Goal: Task Accomplishment & Management: Manage account settings

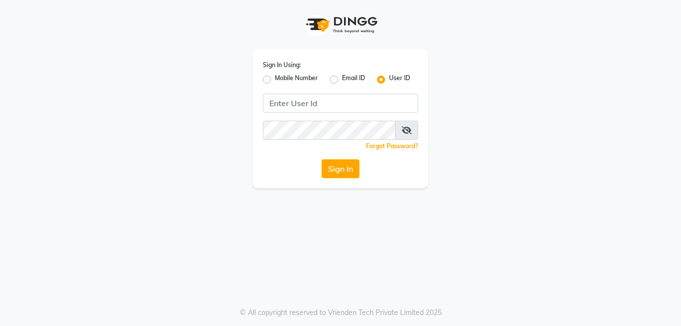
click at [351, 80] on label "Email ID" at bounding box center [353, 80] width 23 height 12
click at [348, 80] on input "Email ID" at bounding box center [345, 77] width 7 height 7
radio input "true"
click at [389, 80] on label "User ID" at bounding box center [399, 80] width 21 height 12
click at [389, 80] on input "User ID" at bounding box center [392, 77] width 7 height 7
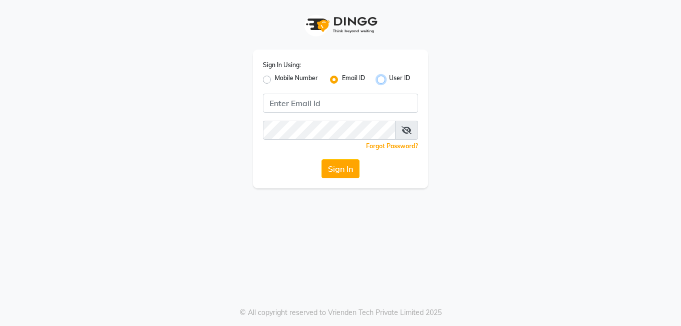
radio input "true"
radio input "false"
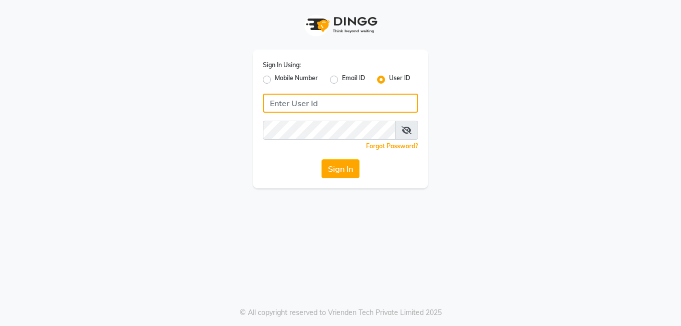
click at [298, 101] on input "Username" at bounding box center [340, 103] width 155 height 19
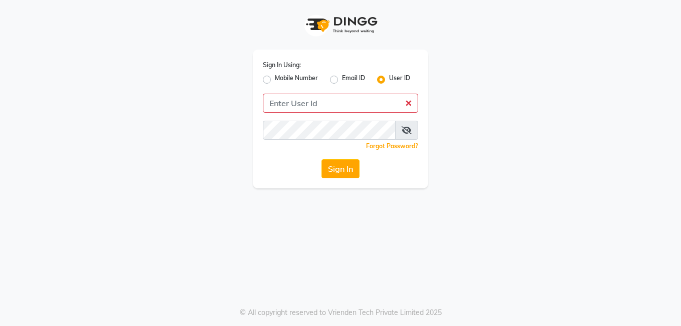
click at [275, 80] on label "Mobile Number" at bounding box center [296, 80] width 43 height 12
click at [275, 80] on input "Mobile Number" at bounding box center [278, 77] width 7 height 7
radio input "true"
radio input "false"
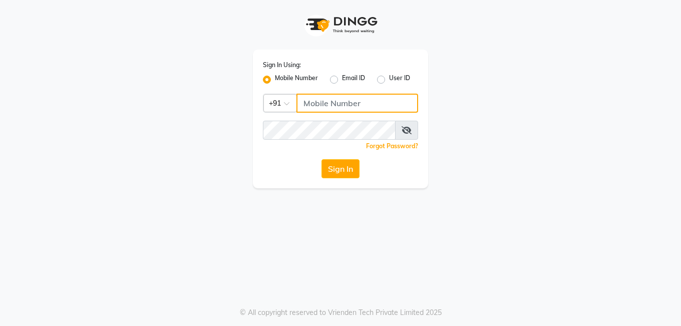
click at [321, 105] on input "Username" at bounding box center [357, 103] width 122 height 19
type input "9"
click at [321, 105] on input "9850087900" at bounding box center [357, 103] width 122 height 19
type input "9850087900"
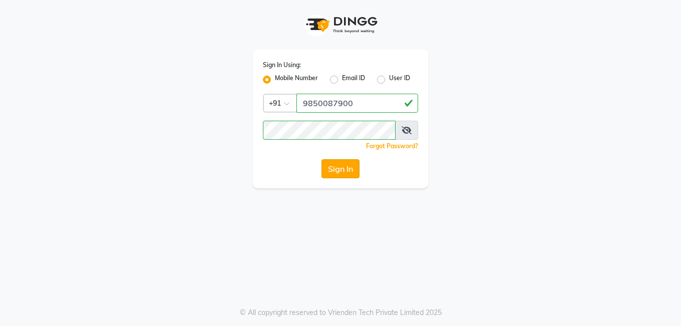
click at [337, 166] on button "Sign In" at bounding box center [340, 168] width 38 height 19
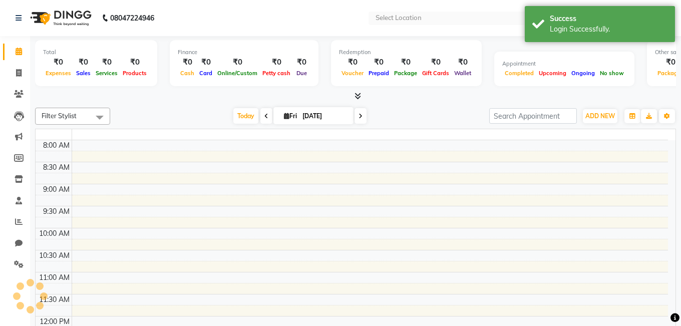
select select "en"
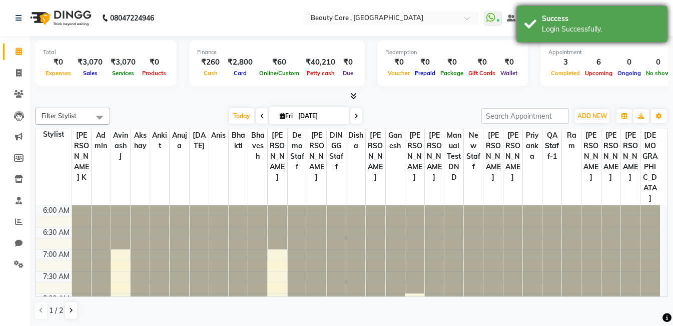
click at [564, 21] on div "Success" at bounding box center [601, 19] width 118 height 11
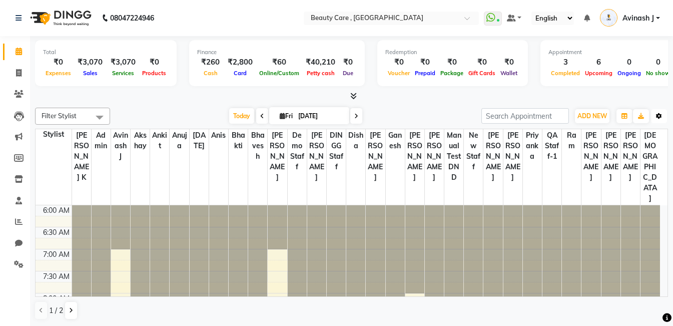
click at [662, 117] on icon "button" at bounding box center [659, 116] width 6 height 6
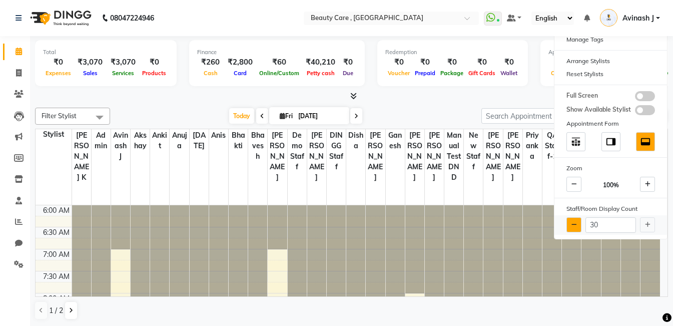
click at [572, 225] on icon at bounding box center [575, 225] width 6 height 6
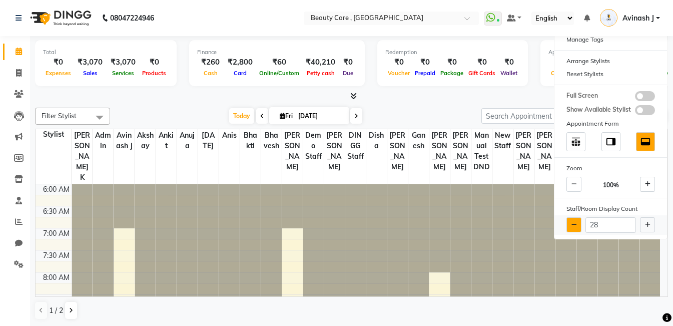
click at [572, 225] on icon at bounding box center [575, 225] width 6 height 6
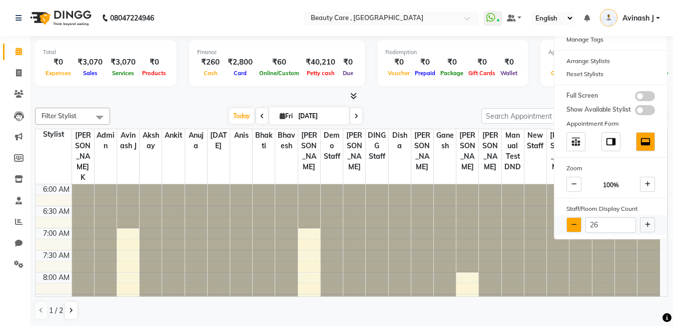
click at [572, 225] on icon at bounding box center [575, 225] width 6 height 6
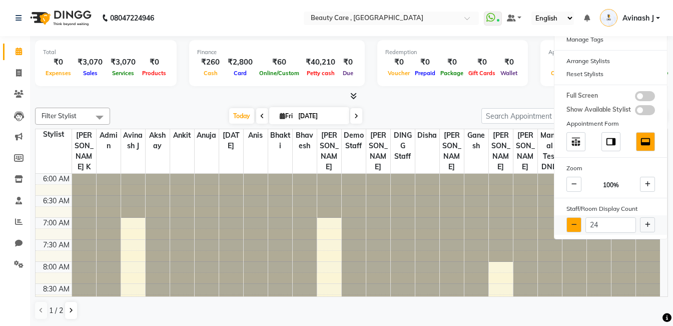
click at [572, 225] on icon at bounding box center [575, 225] width 6 height 6
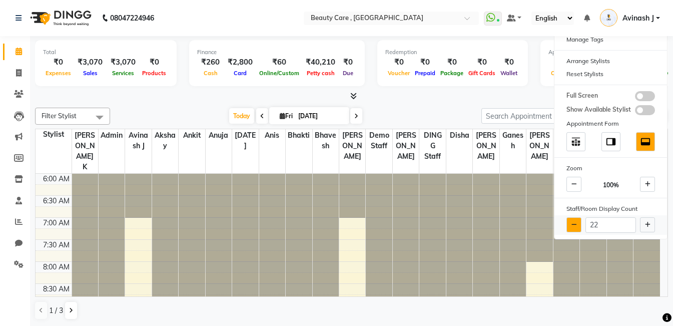
click at [572, 225] on icon at bounding box center [575, 225] width 6 height 6
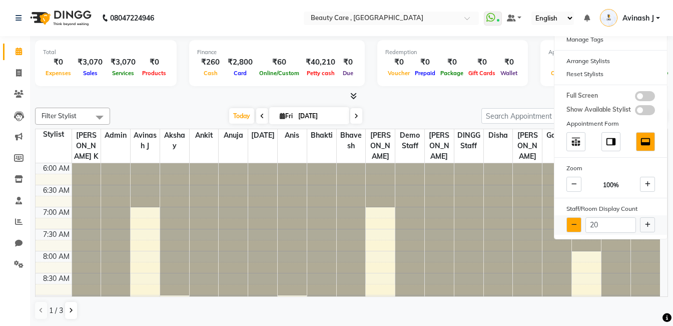
click at [572, 225] on icon at bounding box center [575, 225] width 6 height 6
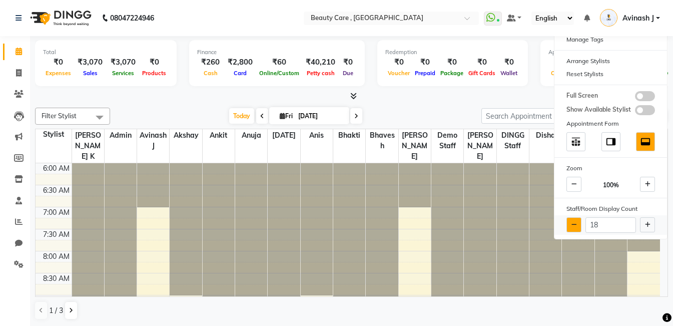
click at [572, 225] on icon at bounding box center [575, 225] width 6 height 6
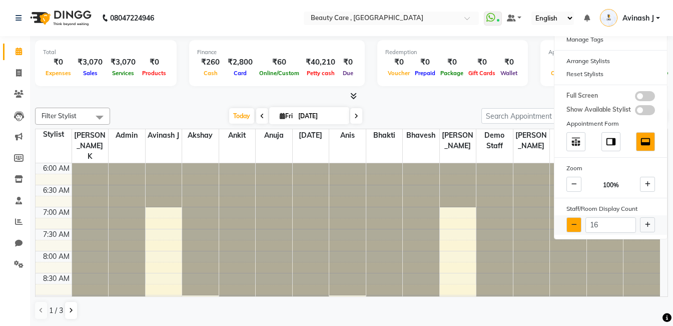
click at [572, 225] on icon at bounding box center [575, 225] width 6 height 6
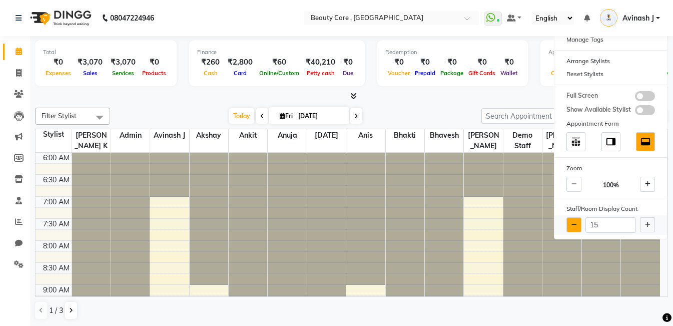
click at [572, 225] on icon at bounding box center [575, 225] width 6 height 6
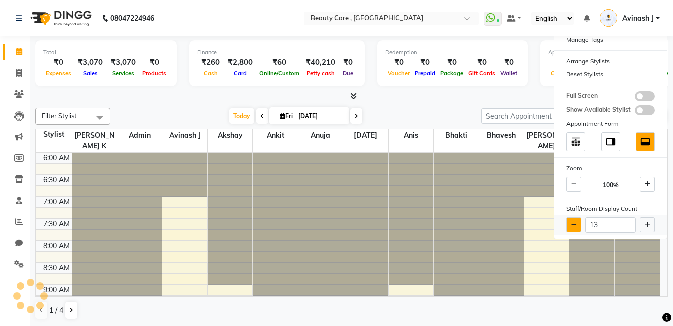
click at [572, 225] on icon at bounding box center [575, 225] width 6 height 6
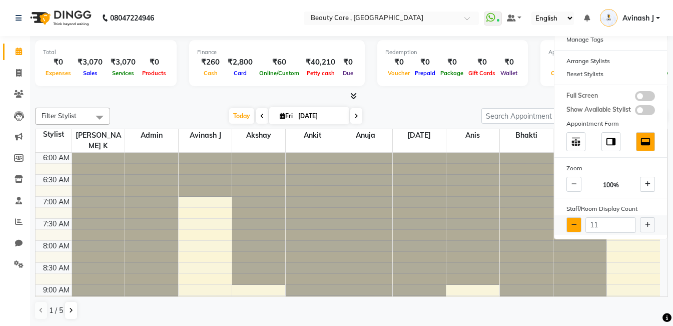
click at [572, 225] on icon at bounding box center [575, 225] width 6 height 6
type input "10"
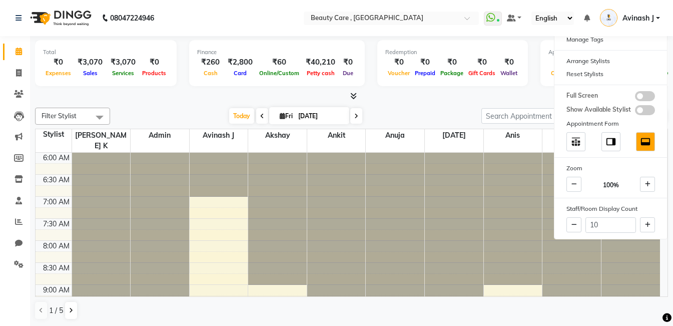
click at [444, 112] on div "Today Fri 03 October 2025" at bounding box center [295, 116] width 361 height 15
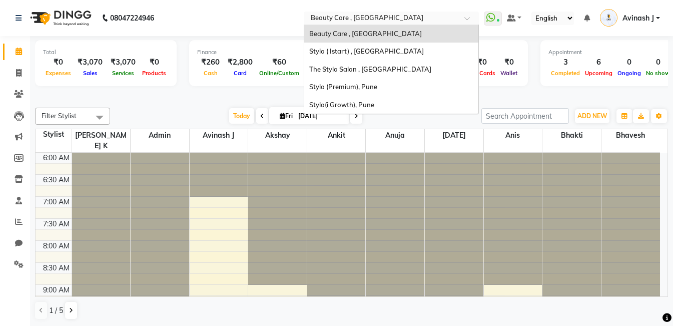
click at [318, 17] on input "text" at bounding box center [381, 19] width 145 height 10
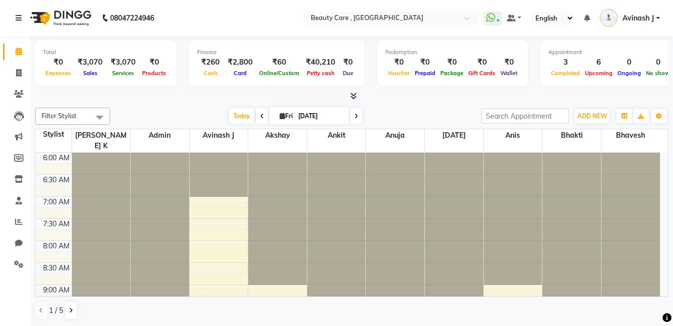
click at [270, 19] on nav "08047224946 Select Location × Beauty Care , Kandivali East WhatsApp Status ✕ St…" at bounding box center [336, 18] width 673 height 36
click at [631, 20] on span "Avinash J" at bounding box center [639, 18] width 32 height 11
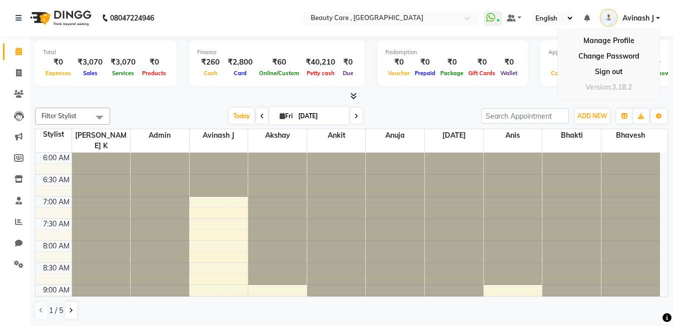
click at [454, 29] on nav "08047224946 Select Location × Beauty Care , Kandivali East WhatsApp Status ✕ St…" at bounding box center [336, 18] width 673 height 36
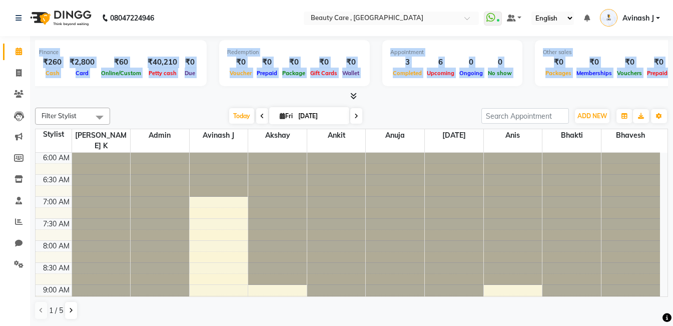
scroll to position [0, 201]
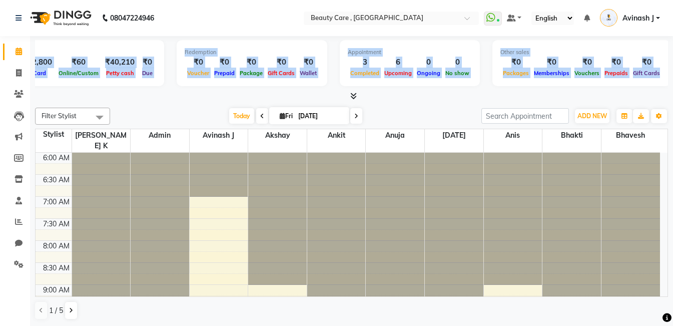
drag, startPoint x: 44, startPoint y: 48, endPoint x: 679, endPoint y: 69, distance: 635.5
click at [673, 69] on html "08047224946 Select Location × Beauty Care , Kandivali East WhatsApp Status ✕ St…" at bounding box center [336, 163] width 673 height 326
click at [604, 73] on span "Prepaids" at bounding box center [616, 73] width 29 height 7
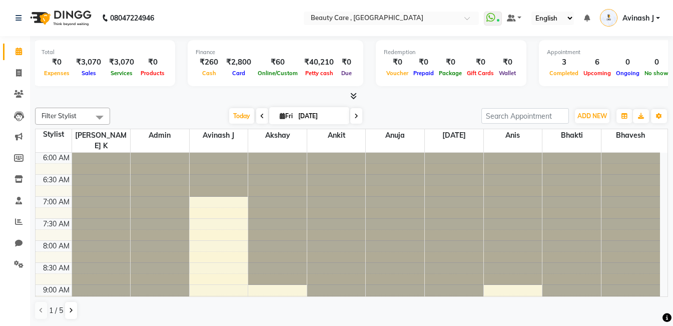
scroll to position [0, 0]
drag, startPoint x: 42, startPoint y: 50, endPoint x: 70, endPoint y: 77, distance: 38.9
click at [70, 77] on div "Total ₹0 Expenses ₹3,070 Sales ₹3,070 Services ₹0 Products" at bounding box center [106, 63] width 142 height 46
click at [116, 37] on div "Total ₹0 Expenses ₹3,070 Sales ₹3,070 Services ₹0 Products Finance ₹260 Cash ₹2…" at bounding box center [351, 69] width 633 height 66
click at [50, 74] on span "Expenses" at bounding box center [58, 73] width 31 height 7
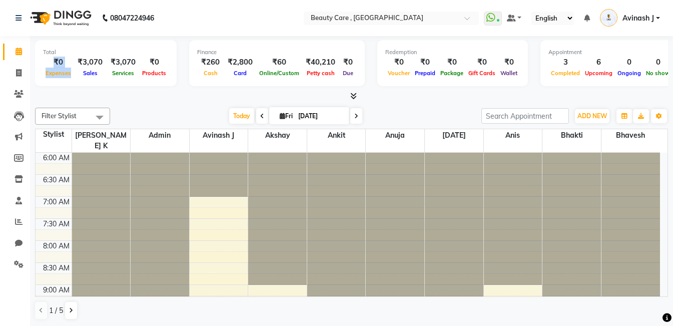
drag, startPoint x: 54, startPoint y: 62, endPoint x: 72, endPoint y: 73, distance: 21.5
click at [72, 73] on div "₹0 Expenses" at bounding box center [58, 68] width 31 height 22
drag, startPoint x: 76, startPoint y: 61, endPoint x: 97, endPoint y: 73, distance: 24.5
click at [97, 73] on div "₹3,070 Sales" at bounding box center [90, 68] width 33 height 22
click at [97, 73] on span "Sales" at bounding box center [91, 73] width 20 height 7
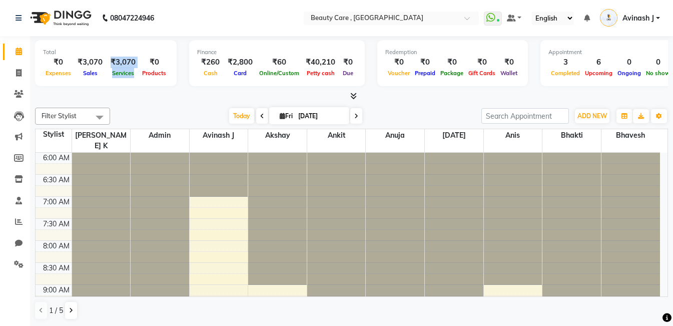
drag, startPoint x: 111, startPoint y: 61, endPoint x: 135, endPoint y: 72, distance: 26.4
click at [135, 72] on div "₹3,070 Services" at bounding box center [123, 68] width 33 height 22
drag, startPoint x: 146, startPoint y: 57, endPoint x: 166, endPoint y: 70, distance: 24.0
click at [166, 70] on div "Total ₹0 Expenses ₹3,070 Sales ₹3,070 Services ₹0 Products" at bounding box center [106, 63] width 142 height 46
click at [121, 75] on span "Services" at bounding box center [123, 73] width 27 height 7
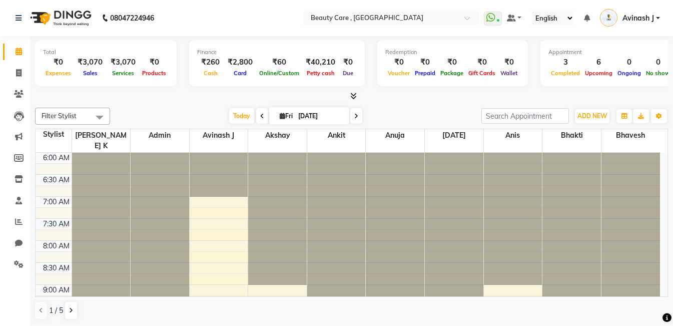
click at [149, 75] on span "Products" at bounding box center [154, 73] width 29 height 7
drag, startPoint x: 194, startPoint y: 51, endPoint x: 216, endPoint y: 53, distance: 22.7
click at [216, 53] on div "Finance ₹260 Cash ₹2,800 Card ₹60 Online/Custom ₹40,210 Petty cash ₹0 Due" at bounding box center [277, 63] width 176 height 46
click at [201, 64] on div "₹260" at bounding box center [210, 63] width 27 height 12
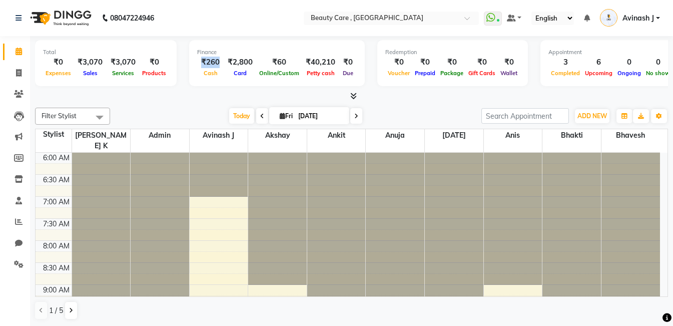
drag, startPoint x: 189, startPoint y: 62, endPoint x: 214, endPoint y: 66, distance: 25.8
click at [214, 66] on div "Finance ₹260 Cash ₹2,800 Card ₹60 Online/Custom ₹40,210 Petty cash ₹0 Due" at bounding box center [277, 63] width 176 height 46
drag, startPoint x: 101, startPoint y: 62, endPoint x: 79, endPoint y: 62, distance: 22.0
click at [79, 62] on div "₹3,070" at bounding box center [90, 63] width 33 height 12
drag, startPoint x: 198, startPoint y: 59, endPoint x: 222, endPoint y: 62, distance: 24.2
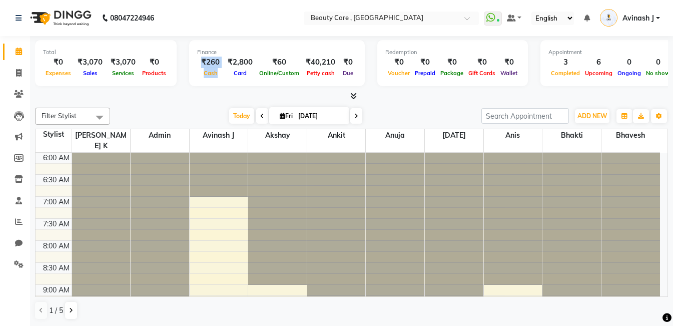
click at [222, 62] on div "₹260 Cash ₹2,800 Card ₹60 Online/Custom ₹40,210 Petty cash ₹0 Due" at bounding box center [277, 68] width 160 height 22
drag, startPoint x: 227, startPoint y: 61, endPoint x: 246, endPoint y: 75, distance: 23.3
click at [246, 75] on div "₹2,800 Card" at bounding box center [240, 68] width 33 height 22
drag, startPoint x: 265, startPoint y: 59, endPoint x: 291, endPoint y: 71, distance: 28.5
click at [291, 71] on div "₹60 Online/Custom" at bounding box center [279, 68] width 45 height 22
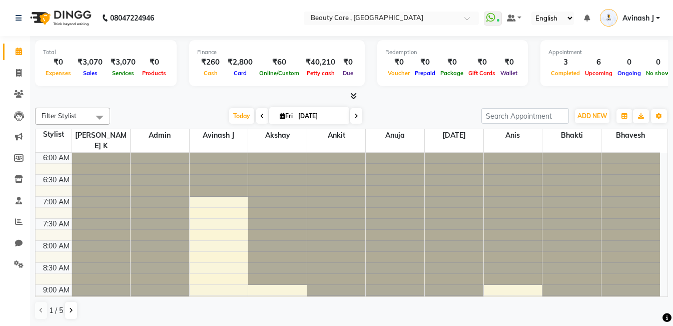
click at [303, 41] on div "Finance ₹260 Cash ₹2,800 Card ₹60 Online/Custom ₹40,210 Petty cash ₹0 Due" at bounding box center [277, 63] width 176 height 46
drag, startPoint x: 337, startPoint y: 57, endPoint x: 351, endPoint y: 80, distance: 27.6
click at [351, 80] on div "Finance ₹260 Cash ₹2,800 Card ₹60 Online/Custom ₹40,210 Petty cash ₹0 Due" at bounding box center [277, 63] width 176 height 46
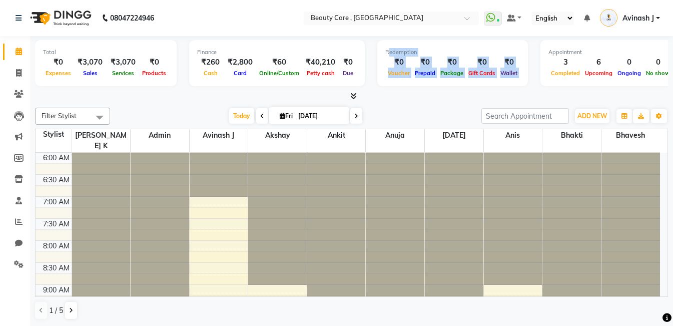
drag, startPoint x: 372, startPoint y: 52, endPoint x: 527, endPoint y: 66, distance: 155.3
click at [527, 66] on div "Total ₹0 Expenses ₹3,070 Sales ₹3,070 Services ₹0 Products Finance ₹260 Cash ₹2…" at bounding box center [351, 64] width 633 height 49
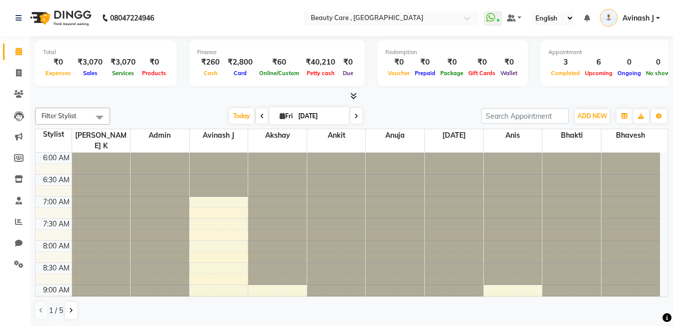
click at [551, 78] on div "Completed" at bounding box center [566, 73] width 34 height 11
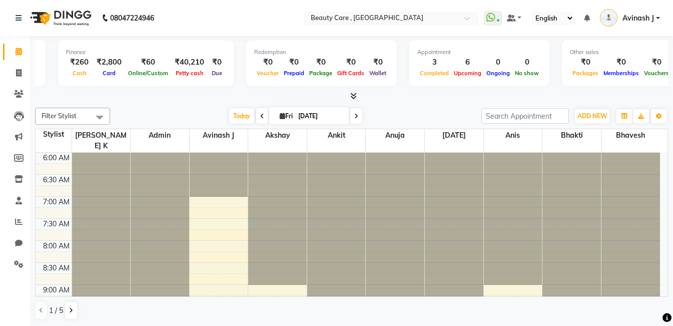
scroll to position [0, 160]
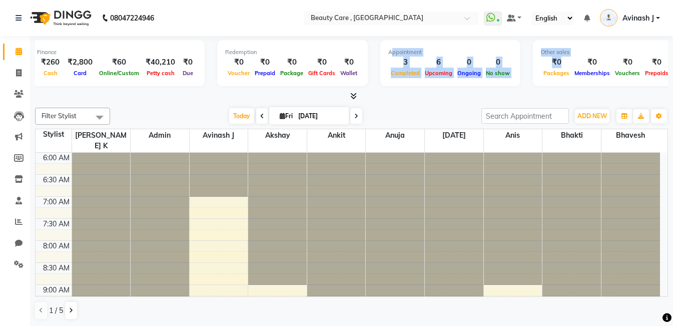
drag, startPoint x: 378, startPoint y: 52, endPoint x: 522, endPoint y: 83, distance: 147.1
click at [522, 83] on div "Total ₹0 Expenses ₹3,070 Sales ₹3,070 Services ₹0 Products Finance ₹260 Cash ₹2…" at bounding box center [351, 64] width 633 height 49
click at [533, 83] on div "Other sales ₹0 Packages ₹0 Memberships ₹0 Vouchers ₹0 Prepaids ₹0 Gift Cards" at bounding box center [622, 63] width 178 height 46
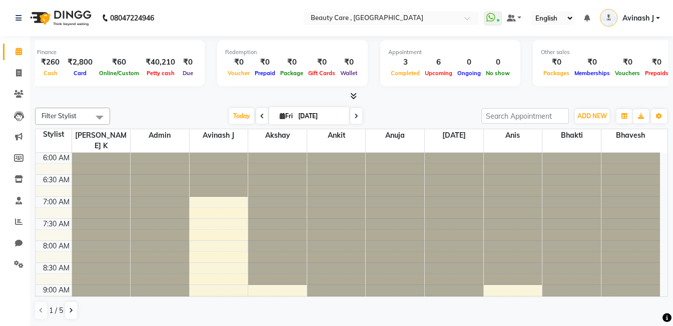
click at [466, 78] on div "Appointment 3 Completed 6 Upcoming 0 Ongoing 0 No show" at bounding box center [450, 63] width 140 height 46
drag, startPoint x: 482, startPoint y: 65, endPoint x: 495, endPoint y: 73, distance: 15.7
click at [495, 73] on div "0 No show" at bounding box center [498, 68] width 29 height 22
click at [443, 73] on span "Upcoming" at bounding box center [438, 73] width 33 height 7
click at [582, 71] on span "Memberships" at bounding box center [592, 73] width 41 height 7
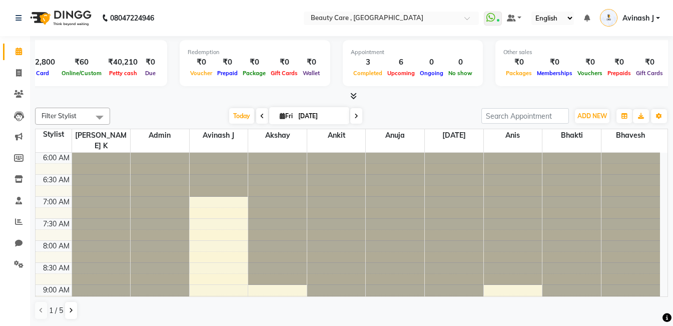
scroll to position [0, 201]
click at [307, 83] on div "Redemption ₹0 Voucher ₹0 Prepaid ₹0 Package ₹0 Gift Cards ₹0 Wallet" at bounding box center [252, 63] width 151 height 46
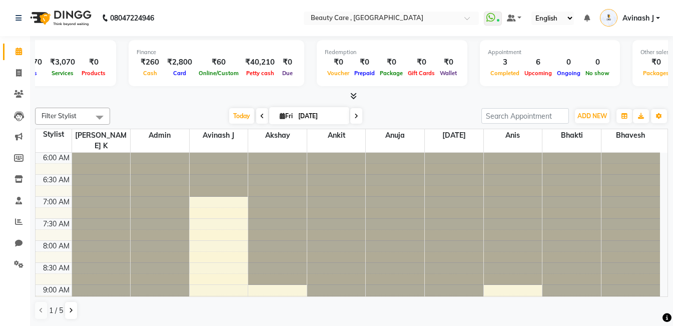
scroll to position [0, 0]
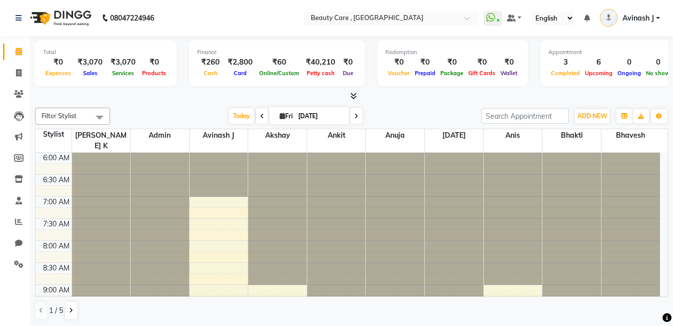
click at [417, 78] on div "Prepaid" at bounding box center [425, 73] width 26 height 11
click at [414, 89] on div "Total ₹0 Expenses ₹3,070 Sales ₹3,070 Services ₹0 Products Finance ₹260 Cash ₹2…" at bounding box center [351, 69] width 633 height 66
click at [414, 78] on div "Redemption ₹0 Voucher ₹0 Prepaid ₹0 Package ₹0 Gift Cards ₹0 Wallet" at bounding box center [452, 63] width 151 height 46
click at [351, 91] on span at bounding box center [351, 96] width 11 height 11
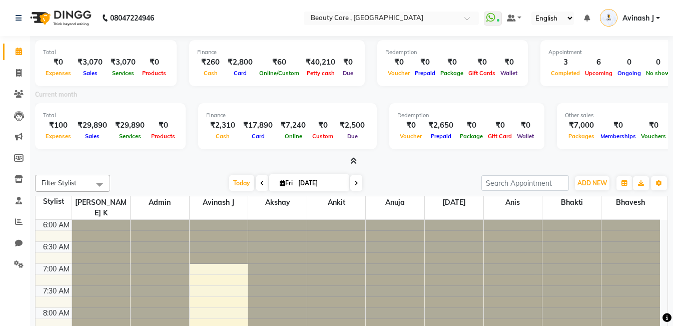
click at [355, 164] on icon at bounding box center [353, 161] width 7 height 8
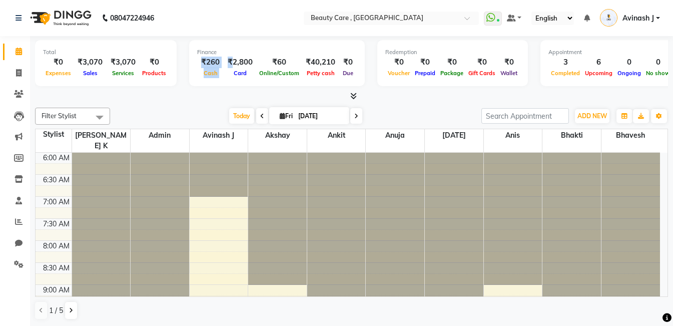
drag, startPoint x: 196, startPoint y: 61, endPoint x: 231, endPoint y: 63, distance: 35.1
click at [231, 63] on div "₹260 Cash ₹2,800 Card ₹60 Online/Custom ₹40,210 Petty cash ₹0 Due" at bounding box center [277, 68] width 160 height 22
click at [377, 73] on div "Redemption ₹0 Voucher ₹0 Prepaid ₹0 Package ₹0 Gift Cards ₹0 Wallet" at bounding box center [452, 63] width 151 height 46
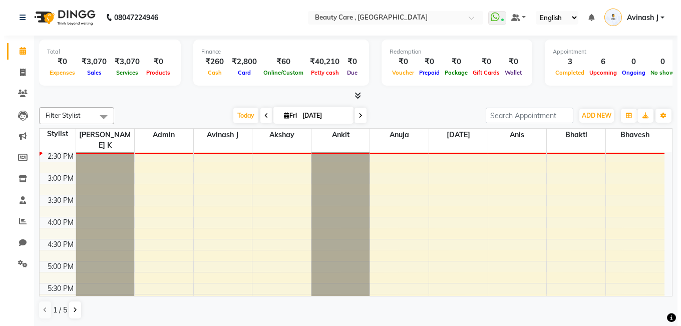
scroll to position [350, 0]
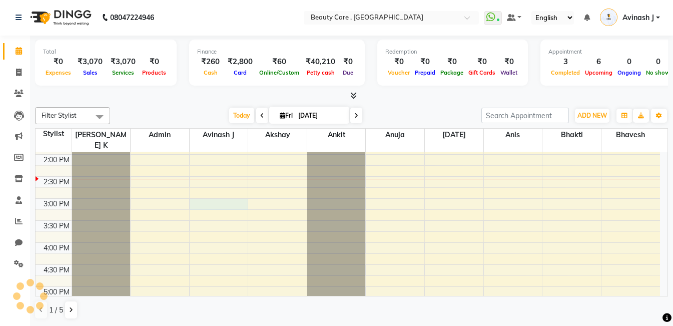
click at [216, 192] on div "6:00 AM 6:30 AM 7:00 AM 7:30 AM 8:00 AM 8:30 AM 9:00 AM 9:30 AM 10:00 AM 10:30 …" at bounding box center [348, 154] width 625 height 704
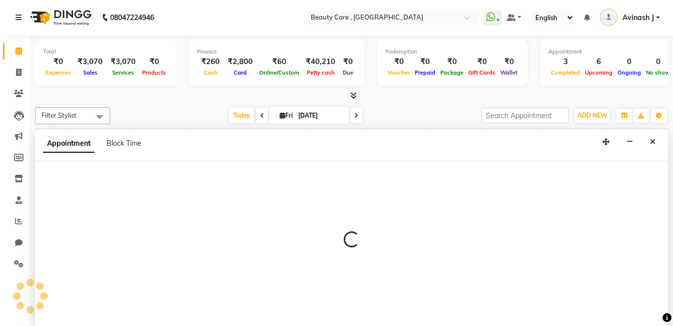
select select "88832"
select select "tentative"
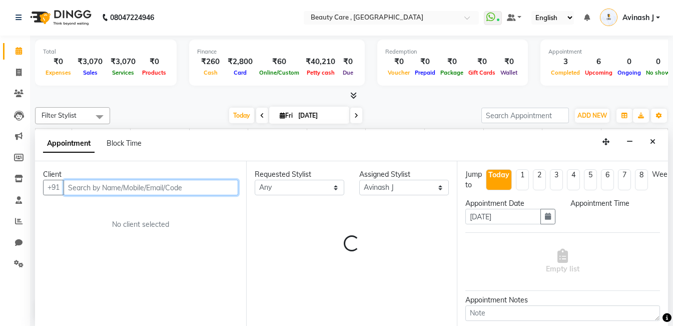
select select "900"
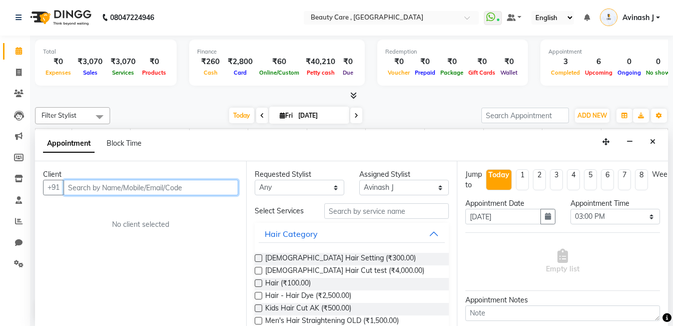
click at [106, 184] on input "text" at bounding box center [151, 188] width 175 height 16
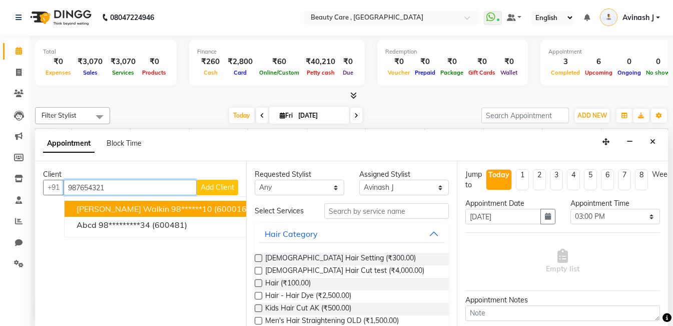
type input "987654321"
click at [210, 187] on span "Add Client" at bounding box center [218, 187] width 34 height 9
select select "22"
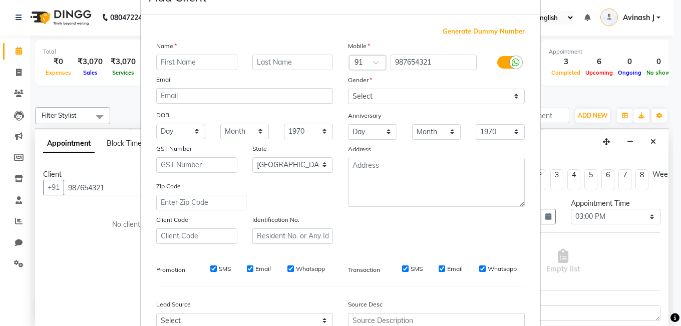
scroll to position [0, 0]
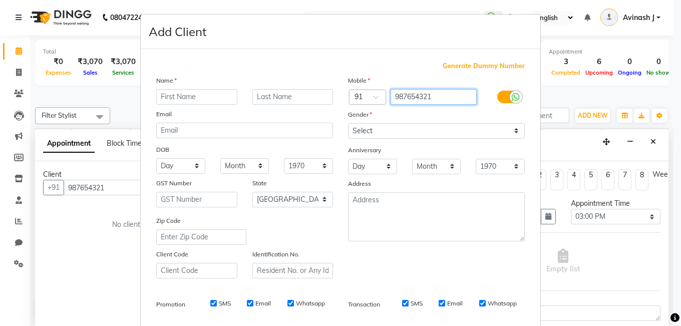
click at [438, 98] on input "987654321" at bounding box center [433, 97] width 87 height 16
click at [364, 78] on label "Mobile" at bounding box center [359, 80] width 22 height 9
click at [493, 64] on span "Generate Dummy Number" at bounding box center [483, 66] width 82 height 10
type input "1100000000068"
checkbox input "false"
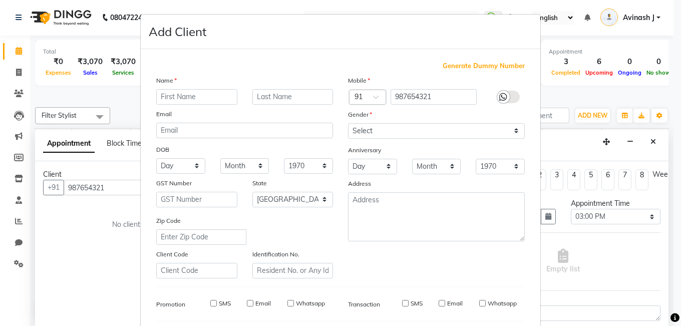
checkbox input "false"
click at [438, 115] on div "Gender" at bounding box center [436, 116] width 192 height 14
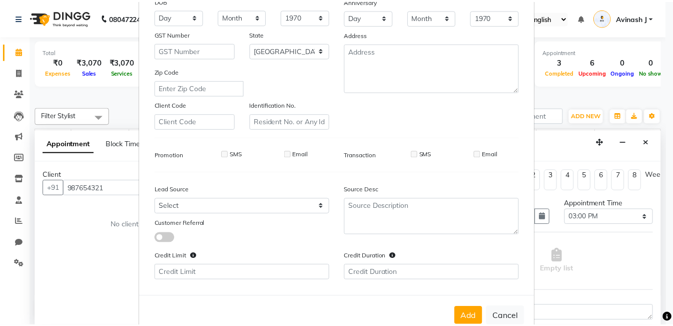
scroll to position [174, 0]
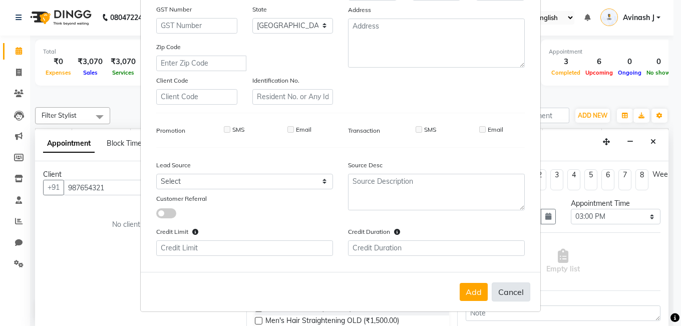
click at [502, 292] on button "Cancel" at bounding box center [511, 291] width 39 height 19
select select
select select "null"
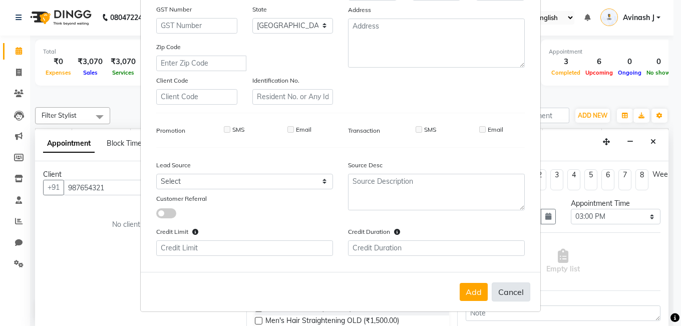
select select
checkbox input "false"
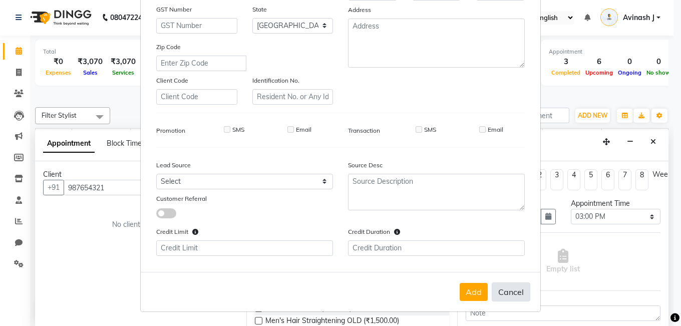
checkbox input "false"
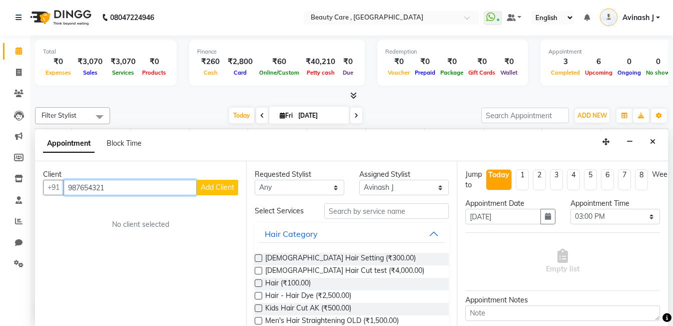
click at [114, 189] on input "987654321" at bounding box center [130, 188] width 133 height 16
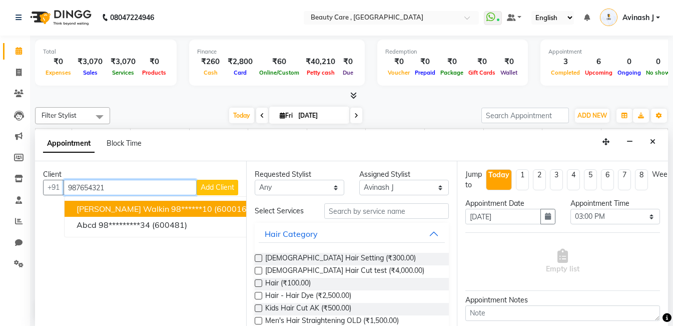
click at [119, 206] on span "Satvik Walkin" at bounding box center [123, 209] width 93 height 10
type input "98******10"
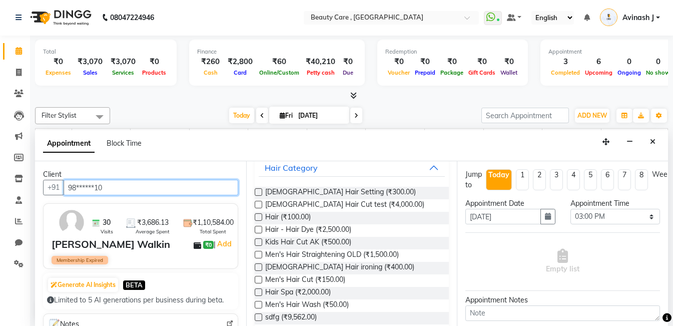
scroll to position [0, 0]
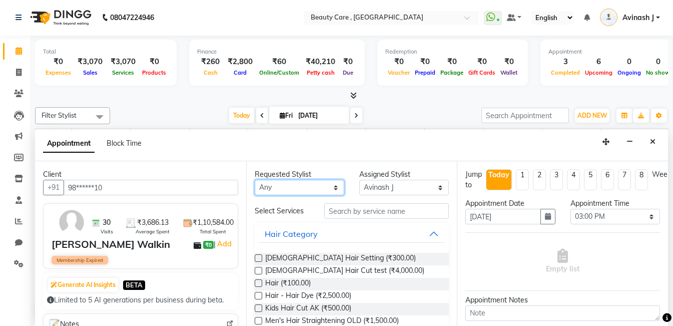
click at [292, 189] on select "Any Admin Akshay Anis Ankit Anuja Ashvin Avinash J Bhakti bhavesh Daniel Demo s…" at bounding box center [300, 188] width 90 height 16
click at [255, 180] on select "Any Admin Akshay Anis Ankit Anuja Ashvin Avinash J Bhakti bhavesh Daniel Demo s…" at bounding box center [300, 188] width 90 height 16
click at [374, 184] on select "Select Admin Akshay Anis Ankit Anuja Ashvin Avinash J Bhakti bhavesh Daniel Dem…" at bounding box center [404, 188] width 90 height 16
click at [359, 180] on select "Select Admin Akshay Anis Ankit Anuja Ashvin Avinash J Bhakti bhavesh Daniel Dem…" at bounding box center [404, 188] width 90 height 16
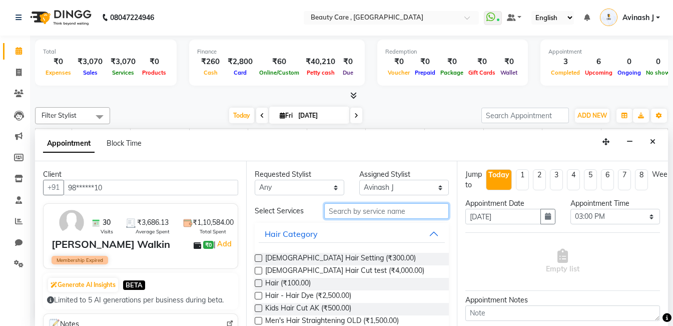
click at [358, 205] on input "text" at bounding box center [386, 211] width 125 height 16
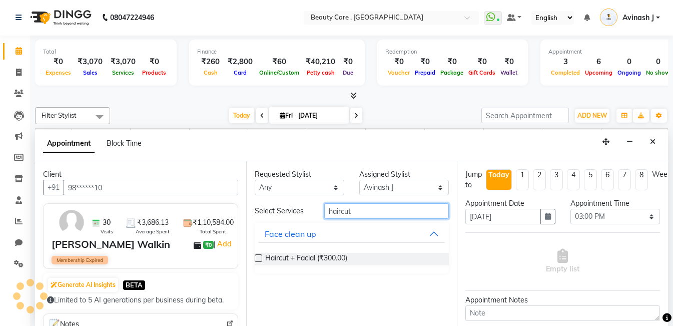
type input "haircut"
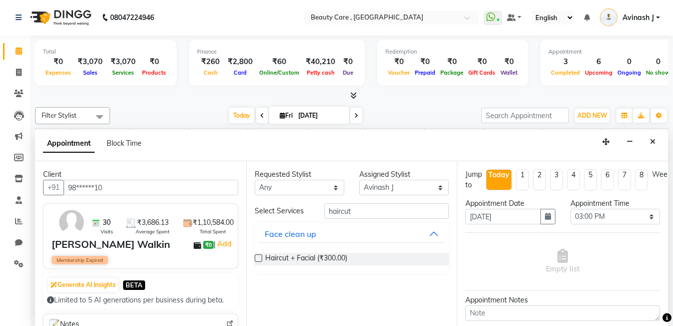
click at [259, 254] on label at bounding box center [259, 258] width 8 height 8
click at [259, 256] on input "checkbox" at bounding box center [258, 259] width 7 height 7
click at [258, 256] on label at bounding box center [259, 258] width 8 height 8
click at [258, 256] on input "checkbox" at bounding box center [258, 259] width 7 height 7
checkbox input "false"
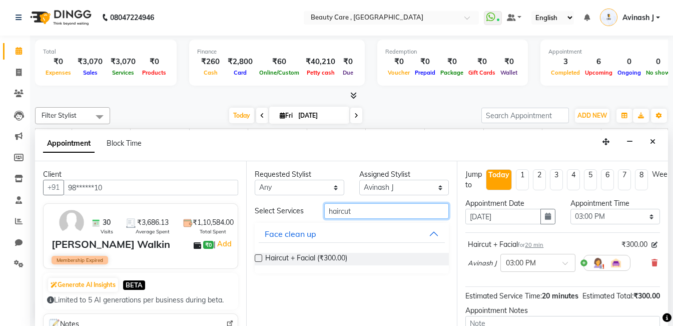
click at [356, 214] on input "haircut" at bounding box center [386, 211] width 125 height 16
type input "h"
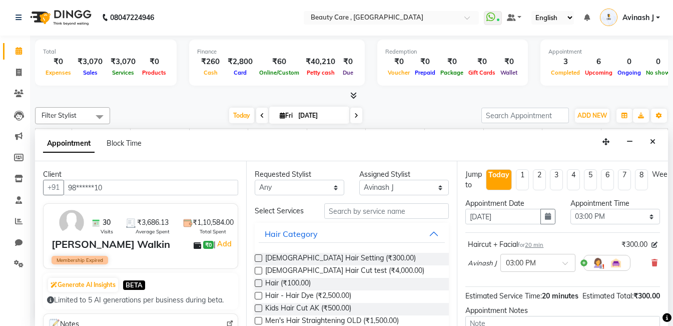
click at [257, 280] on label at bounding box center [259, 283] width 8 height 8
click at [257, 281] on input "checkbox" at bounding box center [258, 284] width 7 height 7
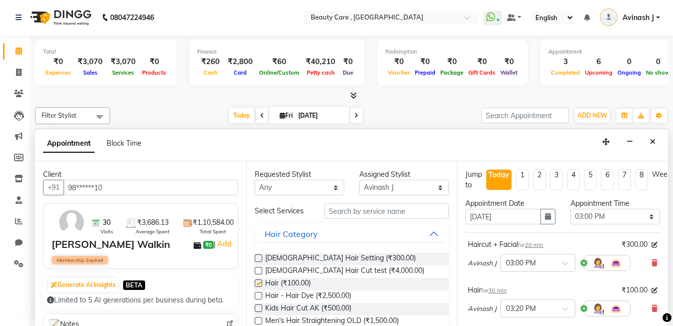
checkbox input "false"
click at [532, 245] on span "20 min" at bounding box center [534, 244] width 19 height 7
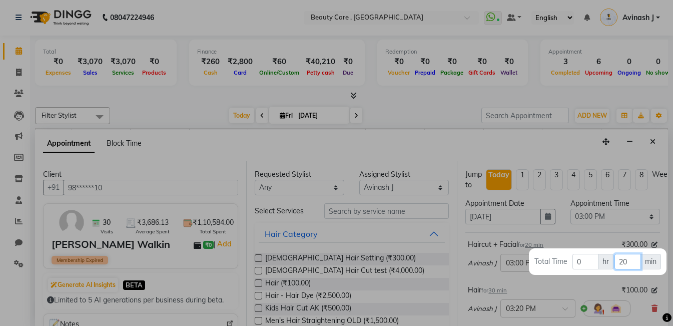
click at [630, 258] on input "20" at bounding box center [628, 262] width 27 height 16
click at [587, 235] on div at bounding box center [336, 163] width 673 height 326
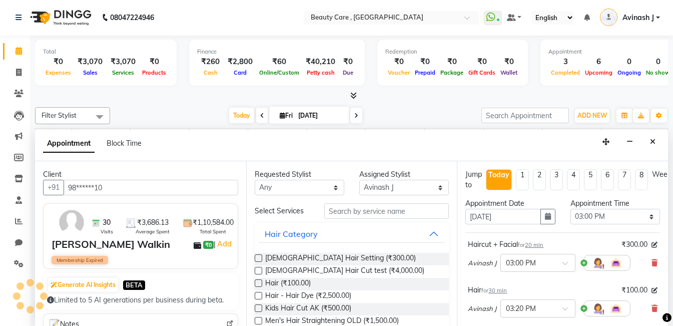
click at [497, 292] on span "30 min" at bounding box center [498, 290] width 19 height 7
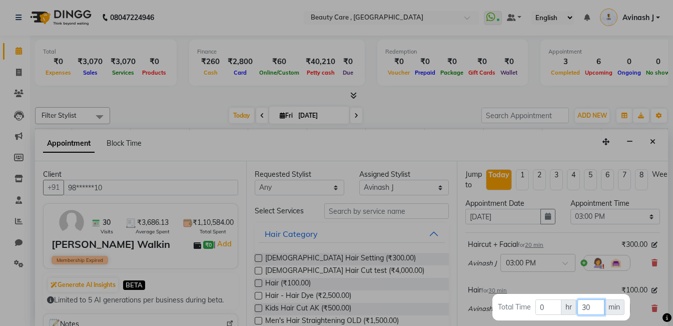
click at [595, 303] on input "30" at bounding box center [591, 307] width 27 height 16
type input "3"
type input "60"
click at [575, 284] on div at bounding box center [336, 163] width 673 height 326
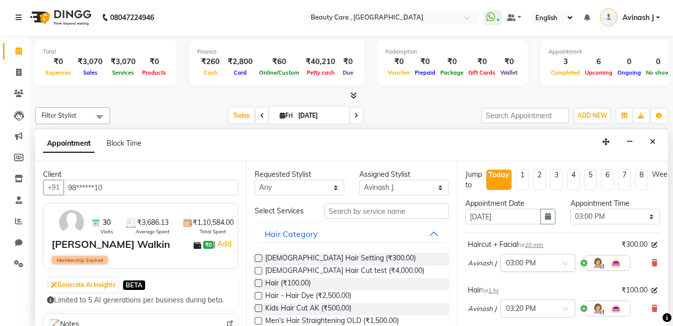
click at [535, 258] on input "text" at bounding box center [528, 262] width 44 height 11
click at [549, 262] on input "text" at bounding box center [528, 262] width 44 height 11
click at [565, 264] on span at bounding box center [569, 266] width 13 height 11
click at [523, 179] on li "1" at bounding box center [522, 179] width 13 height 21
type input "10 October 2025"
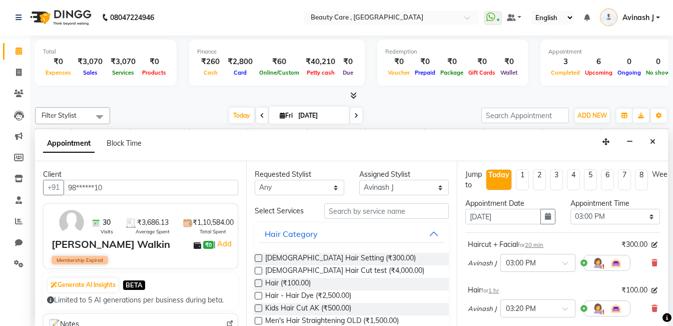
type input "10 October 2025"
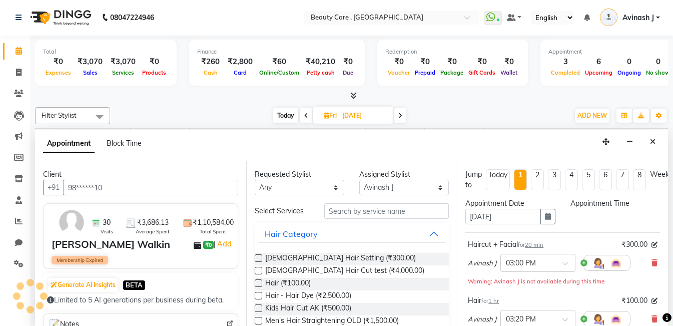
select select "900"
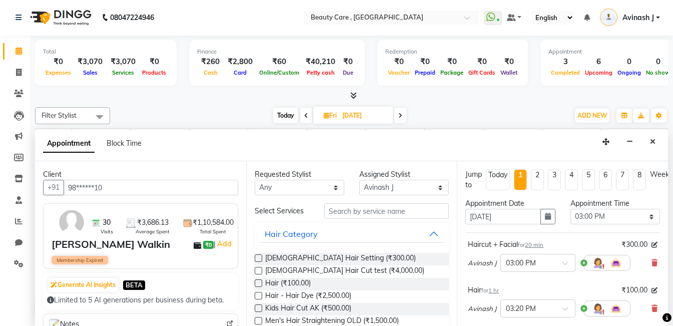
click at [537, 179] on li "2" at bounding box center [537, 179] width 13 height 21
type input "17 October 2025"
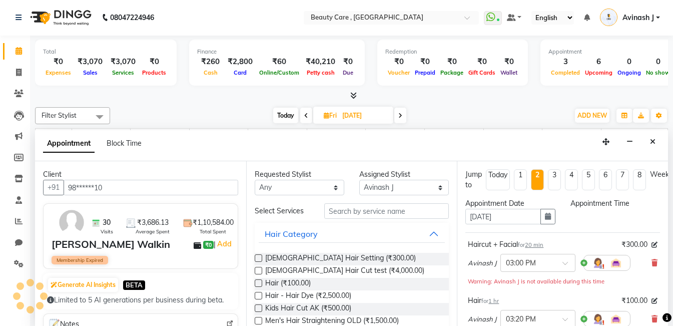
select select "900"
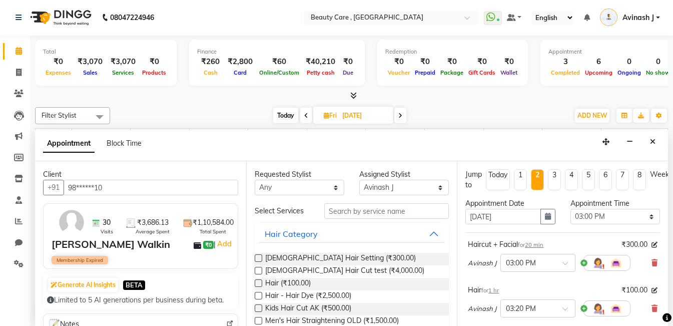
click at [499, 179] on div "Today" at bounding box center [498, 175] width 19 height 11
type input "[DATE]"
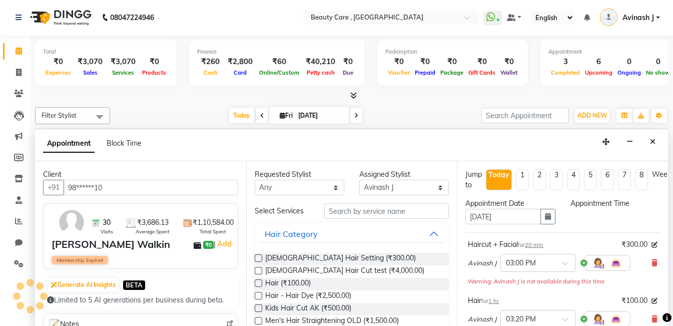
select select "900"
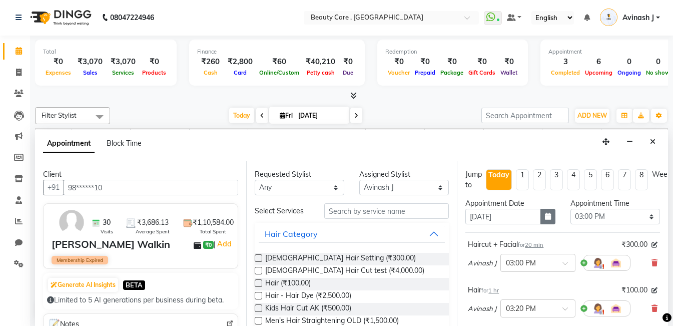
click at [541, 221] on button "button" at bounding box center [548, 217] width 15 height 16
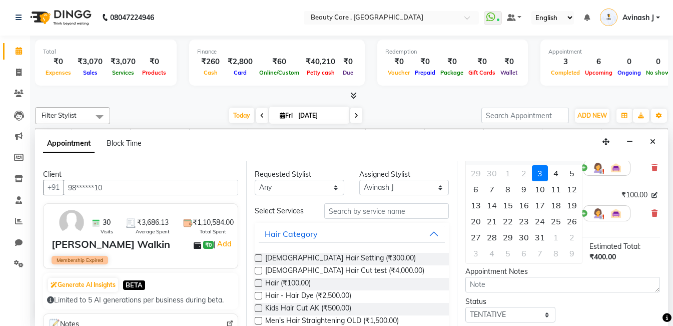
scroll to position [100, 0]
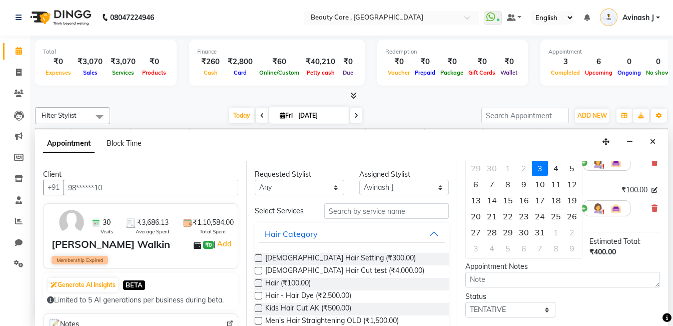
click at [596, 180] on div "Haircut + Facial for 20 min ₹300.00 Avinash J × 03:00 PM Hair for 1 hr ₹100.00 …" at bounding box center [563, 182] width 195 height 100
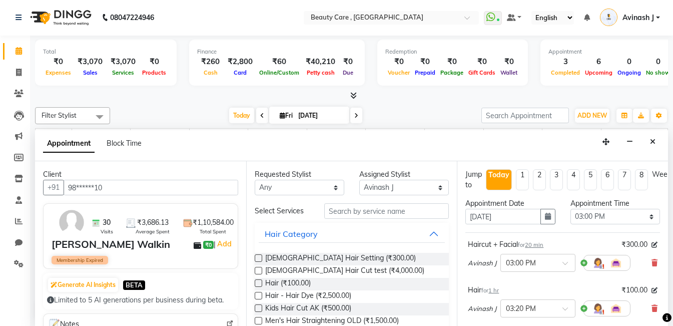
scroll to position [0, 0]
click at [599, 216] on select "Select 07:00 AM 07:05 AM 07:10 AM 07:15 AM 07:20 AM 07:25 AM 07:30 AM 07:35 AM …" at bounding box center [616, 217] width 90 height 16
drag, startPoint x: 599, startPoint y: 216, endPoint x: 583, endPoint y: 218, distance: 16.6
click at [599, 216] on select "Select 07:00 AM 07:05 AM 07:10 AM 07:15 AM 07:20 AM 07:25 AM 07:30 AM 07:35 AM …" at bounding box center [616, 217] width 90 height 16
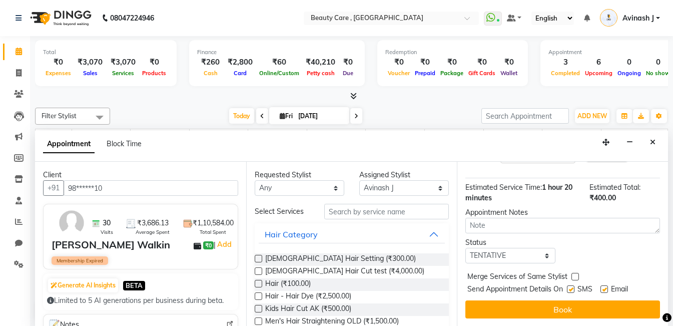
scroll to position [162, 0]
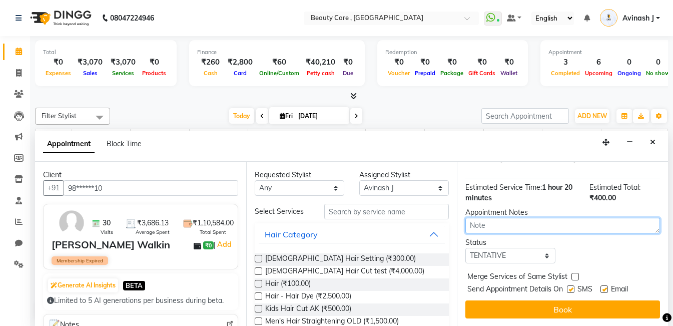
click at [493, 221] on textarea at bounding box center [563, 226] width 195 height 16
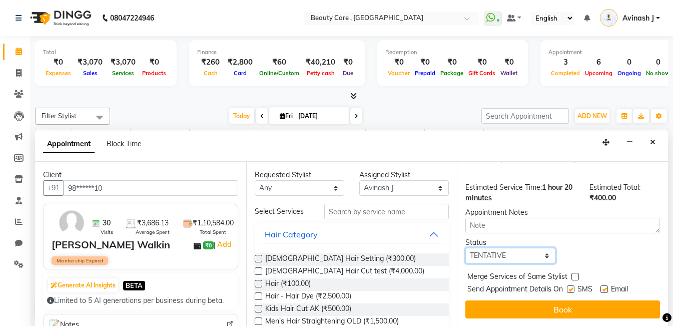
click at [509, 249] on select "Select TENTATIVE CONFIRM CHECK-IN UPCOMING" at bounding box center [511, 256] width 90 height 16
click at [583, 227] on div "Jump to Today 1 2 3 4 5 6 7 8 Weeks Appointment Date 03 October 2025 Appointmen…" at bounding box center [562, 244] width 211 height 165
click at [569, 285] on label at bounding box center [571, 289] width 8 height 8
click at [569, 287] on input "checkbox" at bounding box center [570, 290] width 7 height 7
checkbox input "false"
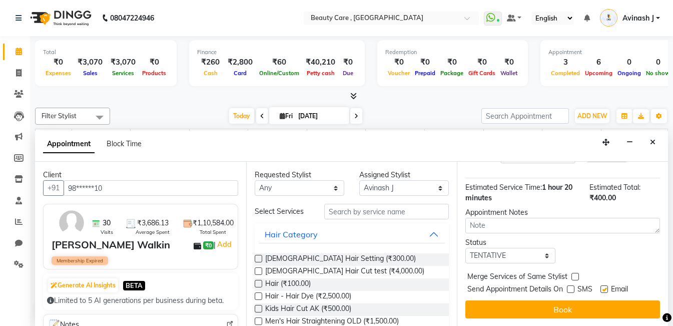
click at [605, 285] on label at bounding box center [605, 289] width 8 height 8
click at [605, 287] on input "checkbox" at bounding box center [604, 290] width 7 height 7
checkbox input "false"
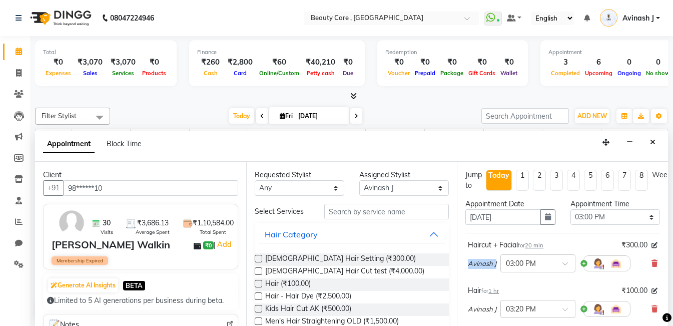
drag, startPoint x: 468, startPoint y: 263, endPoint x: 498, endPoint y: 261, distance: 30.1
click at [498, 261] on div "Avinash J × 03:00 PM" at bounding box center [549, 263] width 163 height 26
click at [597, 263] on img at bounding box center [598, 263] width 12 height 12
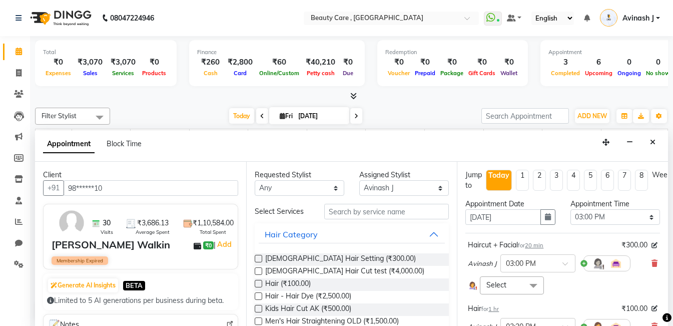
click at [510, 289] on span "Select" at bounding box center [512, 285] width 64 height 18
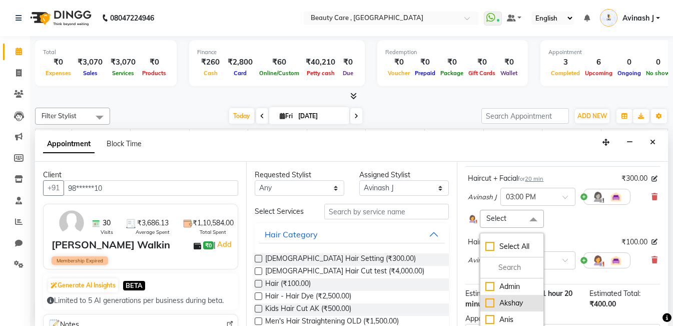
click at [506, 297] on li "Akshay" at bounding box center [512, 303] width 63 height 17
checkbox input "true"
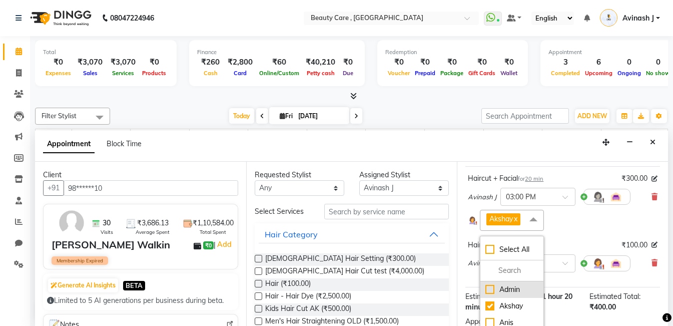
click at [487, 288] on div "Admin" at bounding box center [512, 289] width 53 height 11
checkbox input "true"
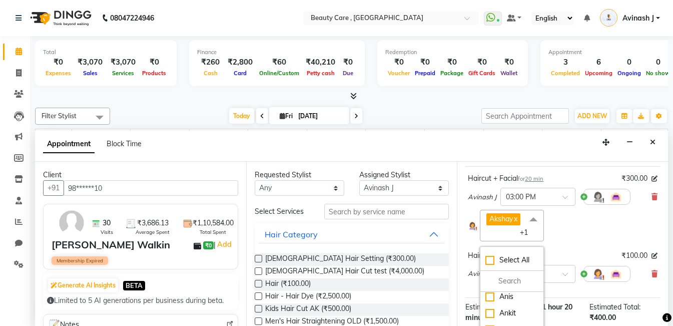
scroll to position [43, 0]
click at [581, 218] on div "Akshay x Admin x +1 Select All Admin Akshay Anis Ankit Anuja Ashvin Bhakti bhav…" at bounding box center [563, 226] width 190 height 32
click at [532, 216] on span at bounding box center [534, 219] width 20 height 19
click at [518, 219] on link "x" at bounding box center [515, 218] width 5 height 9
checkbox input "false"
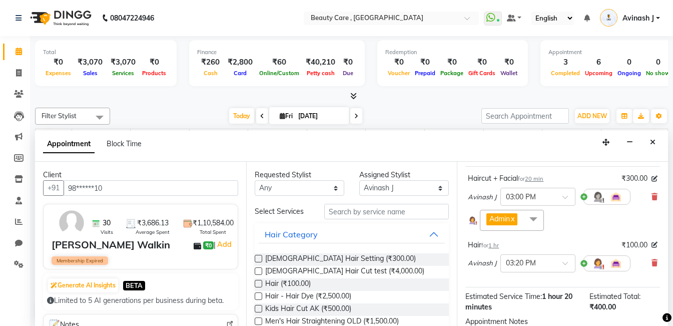
click at [518, 219] on span "Admin x" at bounding box center [502, 219] width 31 height 12
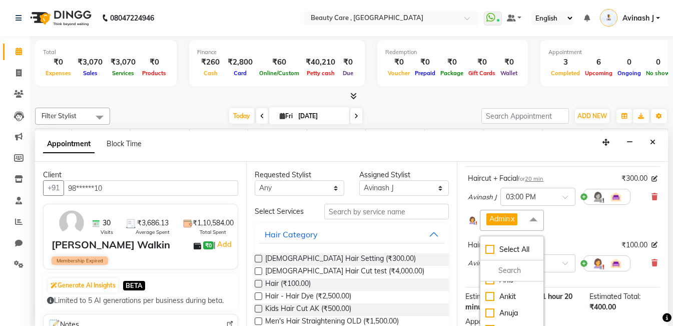
click at [515, 217] on link "x" at bounding box center [512, 218] width 5 height 9
click at [516, 217] on span "Admin x" at bounding box center [512, 220] width 64 height 21
click at [514, 217] on span "Admin x" at bounding box center [512, 220] width 64 height 21
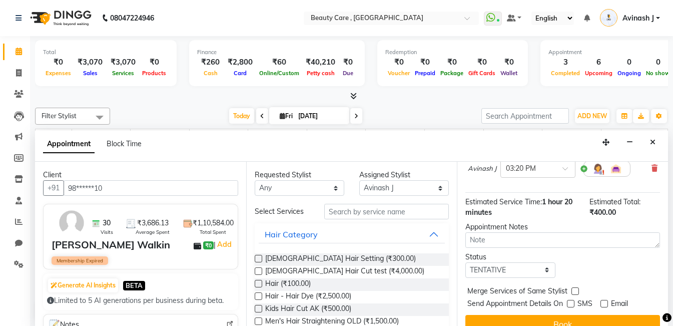
scroll to position [180, 0]
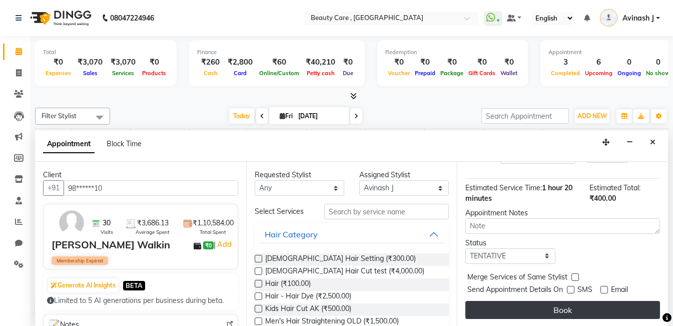
click at [552, 301] on button "Book" at bounding box center [563, 310] width 195 height 18
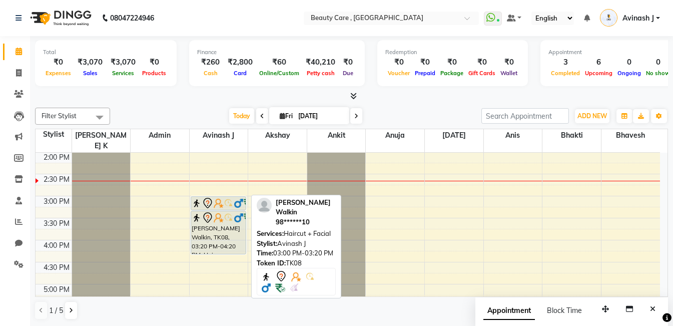
click at [217, 198] on img at bounding box center [219, 203] width 10 height 10
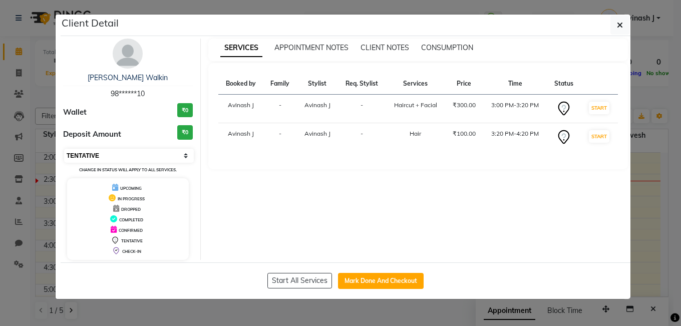
click at [151, 158] on select "Select IN SERVICE CONFIRMED TENTATIVE CHECK IN MARK DONE DROPPED UPCOMING" at bounding box center [129, 156] width 130 height 14
click at [64, 149] on select "Select IN SERVICE CONFIRMED TENTATIVE CHECK IN MARK DONE DROPPED UPCOMING" at bounding box center [129, 156] width 130 height 14
click at [311, 43] on div "APPOINTMENT NOTES" at bounding box center [311, 48] width 74 height 11
click at [310, 47] on span "APPOINTMENT NOTES" at bounding box center [311, 47] width 74 height 9
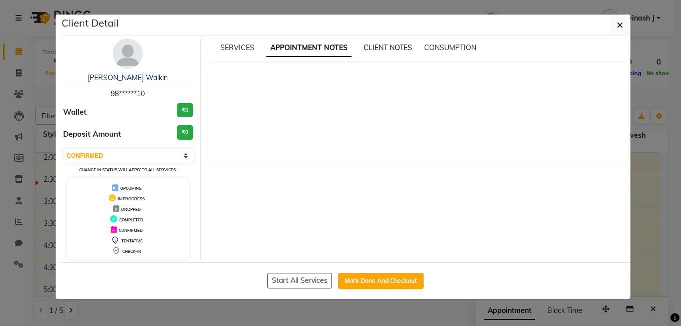
click at [381, 45] on span "CLIENT NOTES" at bounding box center [387, 47] width 49 height 9
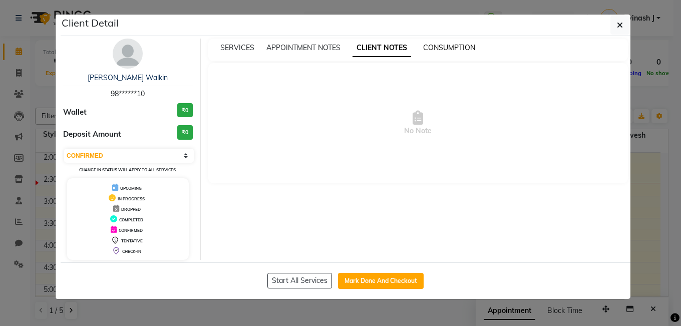
click at [436, 51] on span "CONSUMPTION" at bounding box center [449, 47] width 52 height 9
click at [234, 49] on span "SERVICES" at bounding box center [237, 47] width 34 height 9
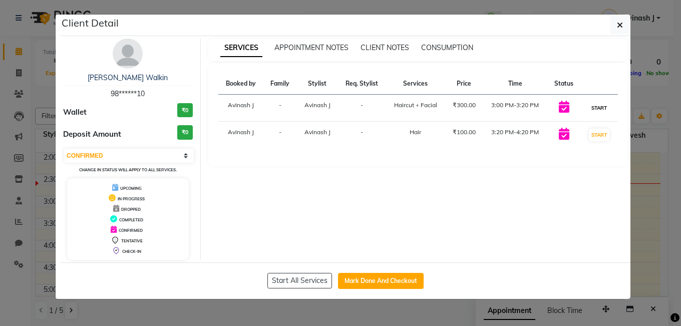
click at [602, 103] on button "START" at bounding box center [599, 108] width 21 height 13
select select "select"
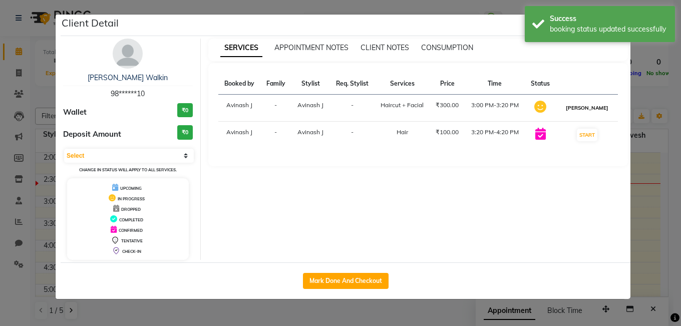
click at [592, 104] on button "MARK DONE" at bounding box center [587, 108] width 48 height 13
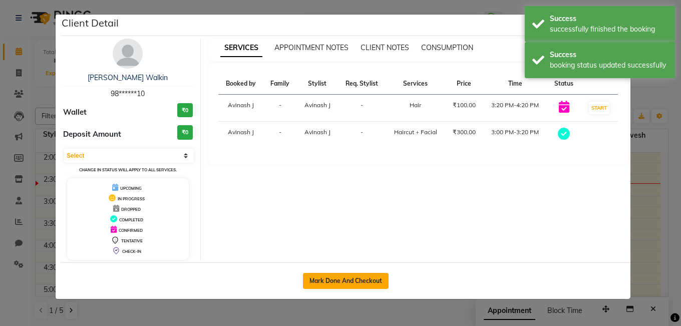
click at [318, 277] on button "Mark Done And Checkout" at bounding box center [346, 281] width 86 height 16
select select "service"
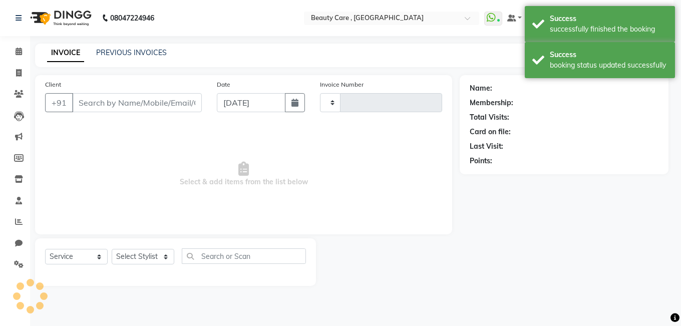
type input "3058"
select select "5646"
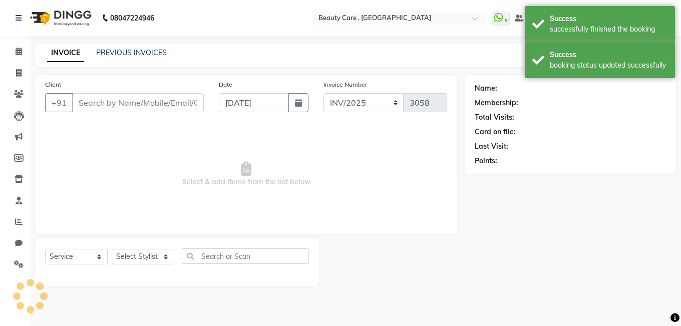
type input "98******10"
select select "88832"
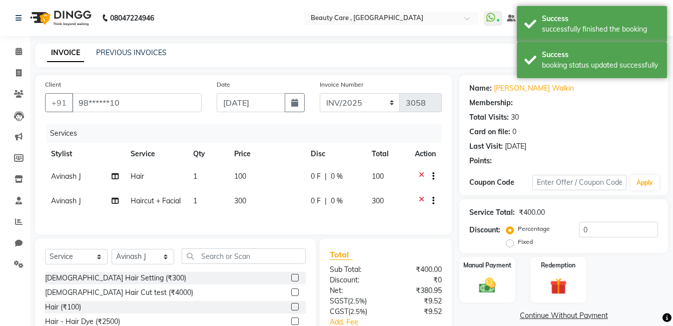
select select "1: Object"
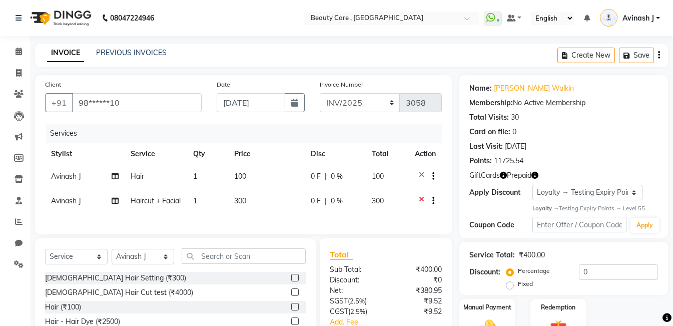
scroll to position [99, 0]
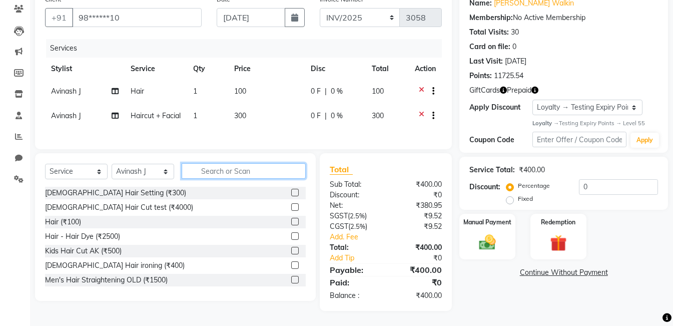
click at [217, 170] on input "text" at bounding box center [244, 171] width 124 height 16
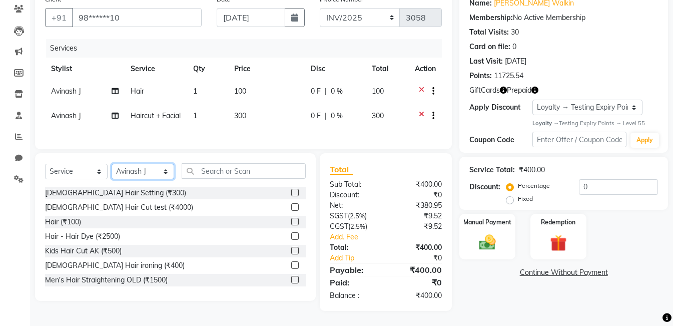
click at [130, 173] on select "Select Stylist Admin Akshay Anis Ankit Anuja Ashvin Avinash Avinash J Avneesh B…" at bounding box center [143, 172] width 63 height 16
click at [112, 164] on select "Select Stylist Admin Akshay Anis Ankit Anuja Ashvin Avinash Avinash J Avneesh B…" at bounding box center [143, 172] width 63 height 16
click at [145, 168] on select "Select Stylist Admin Akshay Anis Ankit Anuja Ashvin Avinash Avinash J Avneesh B…" at bounding box center [143, 172] width 63 height 16
select select "86533"
click at [112, 164] on select "Select Stylist Admin Akshay Anis Ankit Anuja Ashvin Avinash Avinash J Avneesh B…" at bounding box center [143, 172] width 63 height 16
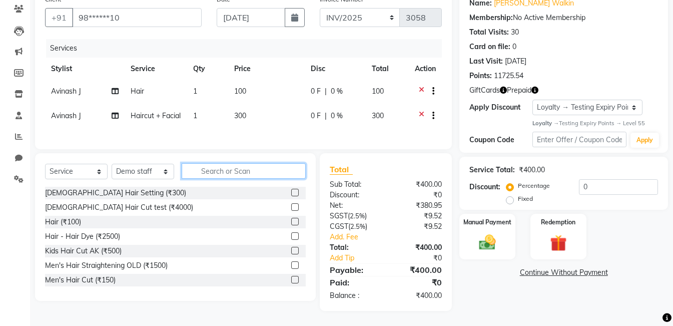
click at [209, 164] on input "text" at bounding box center [244, 171] width 124 height 16
type input "ha"
click at [291, 249] on label at bounding box center [295, 251] width 8 height 8
click at [291, 249] on input "checkbox" at bounding box center [294, 251] width 7 height 7
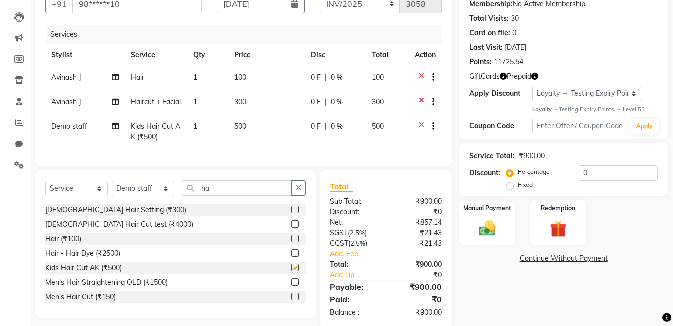
checkbox input "false"
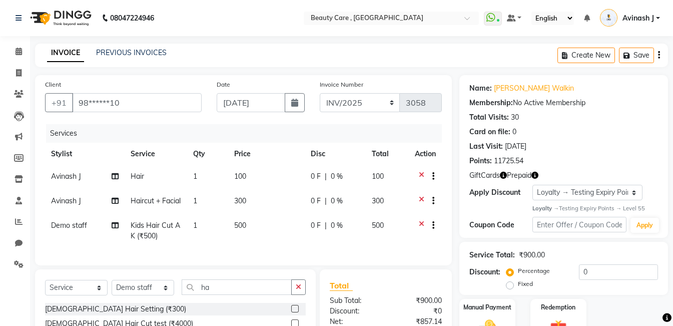
scroll to position [132, 0]
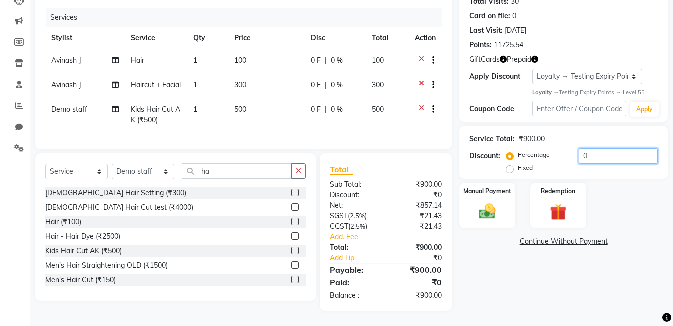
click at [591, 148] on input "0" at bounding box center [618, 156] width 79 height 16
drag, startPoint x: 467, startPoint y: 142, endPoint x: 506, endPoint y: 141, distance: 39.1
click at [506, 141] on div "Service Total: ₹900.00 Discount: Percentage Fixed 0" at bounding box center [563, 153] width 209 height 54
click at [559, 149] on div "Percentage Fixed" at bounding box center [544, 162] width 71 height 26
click at [593, 148] on input "0" at bounding box center [618, 156] width 79 height 16
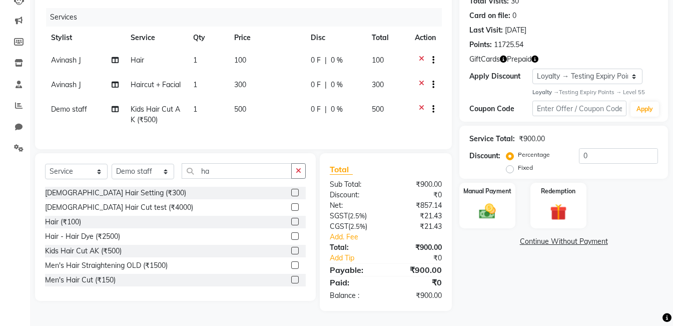
click at [518, 163] on label "Fixed" at bounding box center [525, 167] width 15 height 9
click at [511, 164] on input "Fixed" at bounding box center [512, 167] width 7 height 7
radio input "true"
click at [598, 148] on input "0" at bounding box center [618, 156] width 79 height 16
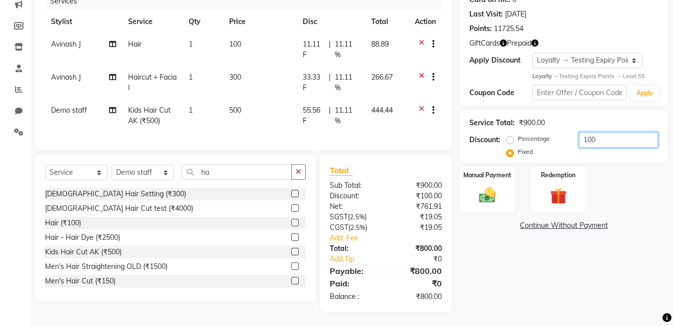
scroll to position [34, 0]
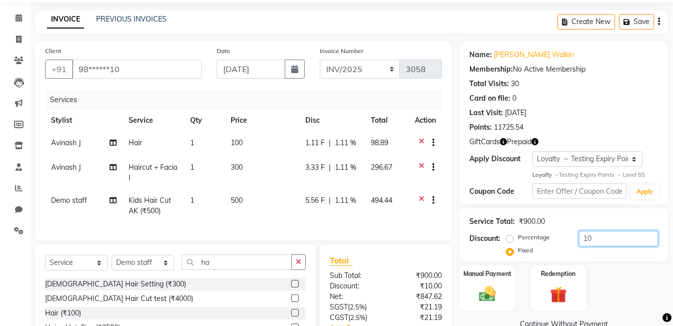
type input "1"
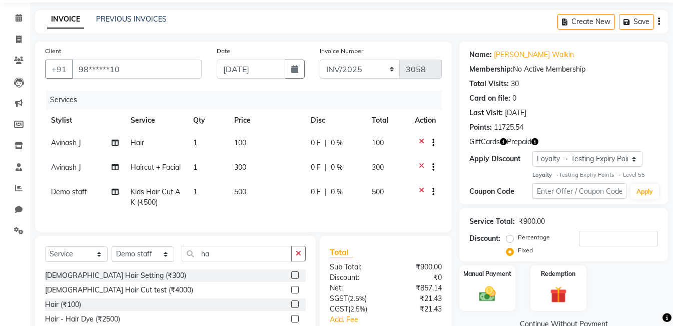
click at [332, 197] on span "0 %" at bounding box center [337, 192] width 12 height 11
select select "86533"
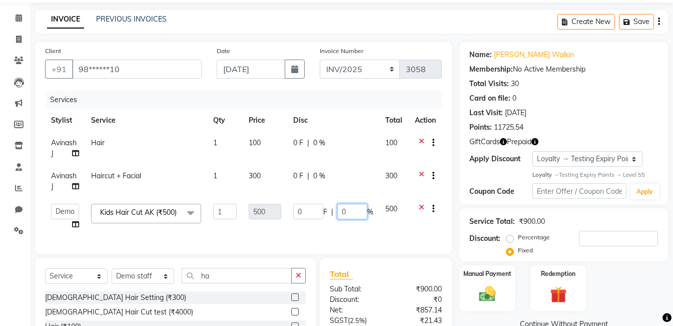
drag, startPoint x: 350, startPoint y: 211, endPoint x: 327, endPoint y: 212, distance: 23.0
click at [327, 212] on div "0 F | 0 %" at bounding box center [333, 212] width 80 height 16
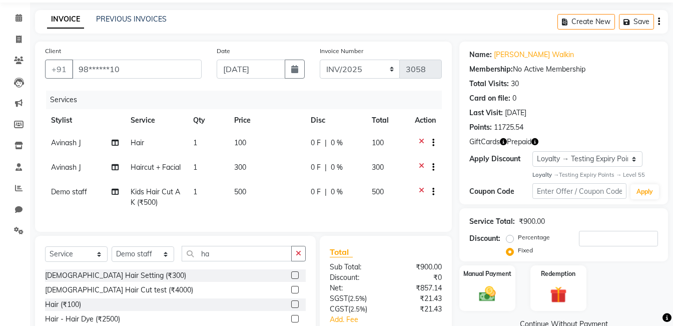
drag, startPoint x: 307, startPoint y: 211, endPoint x: 272, endPoint y: 211, distance: 35.0
click at [344, 192] on td "0 F | 0 %" at bounding box center [335, 197] width 61 height 33
select select "86533"
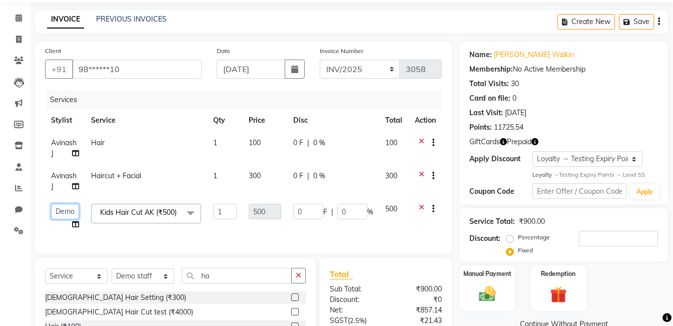
click at [66, 211] on select "Admin Akshay Anis Ankit Anuja Ashvin Avinash Avinash J Avneesh Bhakti bhavesh B…" at bounding box center [65, 212] width 28 height 16
select select "77828"
click at [56, 213] on select "Admin Akshay Anis Ankit Anuja Ashvin Avinash Avinash J Avneesh Bhakti bhavesh B…" at bounding box center [65, 212] width 28 height 16
select select "75415"
click at [61, 208] on select "Admin Akshay Anis Ankit Anuja Ashvin Avinash Avinash J Avneesh Bhakti bhavesh B…" at bounding box center [65, 212] width 28 height 16
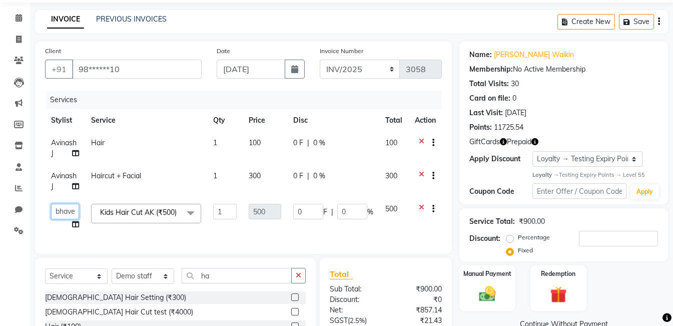
click at [61, 208] on select "Admin Akshay Anis Ankit Anuja Ashvin Avinash Avinash J Avneesh Bhakti bhavesh B…" at bounding box center [65, 212] width 28 height 16
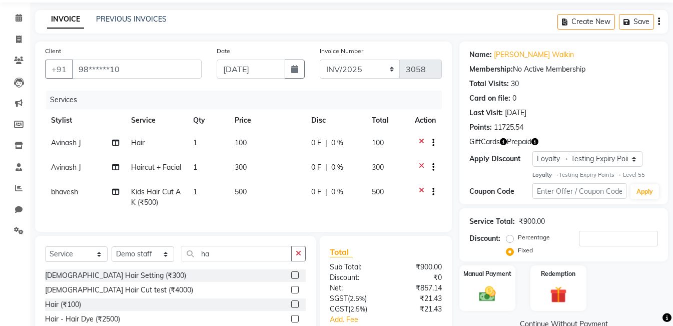
click at [239, 196] on span "500" at bounding box center [241, 191] width 12 height 9
select select "75415"
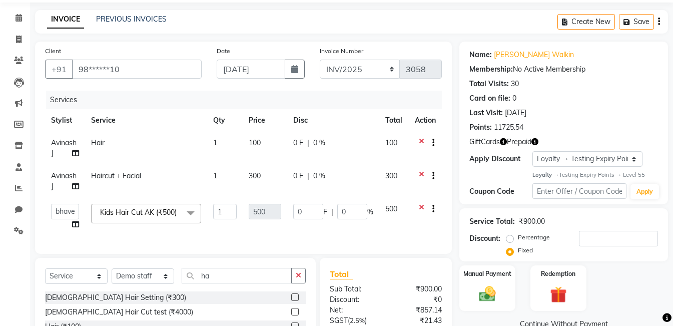
click at [252, 177] on span "300" at bounding box center [255, 175] width 12 height 9
select select "88832"
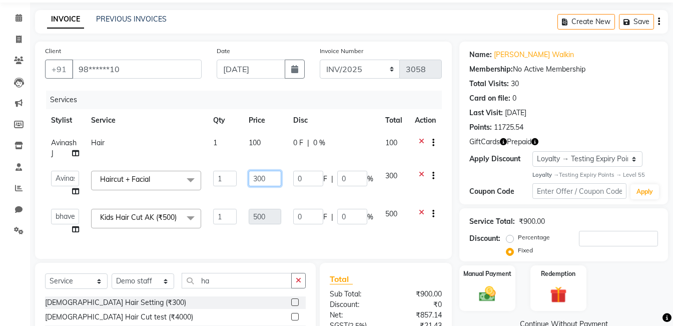
click at [269, 178] on input "300" at bounding box center [265, 179] width 33 height 16
type input "3"
type input "2"
type input "300"
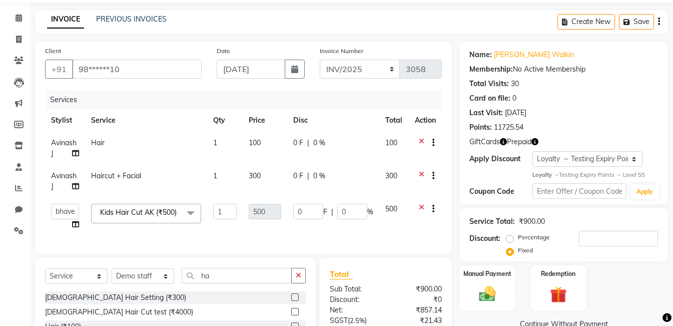
click at [383, 244] on div "Services Stylist Service Qty Price Disc Total Action Avinash J Hair 1 100 0 F |…" at bounding box center [243, 167] width 397 height 153
click at [268, 244] on div "Services Stylist Service Qty Price Disc Total Action Avinash J Hair 1 100 0 F |…" at bounding box center [243, 167] width 397 height 153
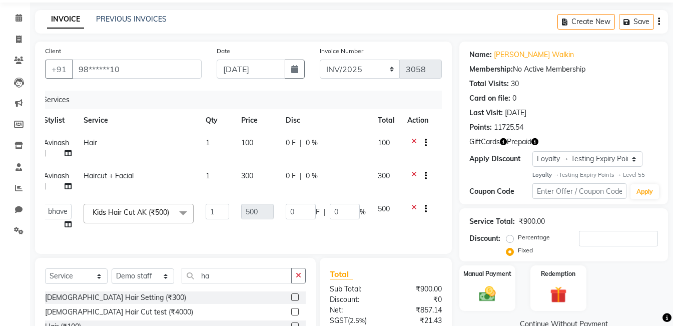
scroll to position [150, 0]
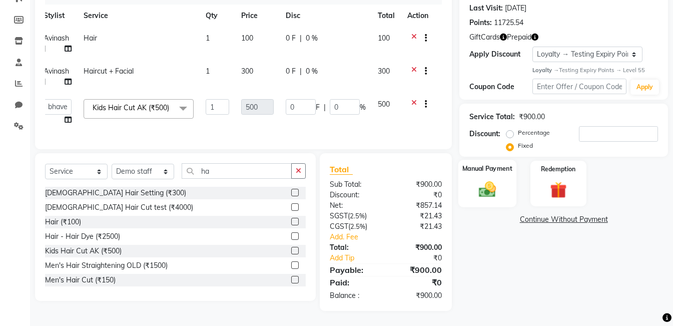
click at [482, 180] on img at bounding box center [488, 190] width 28 height 20
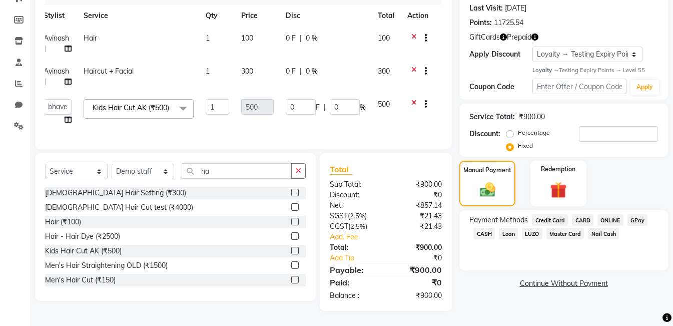
click at [484, 228] on span "CASH" at bounding box center [485, 234] width 22 height 12
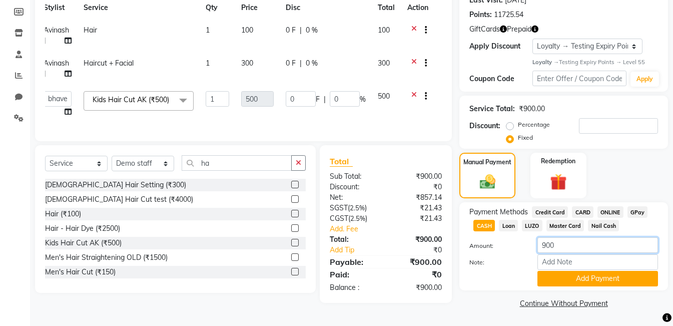
drag, startPoint x: 558, startPoint y: 243, endPoint x: 529, endPoint y: 244, distance: 29.0
click at [529, 244] on div "Amount: 900" at bounding box center [564, 245] width 204 height 17
click at [554, 276] on button "Add Payment" at bounding box center [598, 279] width 121 height 16
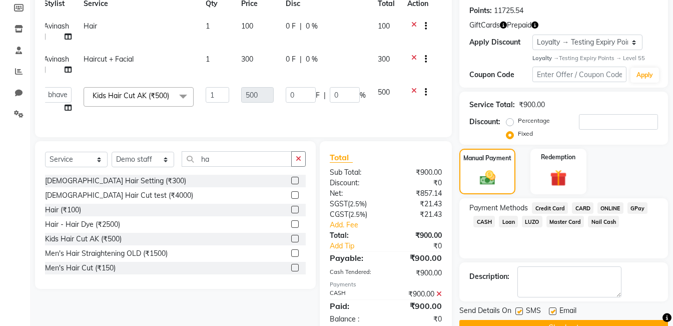
scroll to position [256, 0]
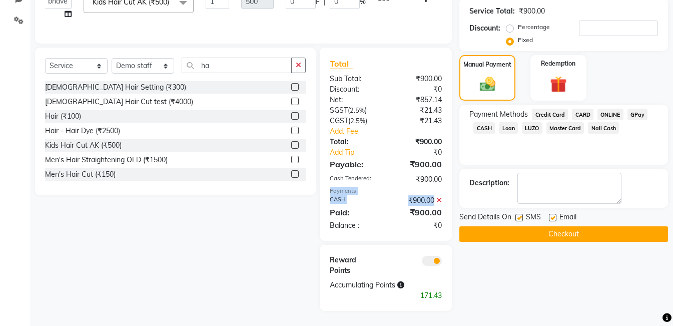
drag, startPoint x: 328, startPoint y: 190, endPoint x: 439, endPoint y: 197, distance: 111.3
click at [439, 197] on div "Total Sub Total: ₹900.00 Discount: ₹0 Net: ₹857.14 SGST ( 2.5% ) ₹21.43 CGST ( …" at bounding box center [386, 144] width 133 height 193
click at [553, 214] on label at bounding box center [553, 218] width 8 height 8
click at [553, 215] on input "checkbox" at bounding box center [552, 218] width 7 height 7
checkbox input "false"
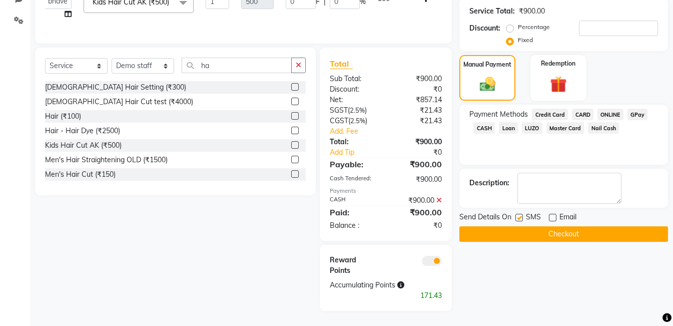
click at [521, 214] on label at bounding box center [520, 218] width 8 height 8
click at [521, 215] on input "checkbox" at bounding box center [519, 218] width 7 height 7
checkbox input "false"
click at [438, 199] on icon at bounding box center [439, 200] width 6 height 7
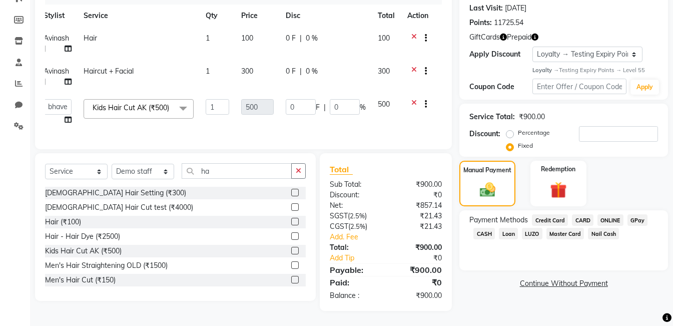
click at [615, 214] on span "ONLINE" at bounding box center [611, 220] width 26 height 12
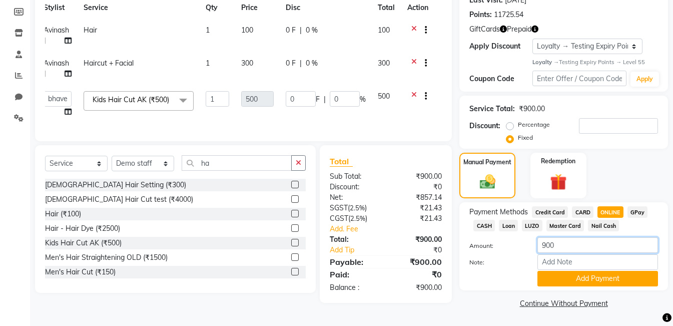
drag, startPoint x: 559, startPoint y: 240, endPoint x: 473, endPoint y: 236, distance: 85.7
click at [473, 237] on div "Amount: 900" at bounding box center [564, 245] width 204 height 17
type input "200"
click at [569, 271] on button "Add Payment" at bounding box center [598, 279] width 121 height 16
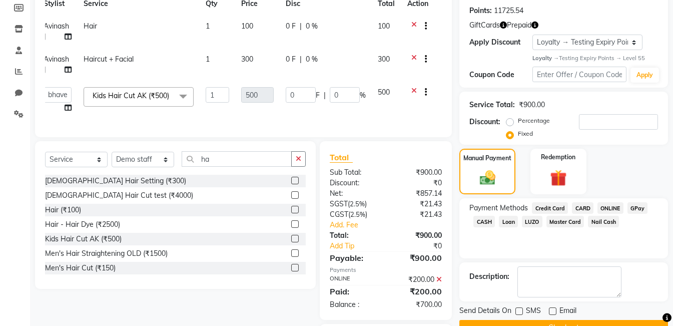
scroll to position [231, 0]
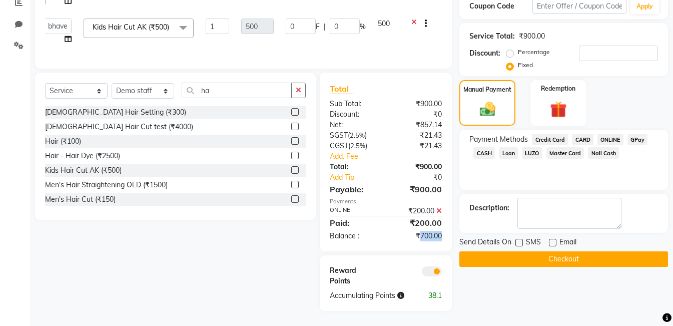
drag, startPoint x: 418, startPoint y: 232, endPoint x: 456, endPoint y: 235, distance: 38.7
click at [456, 235] on div "Total Sub Total: ₹900.00 Discount: ₹0 Net: ₹857.14 SGST ( 2.5% ) ₹21.43 CGST ( …" at bounding box center [388, 192] width 144 height 238
click at [487, 147] on span "CASH" at bounding box center [485, 153] width 22 height 12
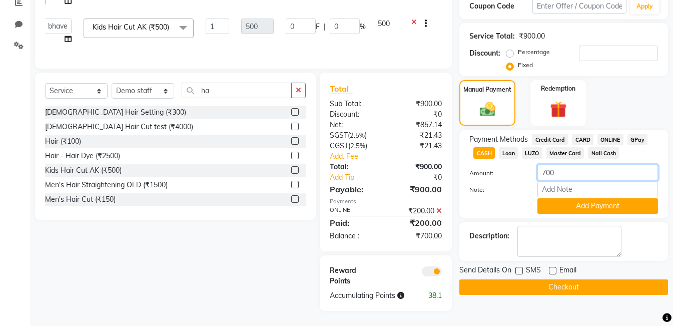
drag, startPoint x: 540, startPoint y: 157, endPoint x: 572, endPoint y: 158, distance: 32.5
click at [572, 165] on input "700" at bounding box center [598, 173] width 121 height 16
click at [584, 198] on button "Add Payment" at bounding box center [598, 206] width 121 height 16
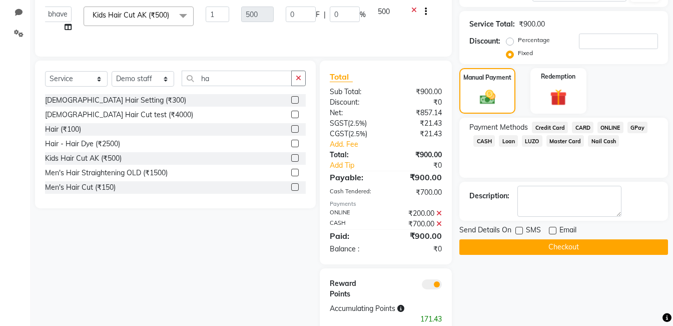
click at [438, 217] on icon at bounding box center [439, 213] width 6 height 7
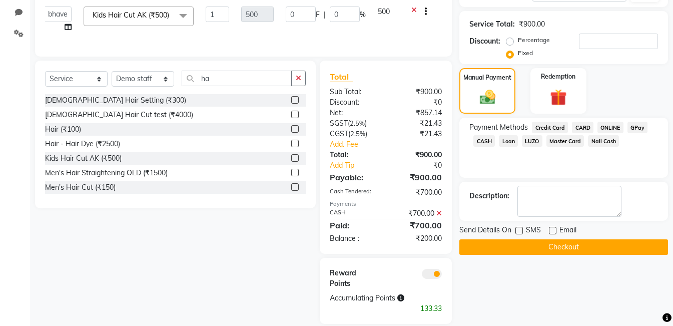
click at [439, 217] on icon at bounding box center [439, 213] width 6 height 7
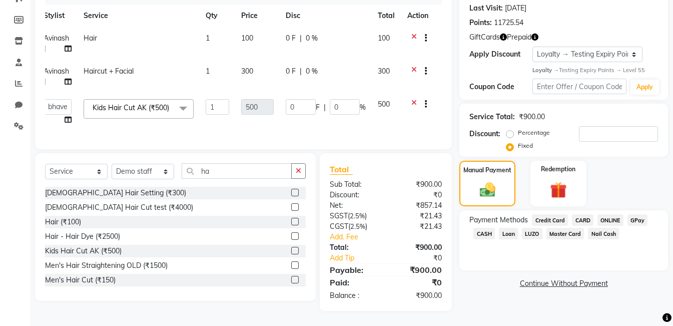
click at [566, 228] on span "Master Card" at bounding box center [566, 234] width 38 height 12
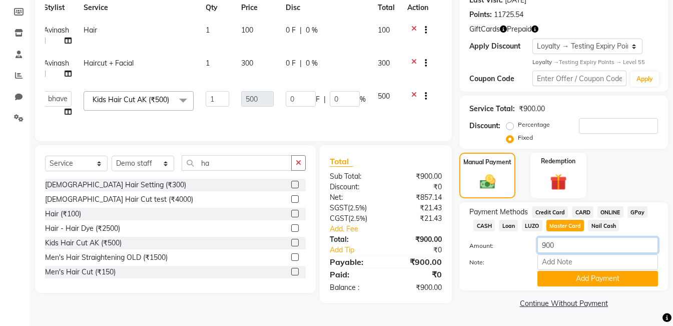
click at [562, 240] on input "900" at bounding box center [598, 245] width 121 height 16
click at [546, 240] on input "900" at bounding box center [598, 245] width 121 height 16
type input "500"
click at [577, 278] on button "Add Payment" at bounding box center [598, 279] width 121 height 16
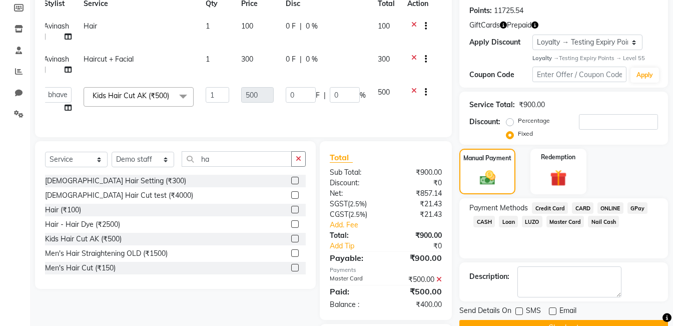
click at [487, 221] on span "CASH" at bounding box center [485, 222] width 22 height 12
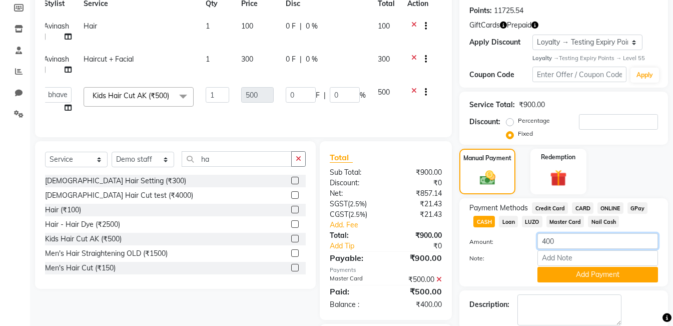
drag, startPoint x: 556, startPoint y: 240, endPoint x: 513, endPoint y: 256, distance: 45.9
click at [513, 256] on div "Amount: 400 Note: Add Payment" at bounding box center [564, 257] width 189 height 49
click at [577, 275] on button "Add Payment" at bounding box center [598, 275] width 121 height 16
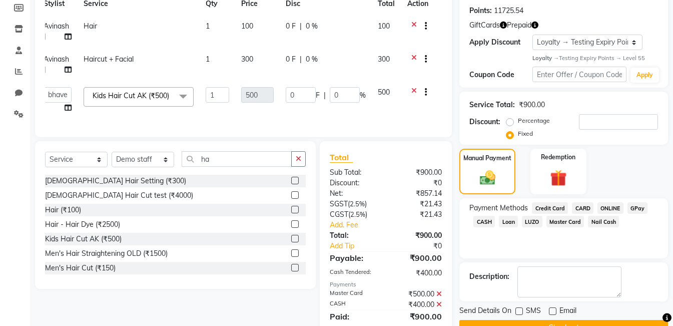
scroll to position [266, 0]
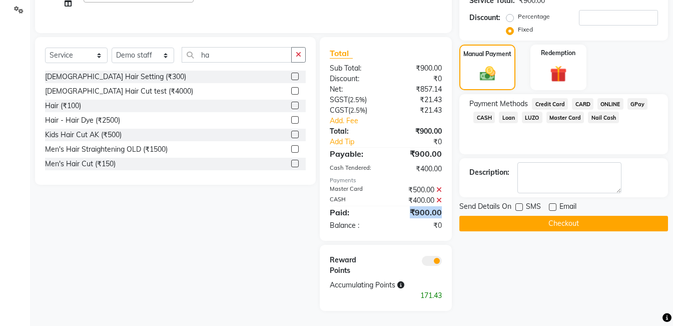
drag, startPoint x: 406, startPoint y: 213, endPoint x: 457, endPoint y: 214, distance: 50.6
click at [457, 214] on div "Total Sub Total: ₹900.00 Discount: ₹0 Net: ₹857.14 SGST ( 2.5% ) ₹21.43 CGST ( …" at bounding box center [388, 174] width 144 height 274
click at [522, 216] on button "Checkout" at bounding box center [563, 224] width 209 height 16
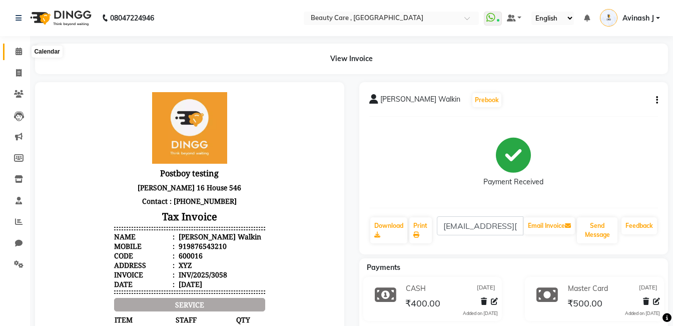
click at [17, 53] on icon at bounding box center [19, 52] width 7 height 8
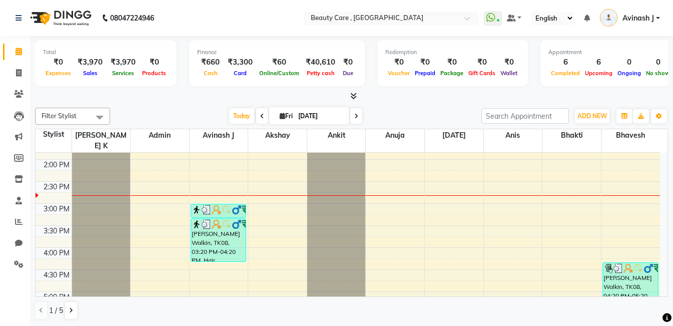
scroll to position [334, 0]
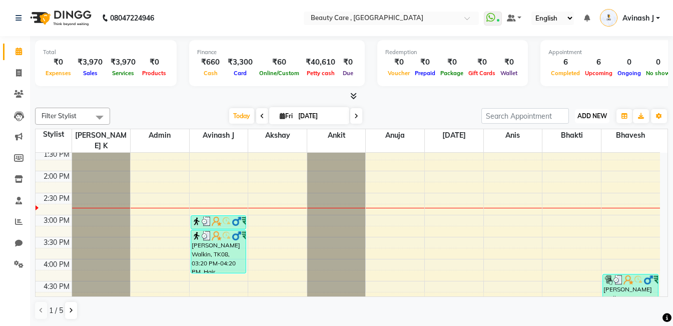
click at [591, 116] on span "ADD NEW" at bounding box center [593, 116] width 30 height 8
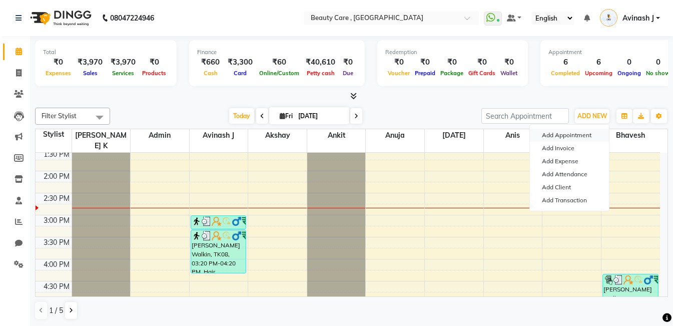
click at [546, 134] on button "Add Appointment" at bounding box center [569, 135] width 79 height 13
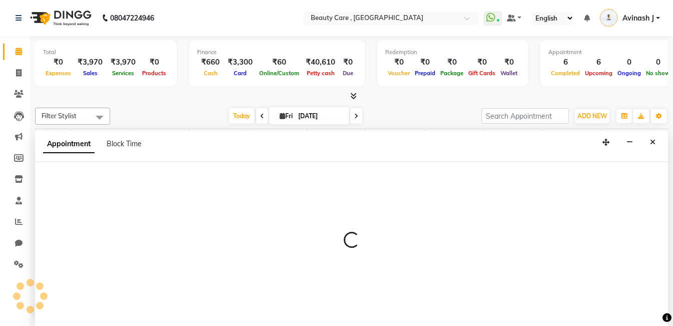
scroll to position [1, 0]
select select "tentative"
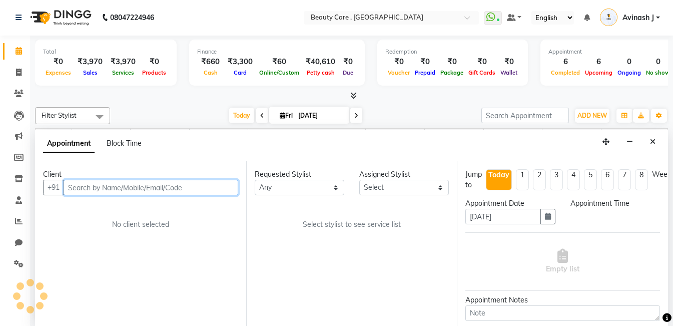
select select "420"
click at [108, 182] on input "text" at bounding box center [151, 188] width 175 height 16
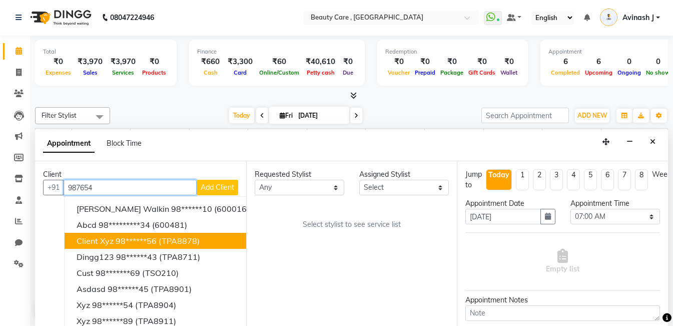
click at [134, 243] on ngb-highlight "98******56" at bounding box center [136, 241] width 41 height 10
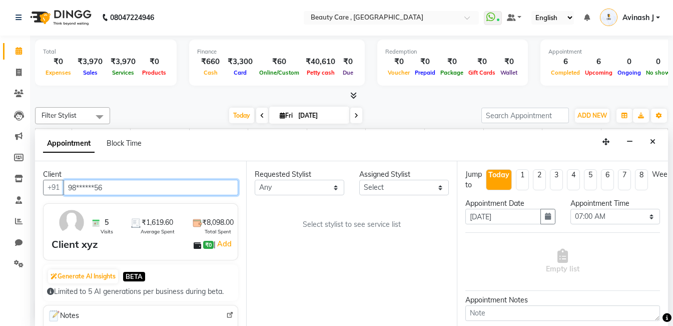
type input "98******56"
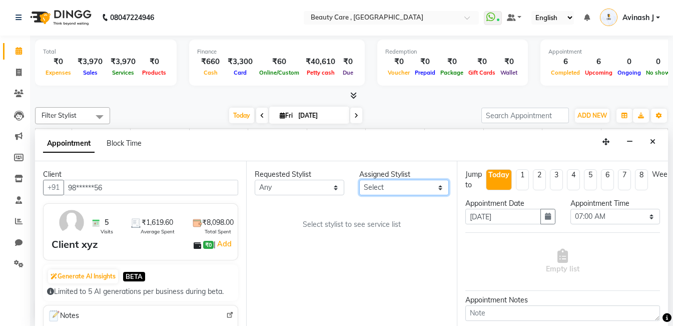
click at [389, 191] on select "Select Admin Akshay Anis Ankit Anuja Ashvin Avinash J Bhakti bhavesh Daniel Dem…" at bounding box center [404, 188] width 90 height 16
select select "86533"
click at [359, 180] on select "Select Admin Akshay Anis Ankit Anuja Ashvin Avinash J Bhakti bhavesh Daniel Dem…" at bounding box center [404, 188] width 90 height 16
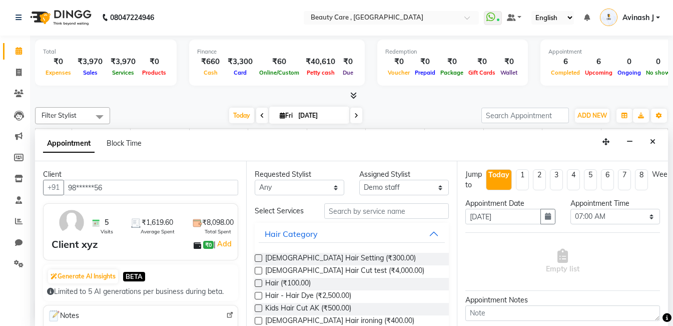
click at [262, 258] on label at bounding box center [259, 258] width 8 height 8
click at [261, 258] on input "checkbox" at bounding box center [258, 259] width 7 height 7
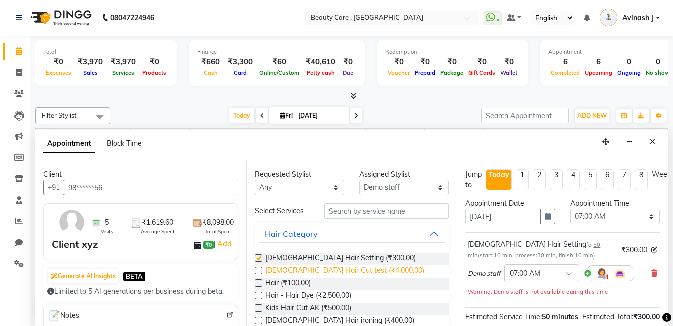
checkbox input "false"
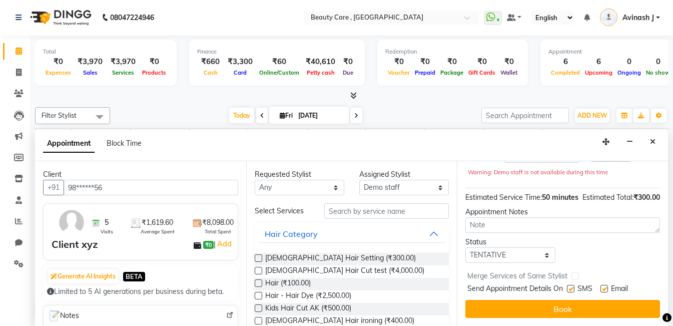
scroll to position [138, 0]
click at [650, 142] on icon "Close" at bounding box center [653, 141] width 6 height 7
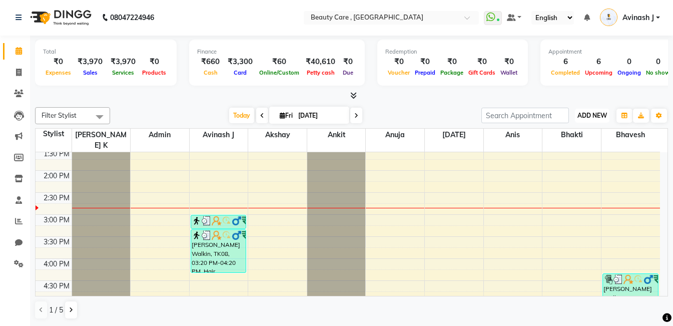
click at [591, 112] on span "ADD NEW" at bounding box center [593, 116] width 30 height 8
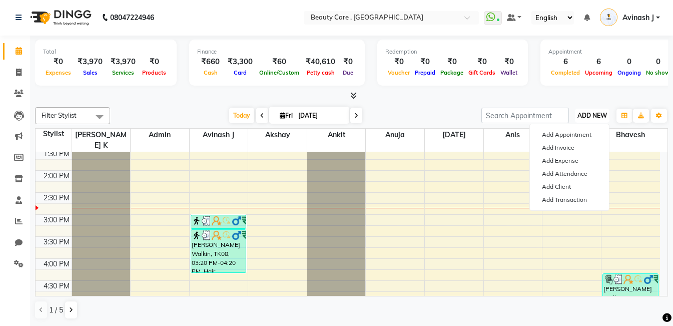
click at [580, 117] on span "ADD NEW" at bounding box center [593, 116] width 30 height 8
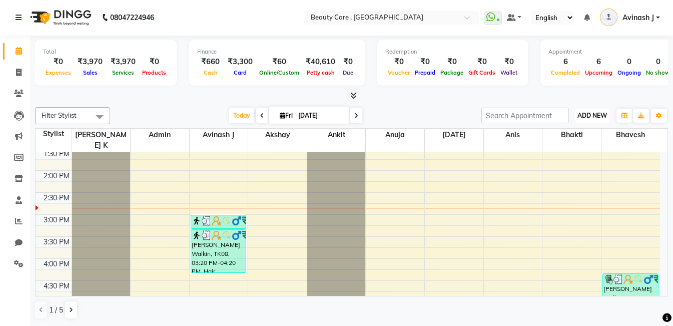
click at [580, 117] on span "ADD NEW" at bounding box center [593, 116] width 30 height 8
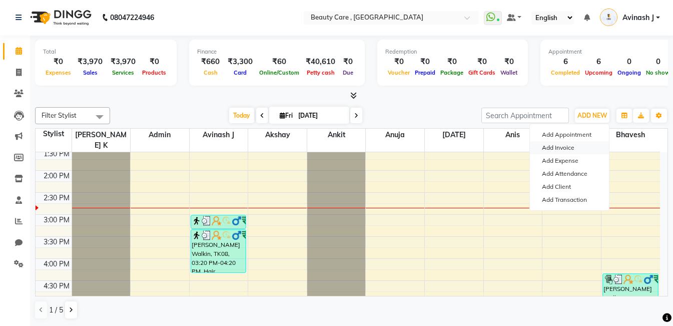
click at [545, 149] on link "Add Invoice" at bounding box center [569, 147] width 79 height 13
select select "service"
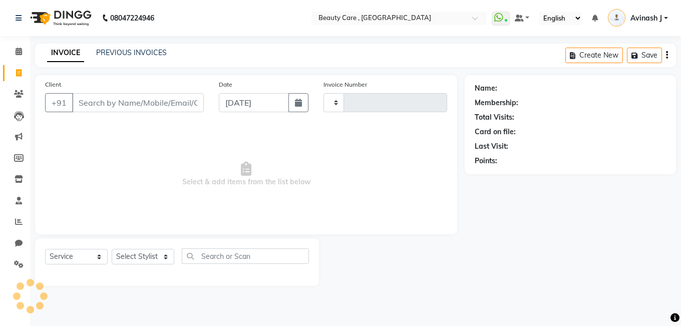
type input "3059"
select select "5646"
click at [105, 109] on input "Client" at bounding box center [138, 102] width 132 height 19
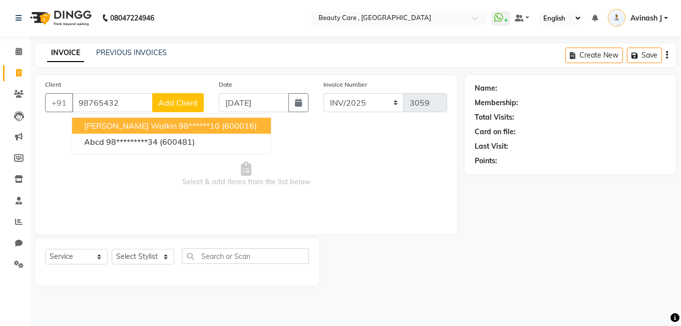
click at [112, 125] on span "Satvik Walkin" at bounding box center [130, 126] width 93 height 10
type input "98******10"
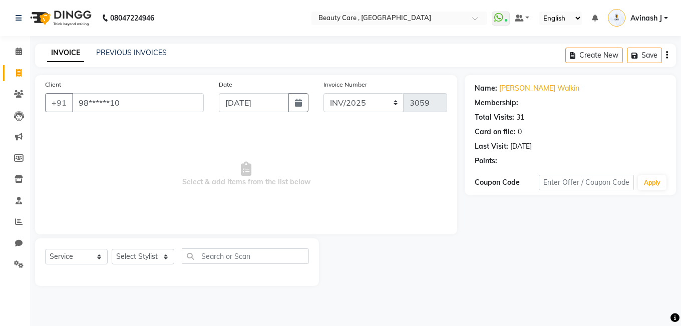
select select "1: Object"
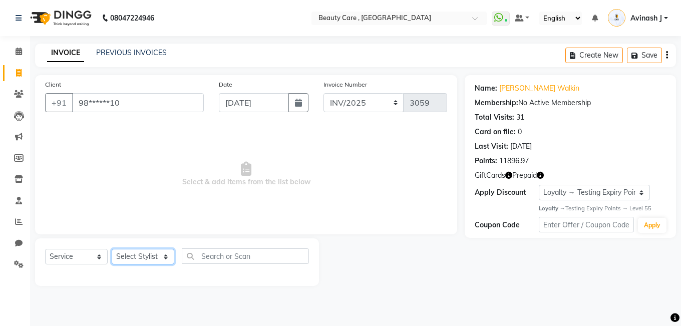
click at [140, 260] on select "Select Stylist Admin Akshay Anis Ankit Anuja Ashvin Avinash Avinash J Avneesh B…" at bounding box center [143, 257] width 63 height 16
select select "77828"
click at [112, 249] on select "Select Stylist Admin Akshay Anis Ankit Anuja Ashvin Avinash Avinash J Avneesh B…" at bounding box center [143, 257] width 63 height 16
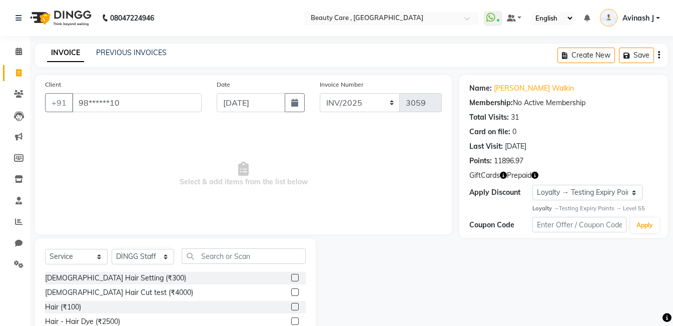
click at [291, 277] on label at bounding box center [295, 278] width 8 height 8
click at [291, 277] on input "checkbox" at bounding box center [294, 278] width 7 height 7
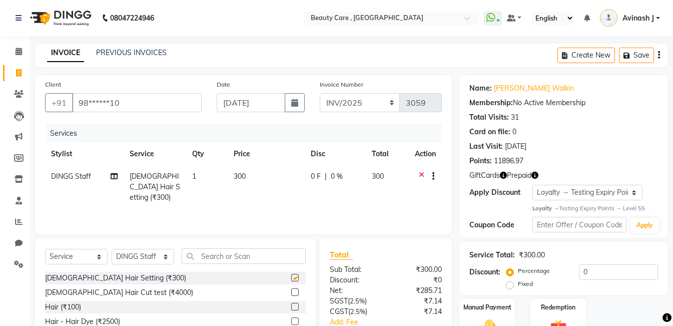
checkbox input "false"
click at [61, 258] on select "Select Service Product Membership Package Voucher Prepaid Gift Card" at bounding box center [76, 257] width 63 height 16
select select "product"
click at [45, 249] on select "Select Service Product Membership Package Voucher Prepaid Gift Card" at bounding box center [76, 257] width 63 height 16
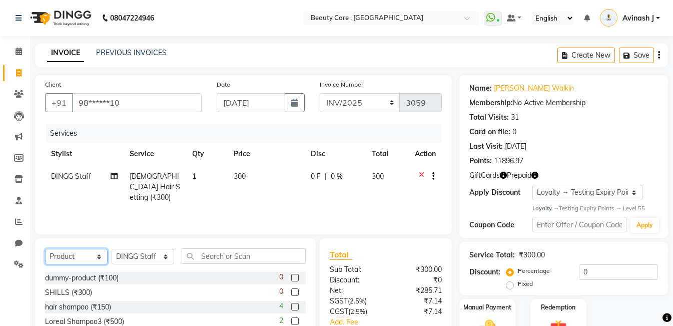
click at [65, 253] on select "Select Service Product Membership Package Voucher Prepaid Gift Card" at bounding box center [76, 257] width 63 height 16
click at [45, 249] on select "Select Service Product Membership Package Voucher Prepaid Gift Card" at bounding box center [76, 257] width 63 height 16
click at [291, 304] on label at bounding box center [295, 307] width 8 height 8
click at [291, 304] on input "checkbox" at bounding box center [294, 307] width 7 height 7
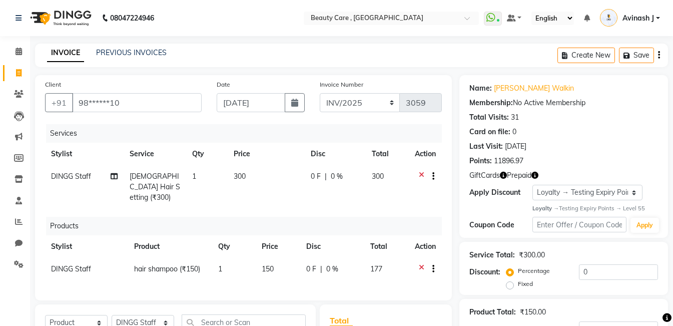
checkbox input "false"
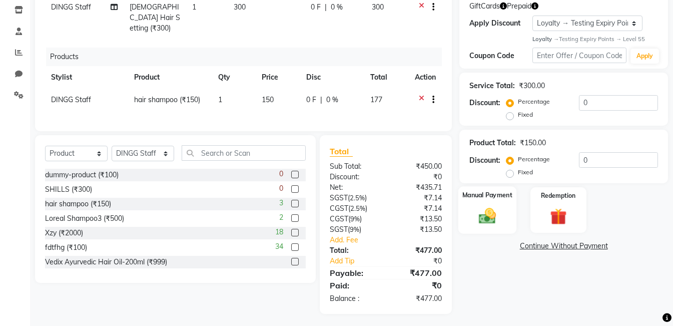
click at [486, 202] on div "Manual Payment" at bounding box center [487, 210] width 58 height 48
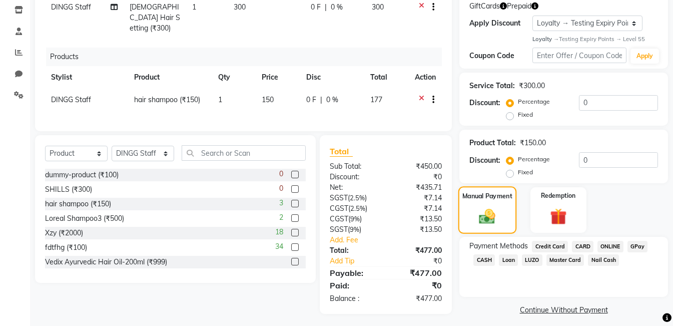
scroll to position [0, 0]
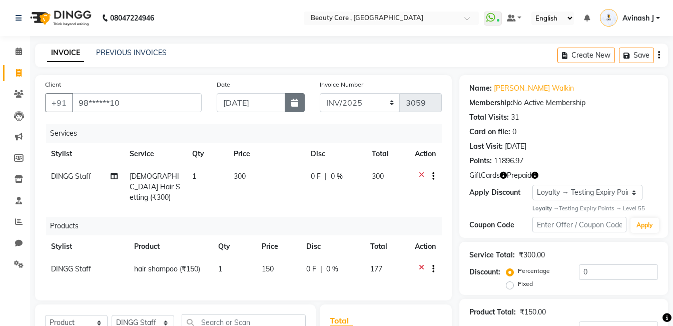
click at [288, 104] on button "button" at bounding box center [295, 102] width 20 height 19
select select "10"
select select "2025"
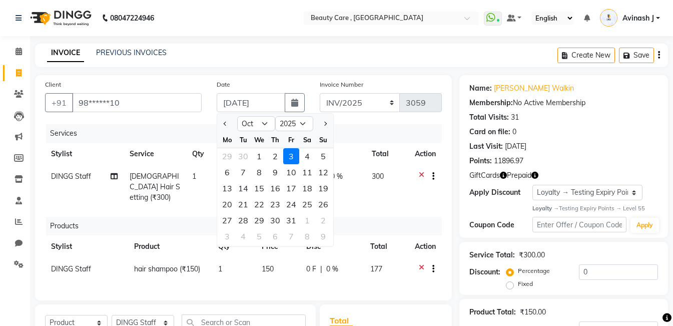
click at [187, 83] on div "Client +91 98******10" at bounding box center [124, 99] width 172 height 41
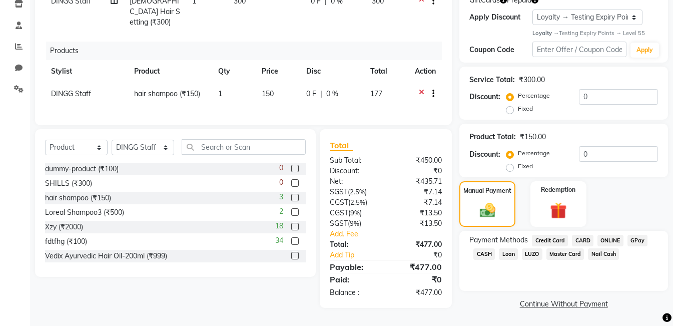
scroll to position [76, 0]
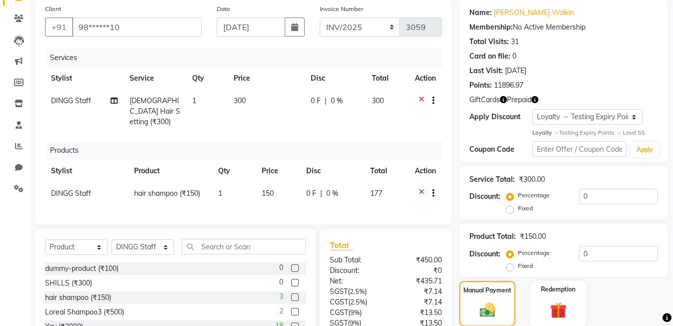
click at [421, 188] on icon at bounding box center [422, 194] width 6 height 13
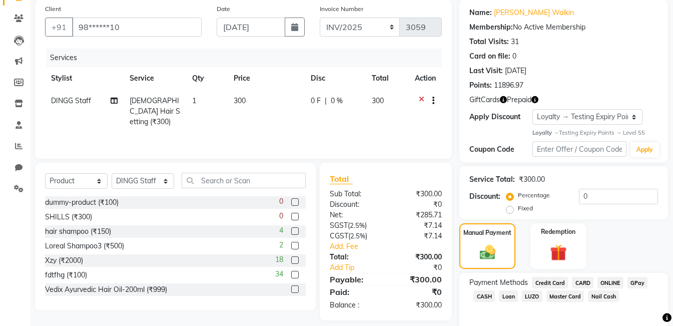
scroll to position [0, 0]
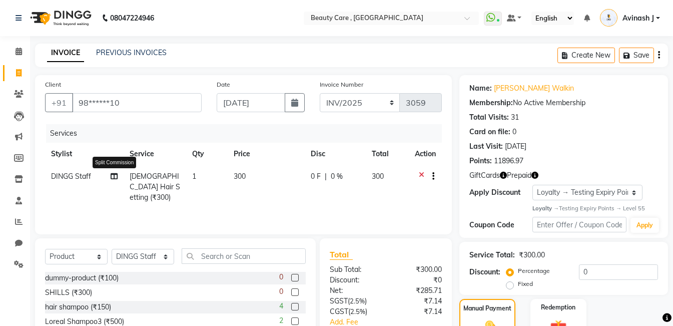
click at [115, 173] on icon at bounding box center [114, 176] width 7 height 7
select select "77828"
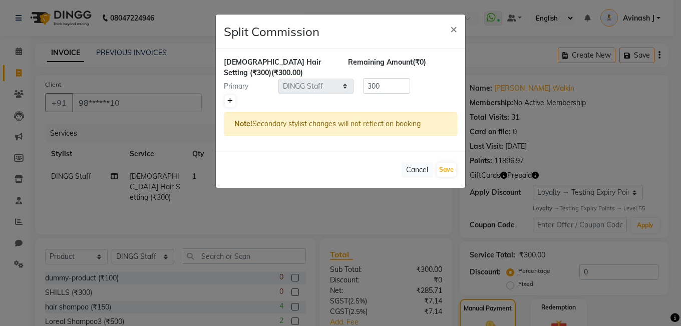
click at [227, 99] on icon at bounding box center [230, 101] width 6 height 6
type input "150"
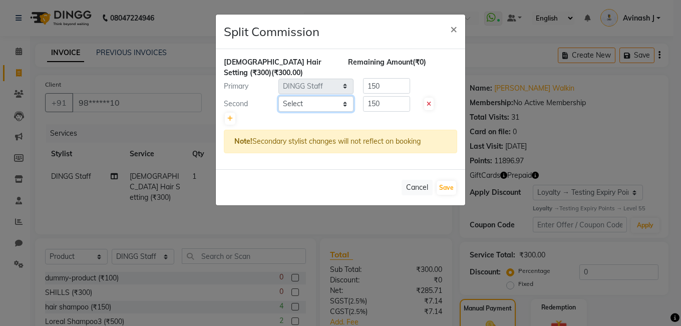
click at [294, 104] on select "Select Admin Akshay Anis Ankit Anuja Ashvin Avinash Avinash J Avneesh Bhakti bh…" at bounding box center [315, 104] width 75 height 16
select select "60558"
click at [278, 96] on select "Select Admin Akshay Anis Ankit Anuja Ashvin Avinash Avinash J Avneesh Bhakti bh…" at bounding box center [315, 104] width 75 height 16
click at [440, 190] on button "Save" at bounding box center [446, 188] width 20 height 14
select select "Select"
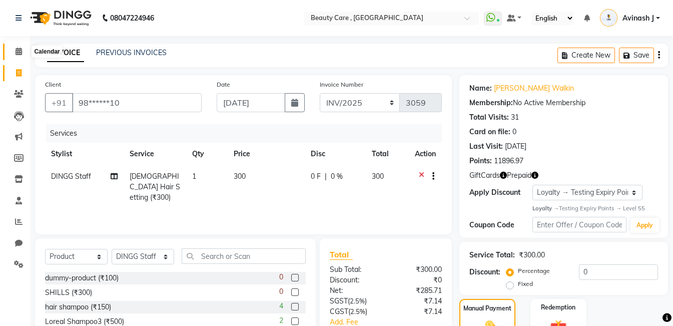
click at [17, 55] on icon at bounding box center [19, 52] width 7 height 8
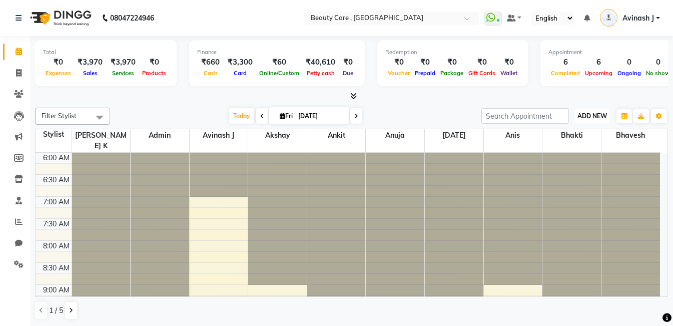
click at [579, 118] on span "ADD NEW" at bounding box center [593, 116] width 30 height 8
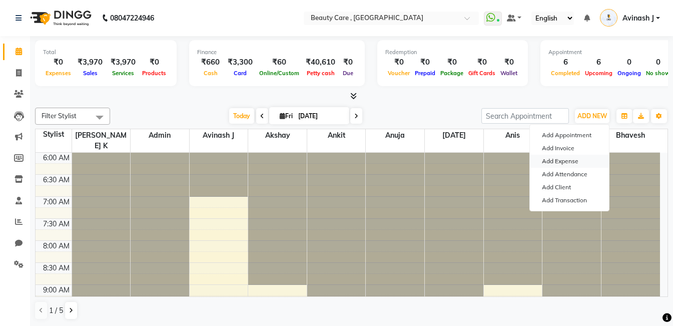
click at [545, 158] on link "Add Expense" at bounding box center [569, 161] width 79 height 13
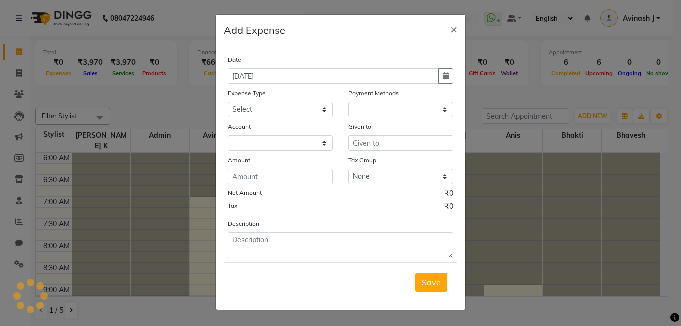
select select "1"
select select "2399"
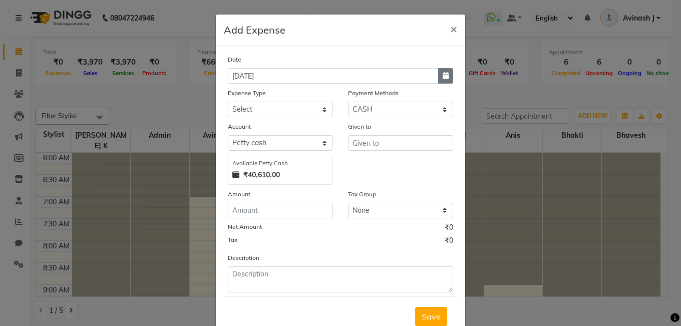
click at [442, 78] on icon "button" at bounding box center [445, 75] width 6 height 7
select select "10"
select select "2025"
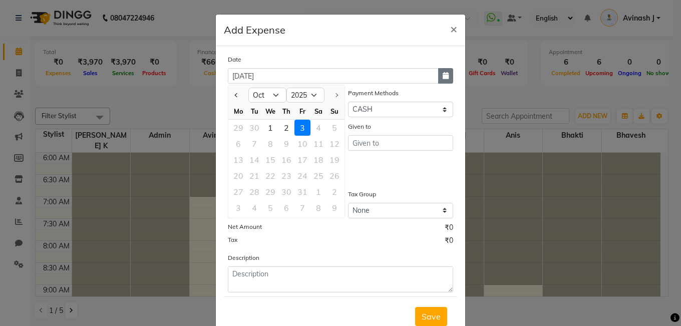
click at [442, 78] on icon "button" at bounding box center [445, 75] width 6 height 7
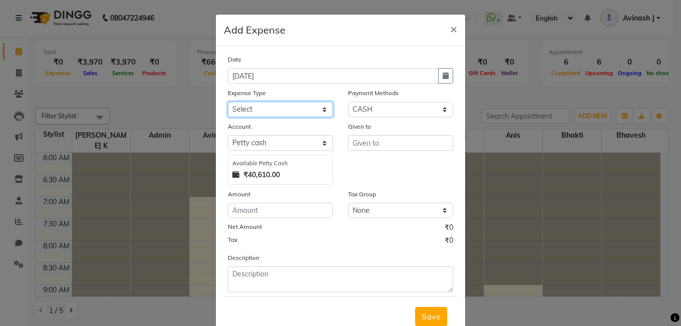
click at [289, 110] on select "Select Advance Salary Cash Handover to owner Cash paid to employees Client Snac…" at bounding box center [280, 110] width 105 height 16
select select "39"
click at [228, 102] on select "Select Advance Salary Cash Handover to owner Cash paid to employees Client Snac…" at bounding box center [280, 110] width 105 height 16
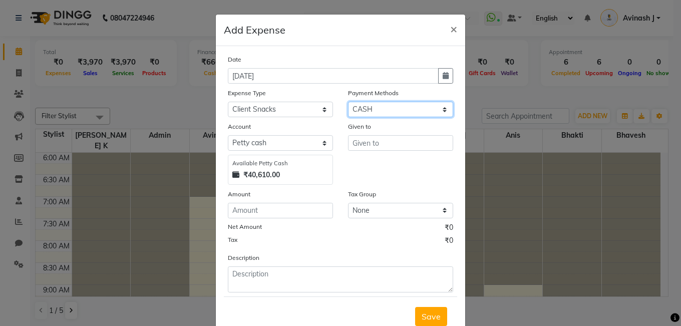
click at [396, 113] on select "Select Credit Card Wallet CARD Package Points ONLINE GPay Voucher Prepaid CASH …" at bounding box center [400, 110] width 105 height 16
click at [348, 102] on select "Select Credit Card Wallet CARD Package Points ONLINE GPay Voucher Prepaid CASH …" at bounding box center [400, 110] width 105 height 16
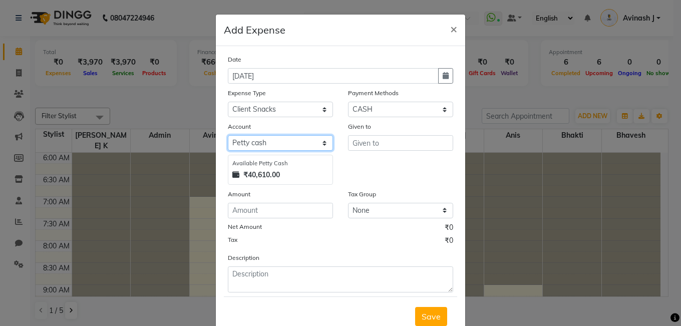
click at [237, 146] on select "Select Default account ICICI Bank Petty cash SBI razorpay pertrol exp company v…" at bounding box center [280, 143] width 105 height 16
click at [228, 135] on select "Select Default account ICICI Bank Petty cash SBI razorpay pertrol exp company v…" at bounding box center [280, 143] width 105 height 16
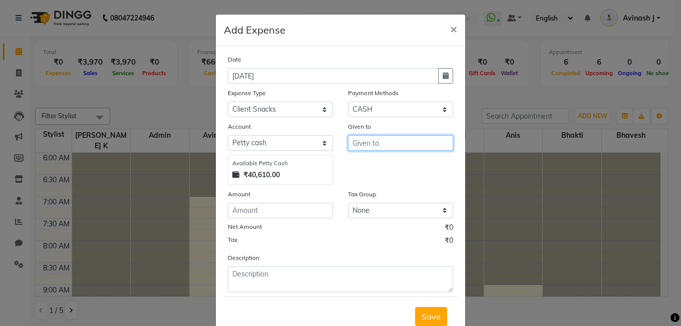
click at [361, 145] on input "text" at bounding box center [400, 143] width 105 height 16
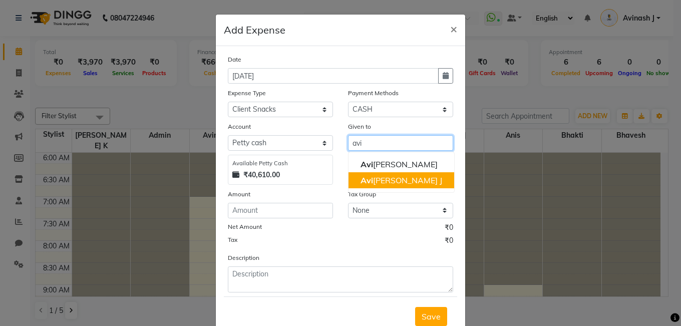
click at [388, 184] on ngb-highlight "Avi nash J" at bounding box center [401, 180] width 82 height 10
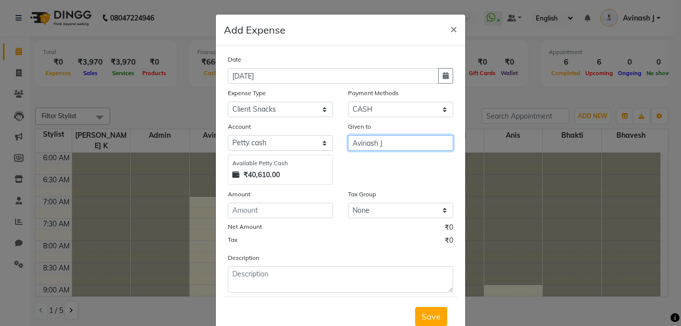
type input "Avinash J"
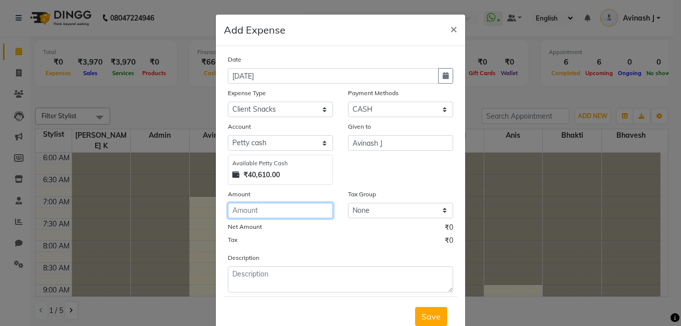
click at [291, 206] on input "number" at bounding box center [280, 211] width 105 height 16
type input "100"
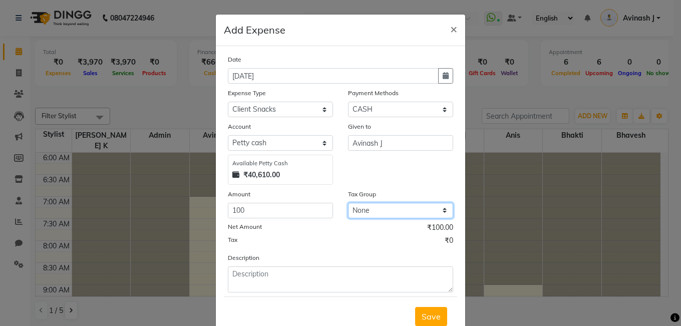
click at [363, 205] on select "None Looks 5% GST 5% GST 18% 12% Orijine GST NEW duhduh Low wastage disposal V1…" at bounding box center [400, 211] width 105 height 16
click at [343, 234] on div "Net Amount ₹100.00" at bounding box center [340, 228] width 225 height 13
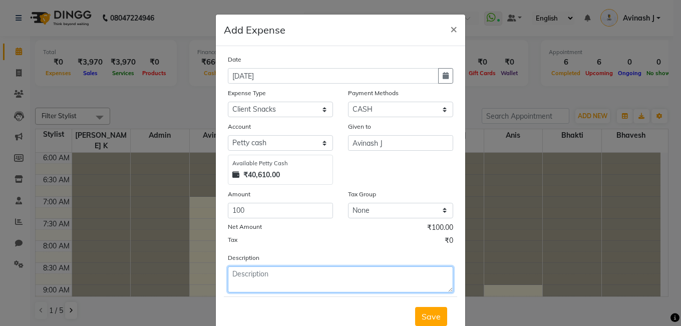
click at [241, 283] on textarea at bounding box center [340, 279] width 225 height 26
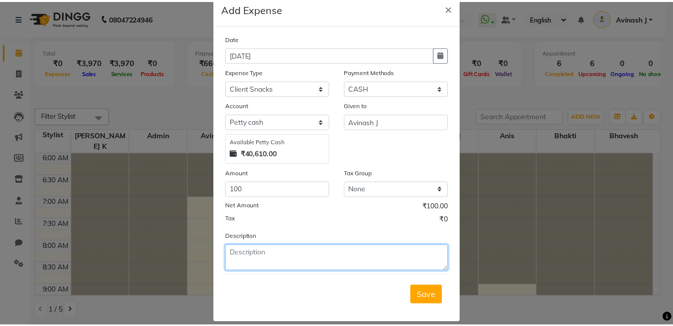
scroll to position [33, 0]
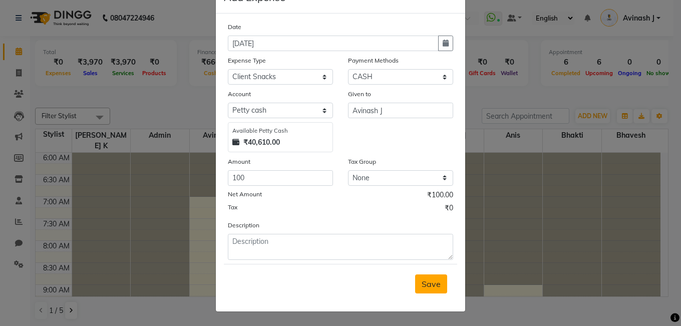
click at [421, 279] on span "Save" at bounding box center [430, 284] width 19 height 10
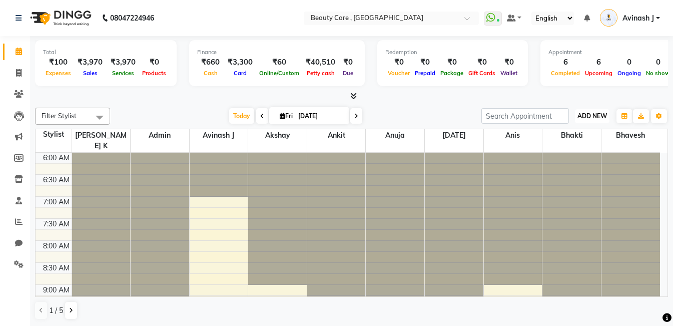
click at [588, 116] on span "ADD NEW" at bounding box center [593, 116] width 30 height 8
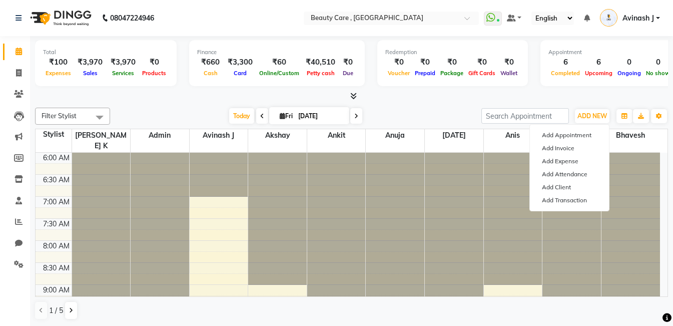
click at [407, 104] on div "Filter Stylist Select All [PERSON_NAME] K Admin Avinash J Akshay Ankit [PERSON_…" at bounding box center [351, 214] width 633 height 220
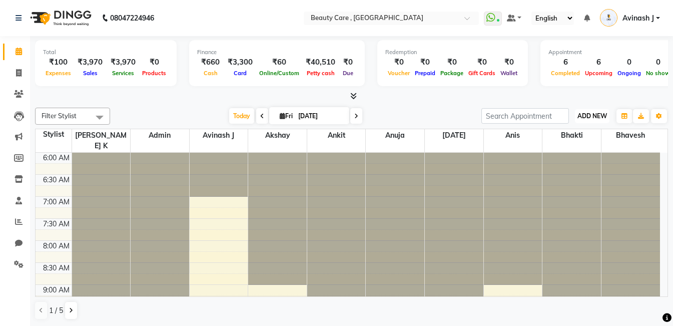
click at [584, 117] on span "ADD NEW" at bounding box center [593, 116] width 30 height 8
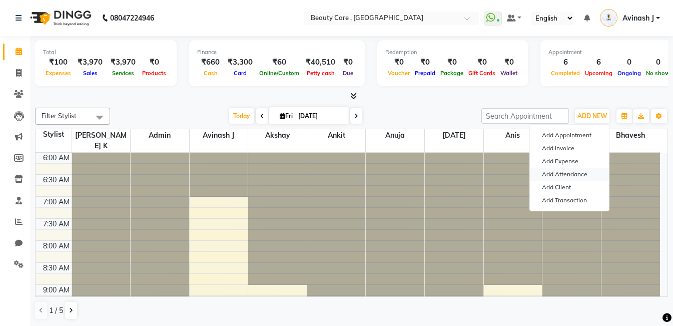
click at [566, 175] on link "Add Attendance" at bounding box center [569, 174] width 79 height 13
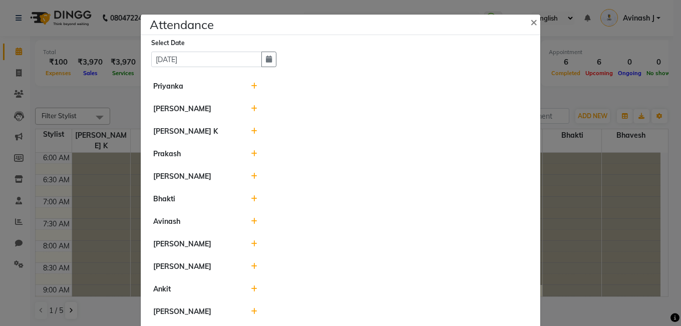
click at [251, 86] on icon at bounding box center [254, 86] width 7 height 7
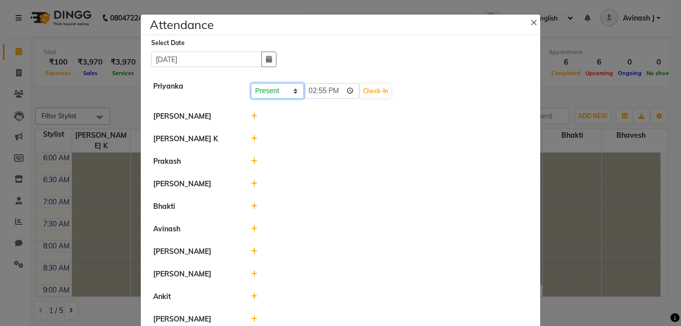
click at [259, 91] on select "Present Absent Late Half Day Weekly Off" at bounding box center [277, 91] width 53 height 16
click at [251, 83] on select "Present Absent Late Half Day Weekly Off" at bounding box center [277, 91] width 53 height 16
click at [318, 90] on input "14:55" at bounding box center [332, 91] width 56 height 16
click at [332, 88] on input "14:55" at bounding box center [332, 91] width 56 height 16
type input "18:55"
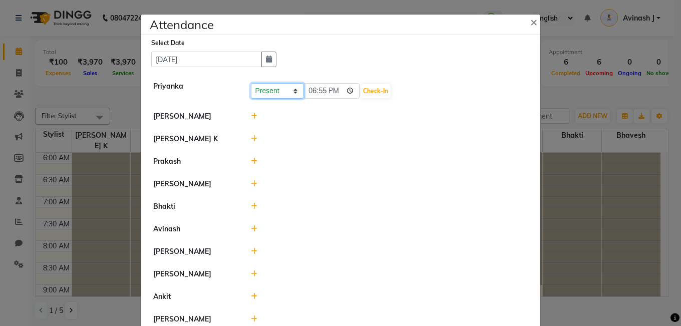
click at [259, 89] on select "Present Absent Late Half Day Weekly Off" at bounding box center [277, 91] width 53 height 16
click at [331, 92] on input "18:55" at bounding box center [332, 91] width 56 height 16
click at [360, 89] on button "Check-In" at bounding box center [375, 91] width 30 height 14
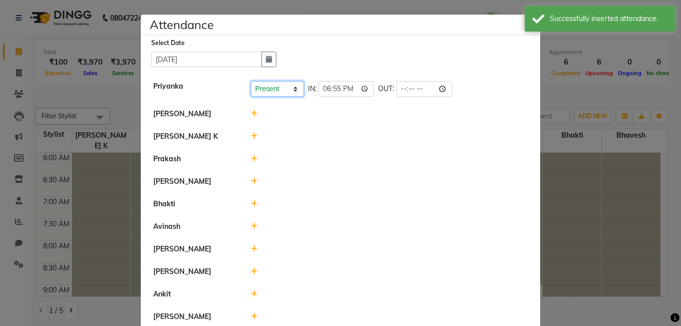
click at [264, 91] on select "Present Absent Late Half Day Weekly Off" at bounding box center [277, 89] width 53 height 16
select select "H"
click at [251, 81] on select "Present Absent Late Half Day Weekly Off" at bounding box center [277, 89] width 53 height 16
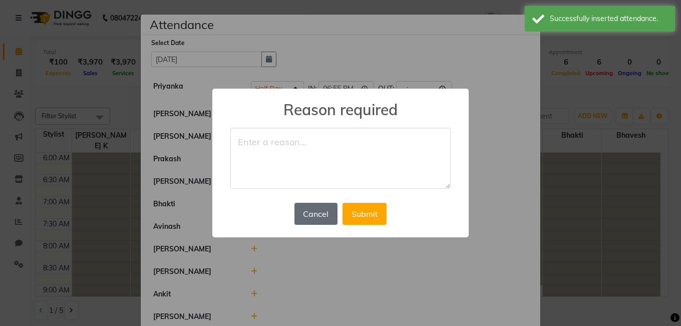
click at [309, 215] on button "Cancel" at bounding box center [315, 214] width 43 height 22
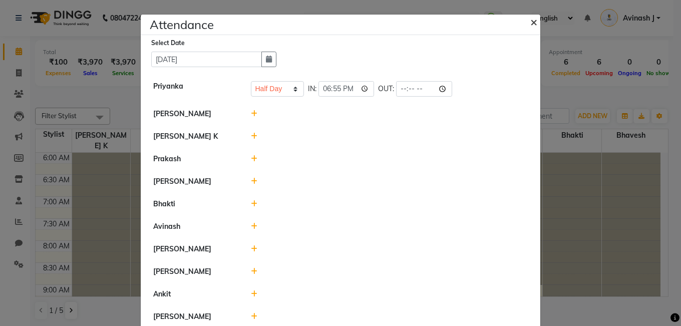
click at [530, 21] on span "×" at bounding box center [533, 21] width 7 height 15
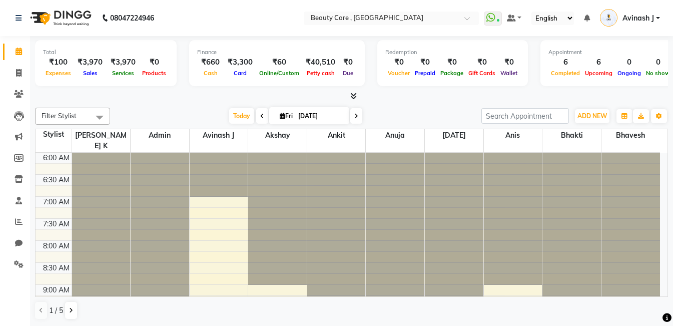
click at [207, 153] on div at bounding box center [219, 175] width 59 height 44
click at [591, 120] on button "ADD NEW Toggle Dropdown" at bounding box center [592, 116] width 35 height 14
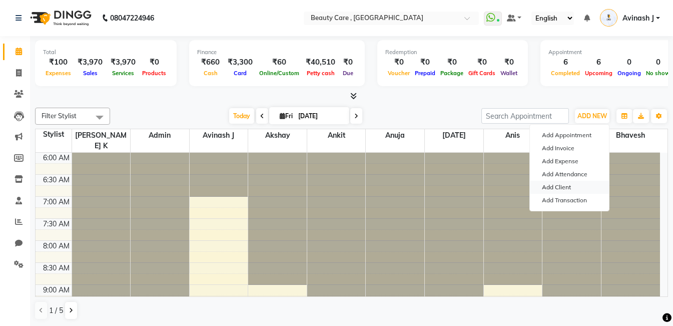
click at [553, 184] on link "Add Client" at bounding box center [569, 187] width 79 height 13
select select "22"
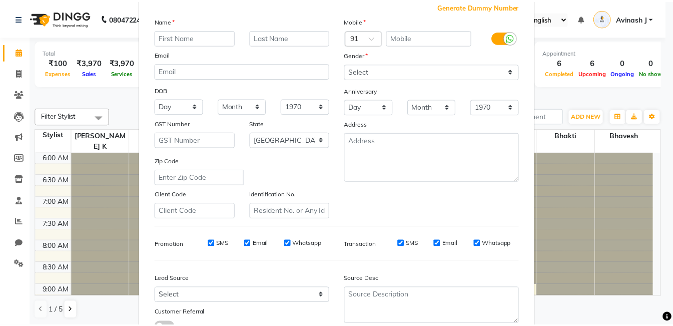
scroll to position [174, 0]
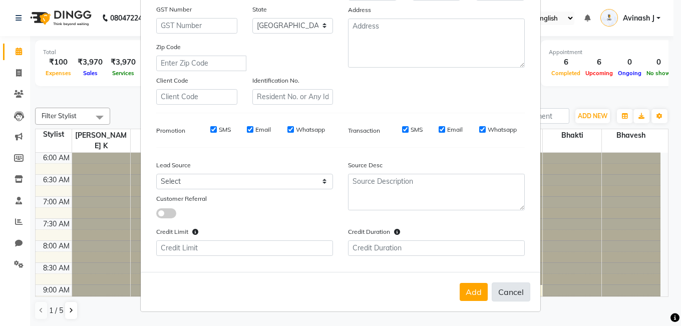
click at [501, 293] on button "Cancel" at bounding box center [511, 291] width 39 height 19
select select
select select "null"
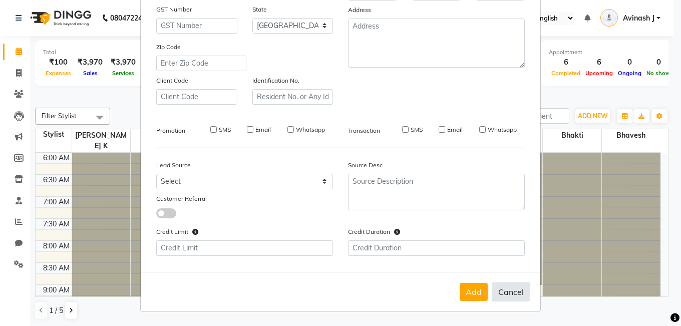
select select
checkbox input "false"
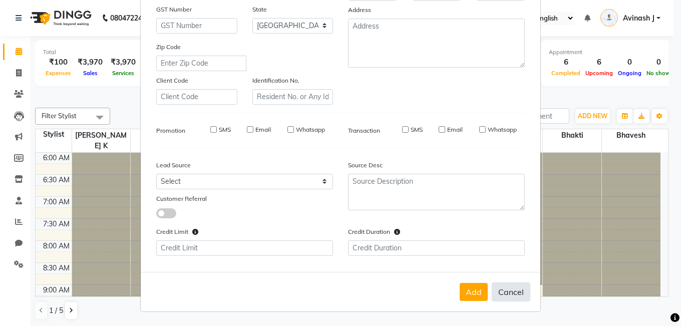
checkbox input "false"
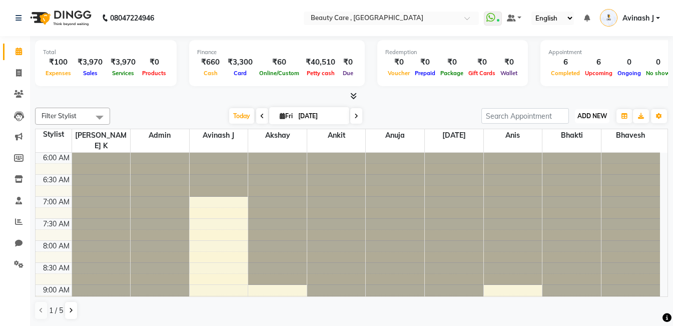
click at [591, 113] on span "ADD NEW" at bounding box center [593, 116] width 30 height 8
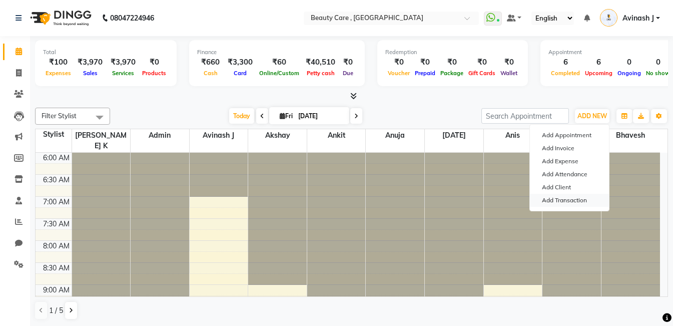
click at [557, 198] on link "Add Transaction" at bounding box center [569, 200] width 79 height 13
select select "direct"
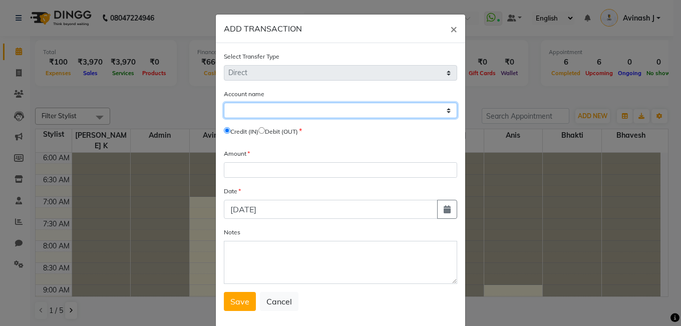
click at [243, 104] on select "Select Default Account Icici Bank [PERSON_NAME] Cash Sbi Razorpay Pertrol Exp C…" at bounding box center [340, 111] width 233 height 16
select select "2399"
click at [224, 103] on select "Select Default Account Icici Bank [PERSON_NAME] Cash Sbi Razorpay Pertrol Exp C…" at bounding box center [340, 111] width 233 height 16
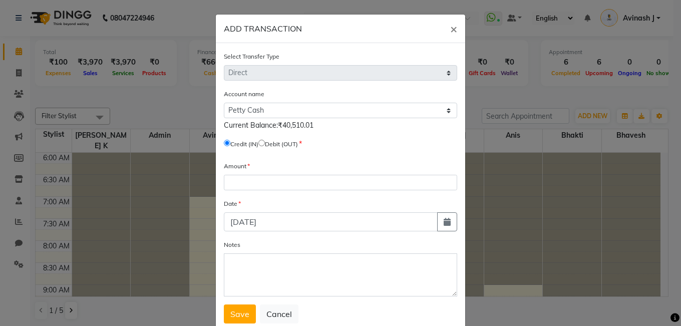
click at [262, 142] on input "radio" at bounding box center [261, 143] width 7 height 7
radio input "true"
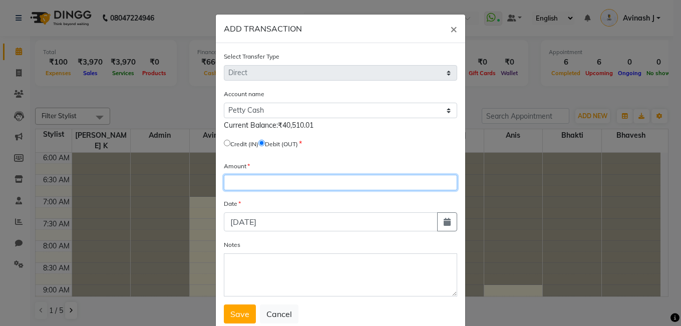
click at [243, 185] on input "number" at bounding box center [340, 183] width 233 height 16
type input "5000"
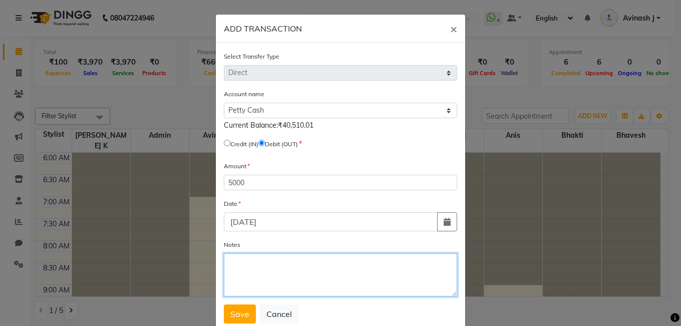
click at [241, 256] on textarea "Notes" at bounding box center [340, 274] width 233 height 43
click at [245, 264] on textarea "owmer" at bounding box center [340, 274] width 233 height 43
type textarea "owner"
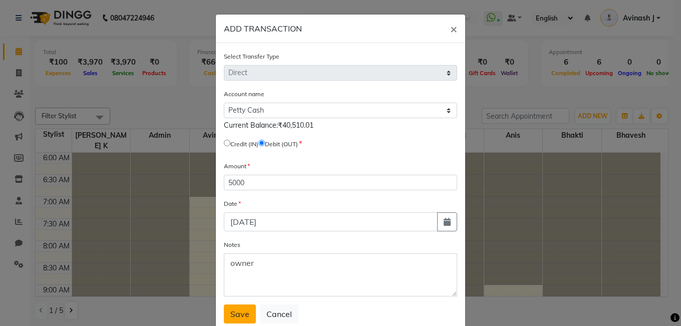
click at [231, 312] on span "Save" at bounding box center [239, 314] width 19 height 10
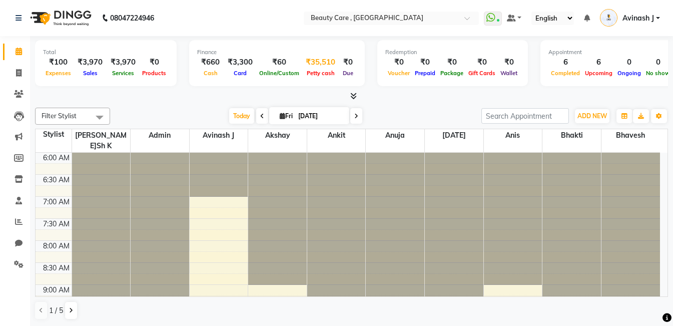
click at [310, 64] on div "₹35,510" at bounding box center [321, 63] width 38 height 12
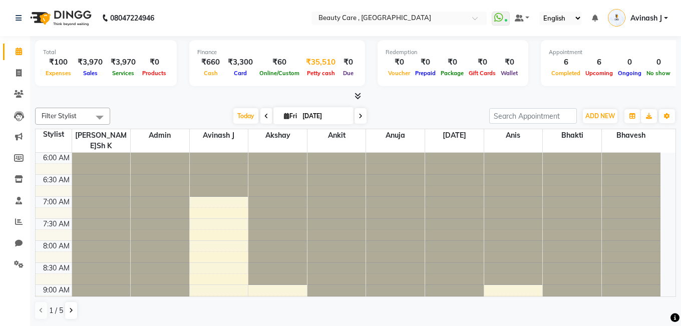
select select "2399"
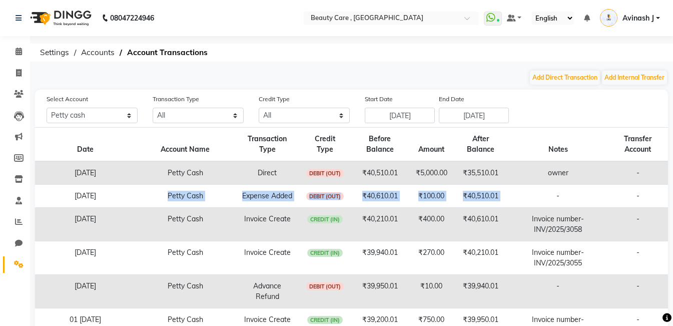
drag, startPoint x: 158, startPoint y: 193, endPoint x: 518, endPoint y: 192, distance: 359.9
click at [518, 192] on tr "03 October 2025 Petty Cash Expense Added DEBIT (OUT) ₹40,610.01 ₹100.00 ₹40,510…" at bounding box center [351, 196] width 633 height 23
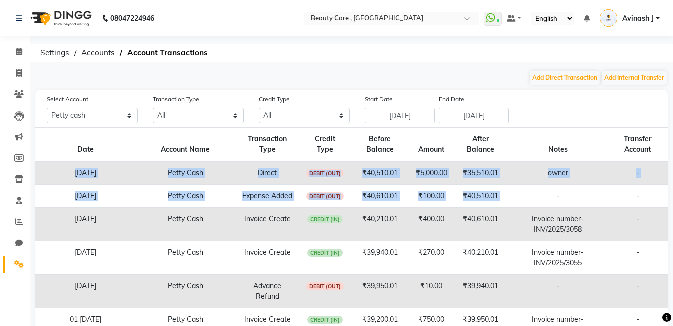
drag, startPoint x: 58, startPoint y: 171, endPoint x: 522, endPoint y: 195, distance: 464.1
click at [522, 195] on tbody "03 October 2025 Petty Cash Direct DEBIT (OUT) ₹40,510.01 ₹5,000.00 ₹35,510.01 o…" at bounding box center [351, 308] width 633 height 294
click at [522, 195] on td "-" at bounding box center [559, 196] width 100 height 23
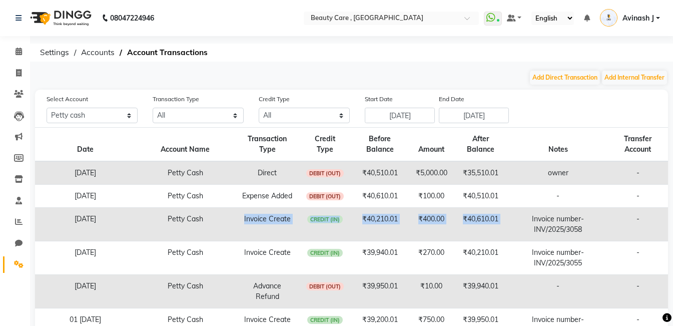
drag, startPoint x: 222, startPoint y: 214, endPoint x: 508, endPoint y: 217, distance: 285.8
click at [508, 217] on tr "03 October 2025 Petty Cash Invoice Create CREDIT (IN) ₹40,210.01 ₹400.00 ₹40,61…" at bounding box center [351, 225] width 633 height 34
click at [424, 228] on td "₹400.00" at bounding box center [432, 225] width 44 height 34
click at [14, 53] on span at bounding box center [19, 52] width 18 height 12
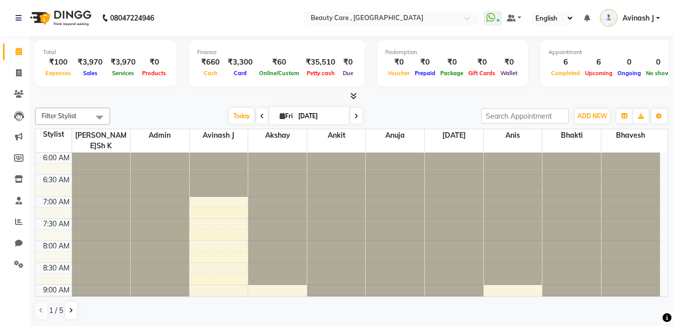
click at [302, 121] on input "[DATE]" at bounding box center [320, 116] width 50 height 15
select select "10"
select select "2025"
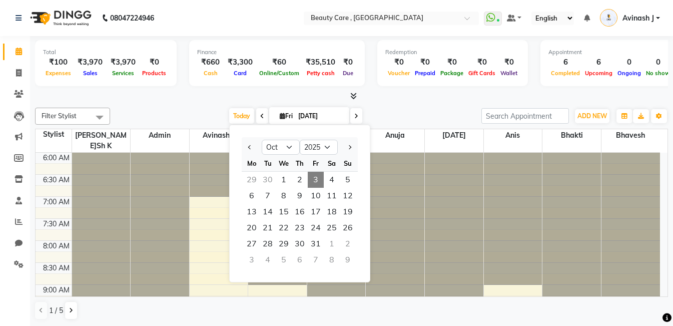
click at [385, 111] on div "Today Fri 03 October 2025 Jan Feb Mar Apr May Jun Jul Aug Sep Oct Nov Dec 2015 …" at bounding box center [295, 116] width 361 height 15
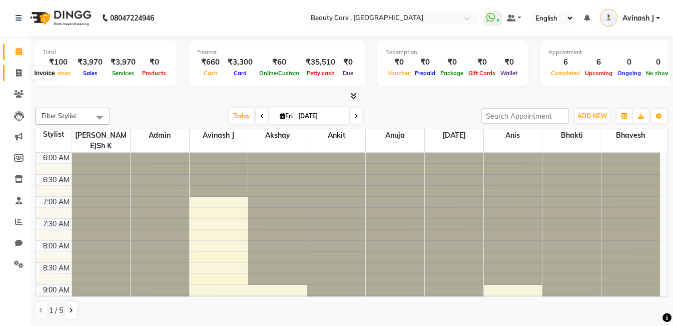
click at [16, 72] on icon at bounding box center [19, 73] width 6 height 8
select select "service"
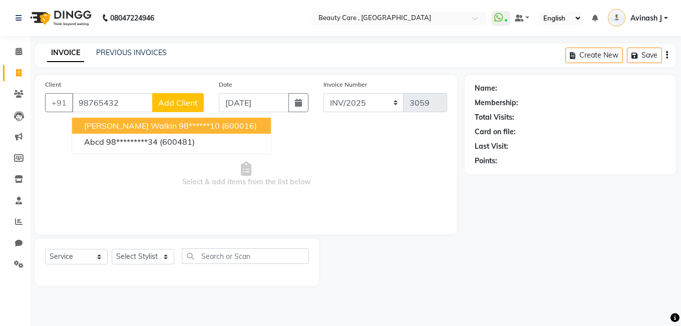
click at [119, 123] on span "Satvik Walkin" at bounding box center [130, 126] width 93 height 10
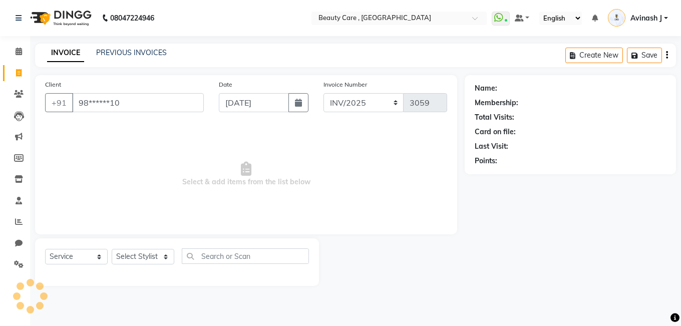
type input "98******10"
select select "1: Object"
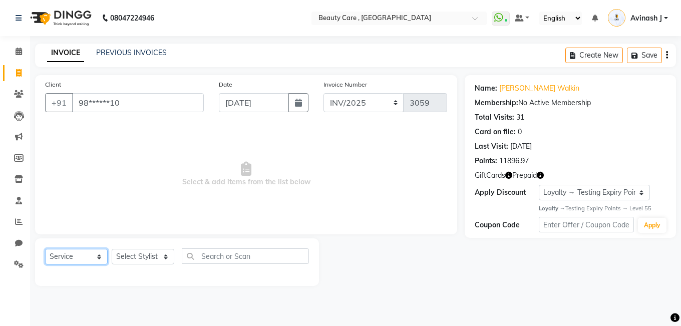
click at [70, 260] on select "Select Service Product Membership Package Voucher Prepaid Gift Card" at bounding box center [76, 257] width 63 height 16
click at [124, 214] on span "Select & add items from the list below" at bounding box center [246, 174] width 402 height 100
click at [81, 252] on select "Select Service Product Membership Package Voucher Prepaid Gift Card" at bounding box center [76, 257] width 63 height 16
select select "V"
click at [45, 249] on select "Select Service Product Membership Package Voucher Prepaid Gift Card" at bounding box center [76, 257] width 63 height 16
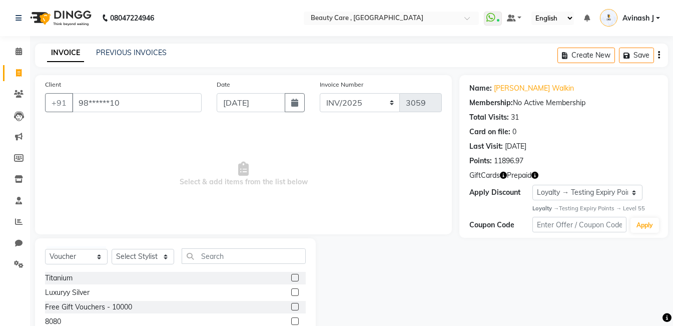
click at [282, 278] on div "Titanium" at bounding box center [175, 278] width 261 height 13
click at [291, 275] on label at bounding box center [295, 278] width 8 height 8
click at [291, 275] on input "checkbox" at bounding box center [294, 278] width 7 height 7
checkbox input "false"
click at [159, 254] on select "Select Stylist Admin Akshay Anis Ankit Anuja Ashvin Avinash Avinash J Avneesh B…" at bounding box center [143, 257] width 63 height 16
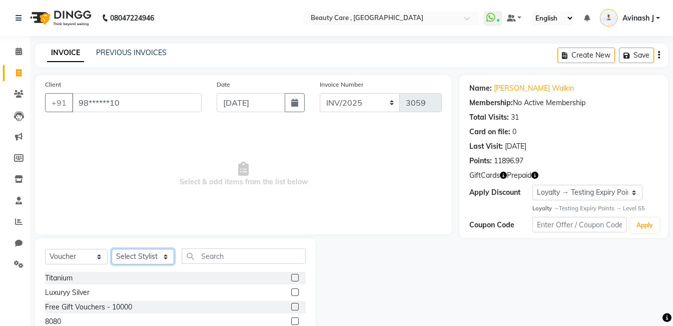
select select "84750"
click at [112, 249] on select "Select Stylist Admin Akshay Anis Ankit Anuja Ashvin Avinash Avinash J Avneesh B…" at bounding box center [143, 257] width 63 height 16
click at [291, 275] on label at bounding box center [295, 278] width 8 height 8
click at [291, 275] on input "checkbox" at bounding box center [294, 278] width 7 height 7
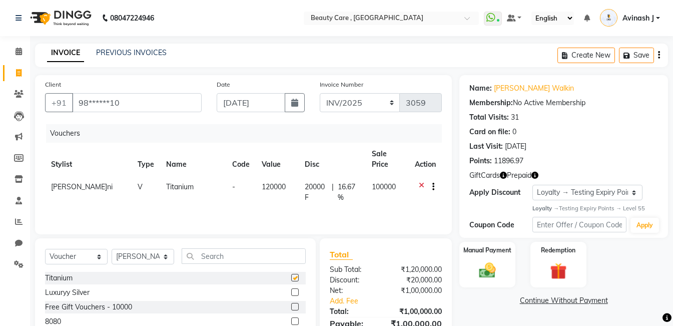
checkbox input "false"
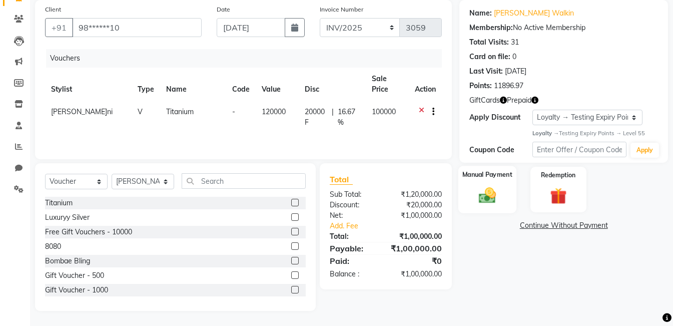
click at [484, 186] on img at bounding box center [488, 195] width 28 height 20
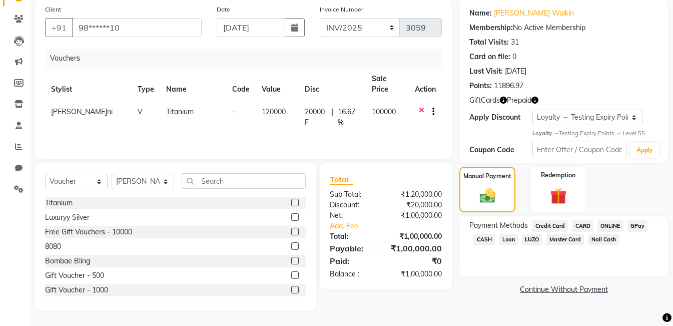
click at [613, 222] on span "ONLINE" at bounding box center [611, 226] width 26 height 12
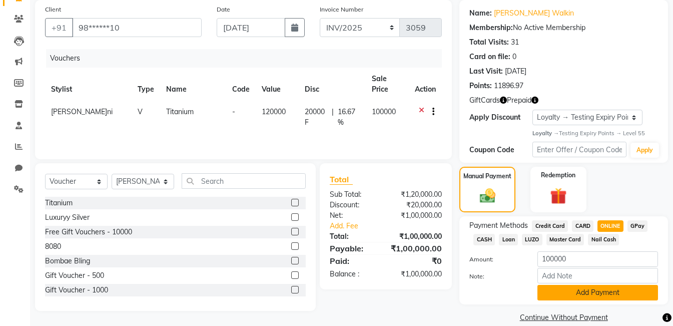
click at [600, 293] on button "Add Payment" at bounding box center [598, 293] width 121 height 16
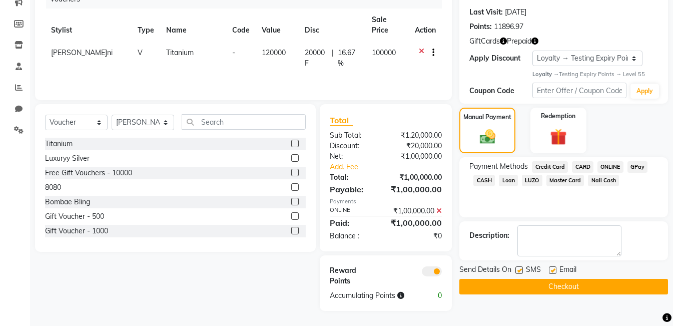
scroll to position [0, 0]
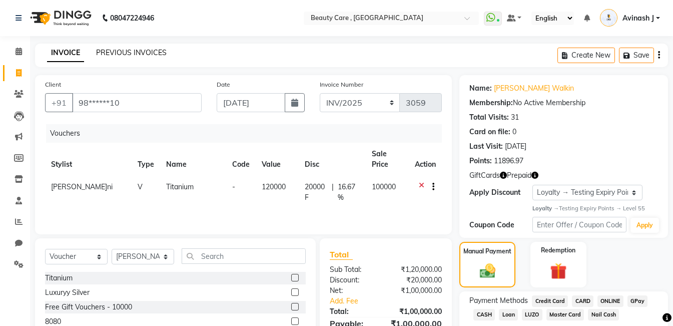
click at [113, 49] on link "PREVIOUS INVOICES" at bounding box center [131, 52] width 71 height 9
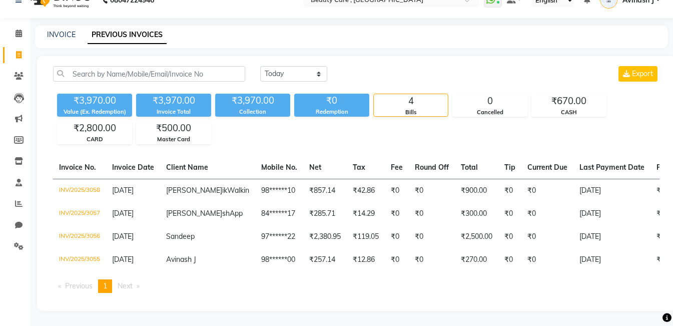
scroll to position [32, 0]
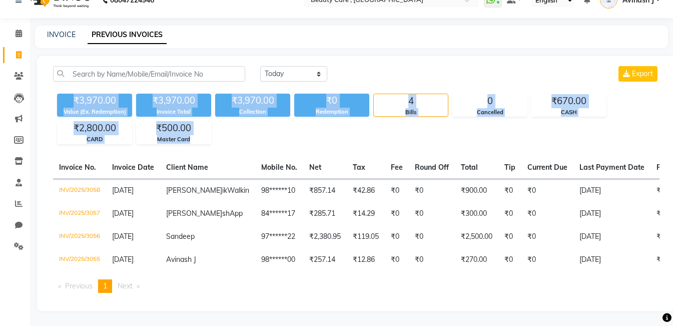
drag, startPoint x: 51, startPoint y: 80, endPoint x: 225, endPoint y: 123, distance: 178.8
click at [225, 123] on div "Today Yesterday Custom Range Export ₹3,970.00 Value (Ex. Redemption) ₹3,970.00 …" at bounding box center [356, 105] width 619 height 78
click at [225, 123] on div "₹3,970.00 Value (Ex. Redemption) ₹3,970.00 Invoice Total ₹3,970.00 Collection ₹…" at bounding box center [356, 117] width 607 height 55
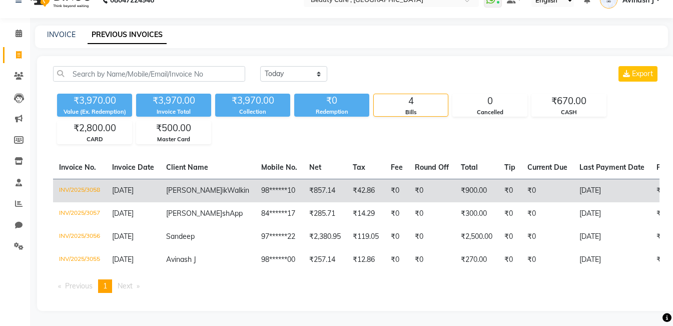
click at [347, 185] on td "₹42.86" at bounding box center [366, 191] width 38 height 24
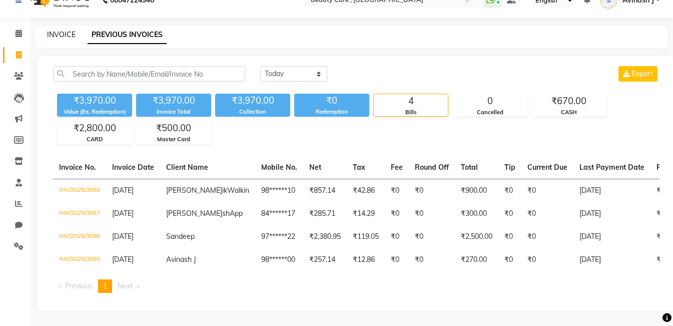
click at [68, 30] on link "INVOICE" at bounding box center [61, 34] width 29 height 9
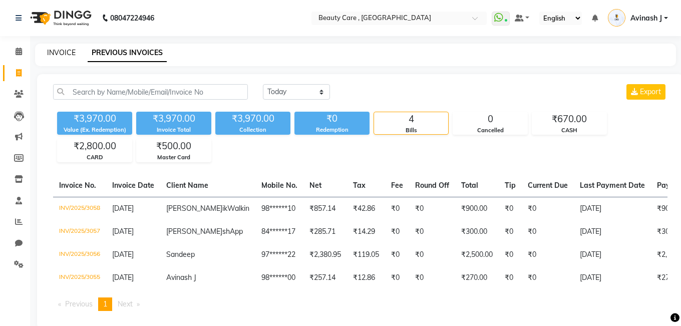
select select "service"
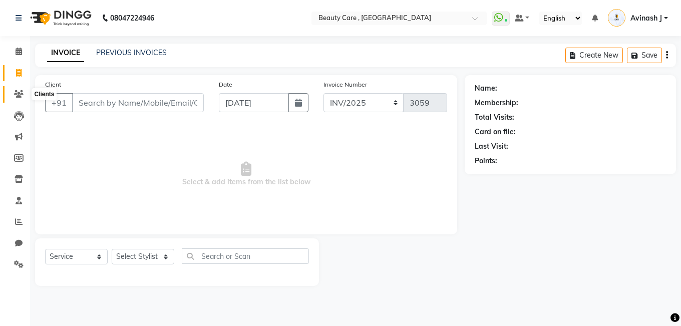
click at [19, 93] on icon at bounding box center [19, 94] width 10 height 8
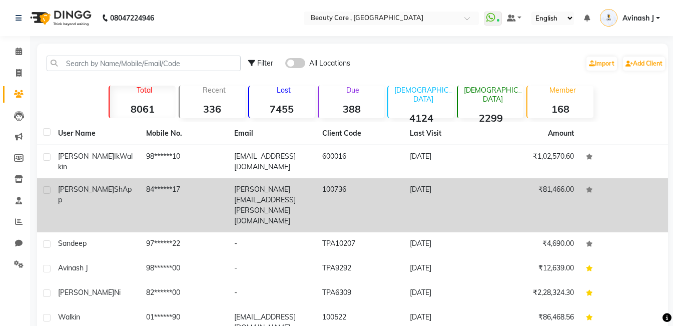
drag, startPoint x: 215, startPoint y: 269, endPoint x: 650, endPoint y: 173, distance: 445.8
click at [650, 178] on td at bounding box center [624, 205] width 88 height 54
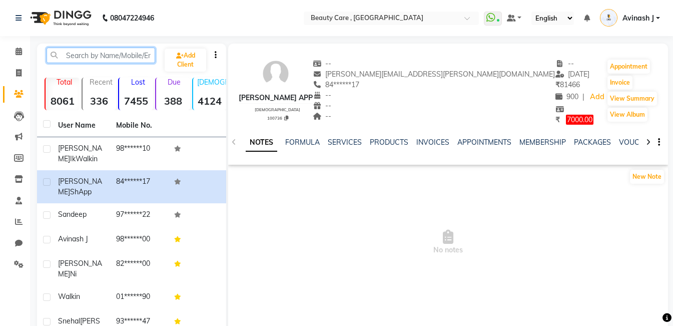
click at [73, 53] on input "text" at bounding box center [101, 56] width 109 height 16
click at [16, 78] on span at bounding box center [19, 74] width 18 height 12
select select "service"
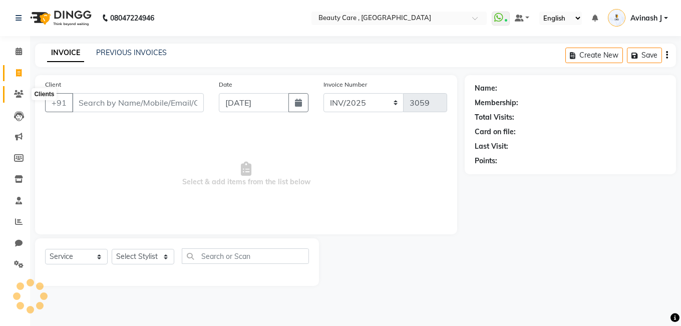
click at [17, 97] on icon at bounding box center [19, 94] width 10 height 8
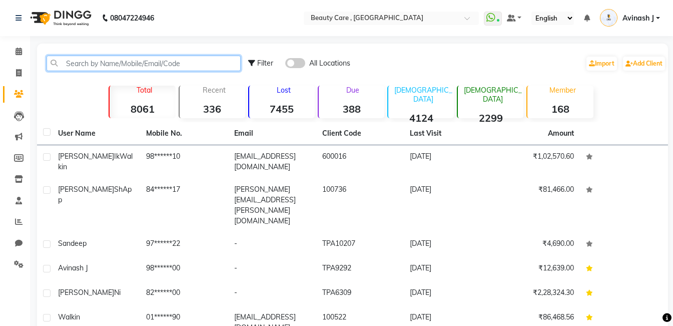
click at [104, 61] on input "text" at bounding box center [144, 64] width 194 height 16
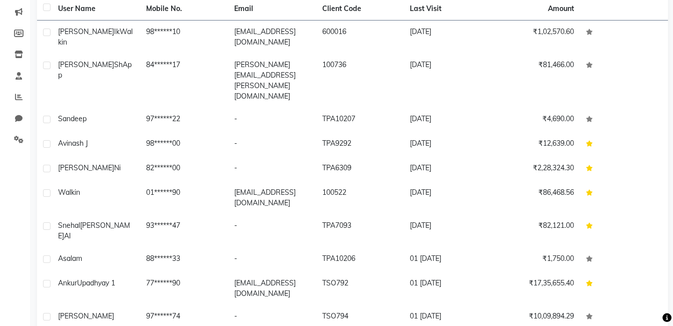
select select "100"
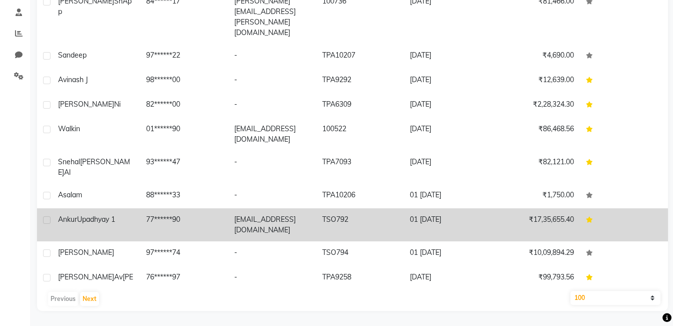
scroll to position [0, 0]
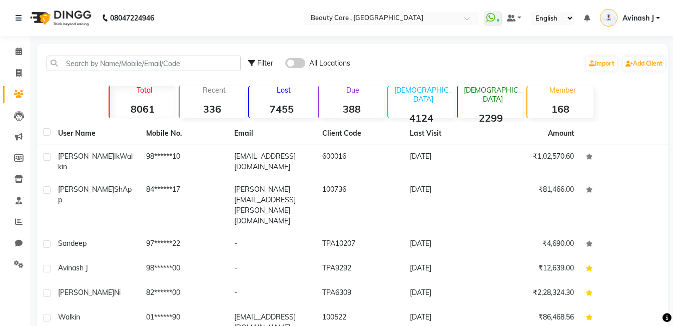
click at [218, 104] on strong "336" at bounding box center [213, 109] width 66 height 13
click at [271, 99] on div "Lost 7455" at bounding box center [281, 102] width 67 height 33
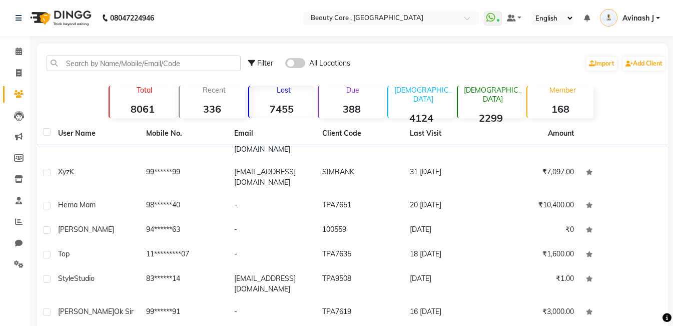
scroll to position [625, 0]
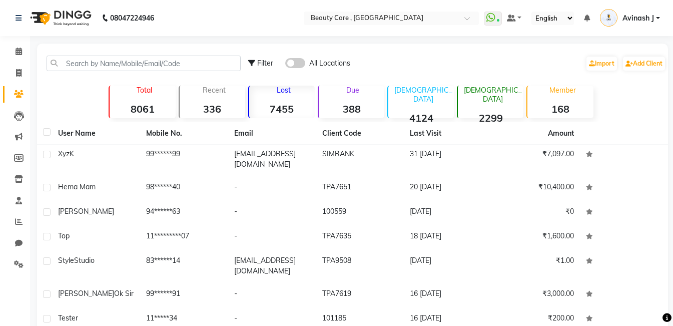
click at [366, 105] on strong "388" at bounding box center [352, 109] width 66 height 13
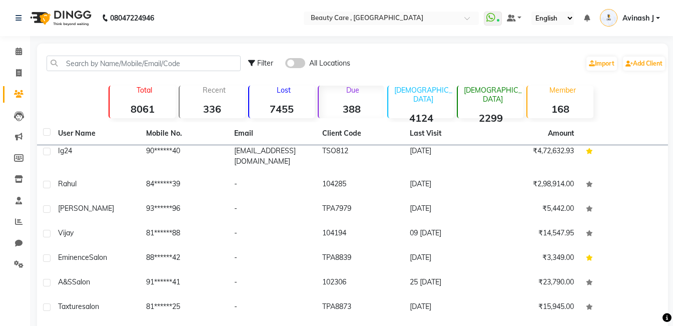
click at [406, 98] on div "Male 4124" at bounding box center [420, 102] width 67 height 33
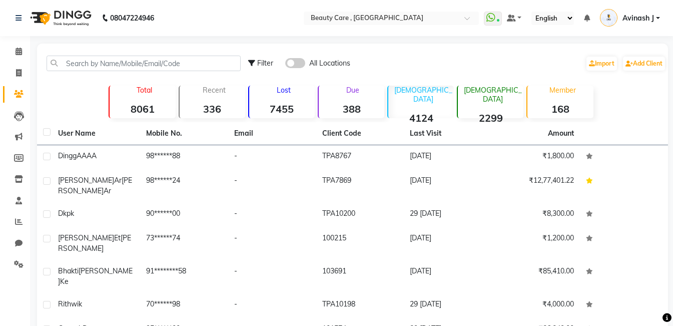
click at [506, 93] on p "[DEMOGRAPHIC_DATA]" at bounding box center [493, 95] width 62 height 18
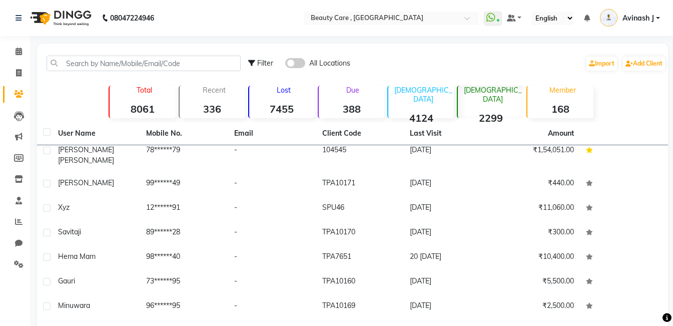
click at [547, 95] on div "Member 168" at bounding box center [560, 102] width 67 height 33
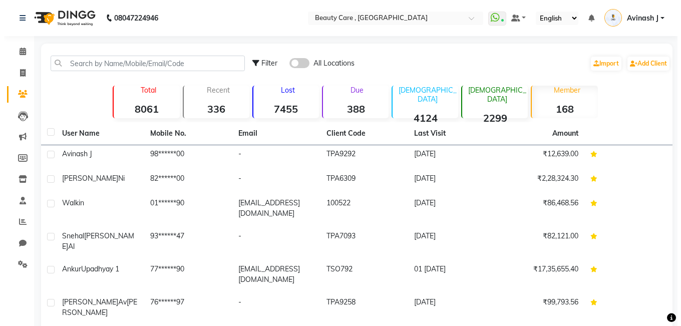
scroll to position [0, 0]
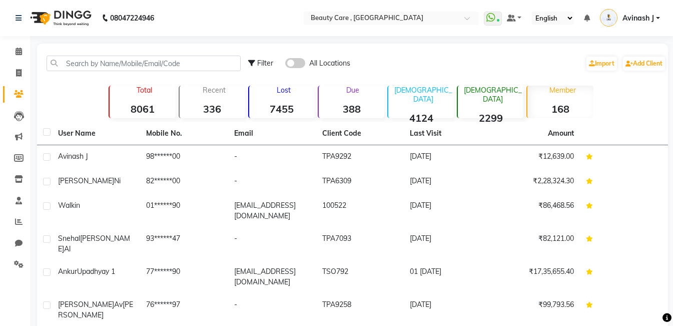
click at [154, 110] on strong "8061" at bounding box center [143, 109] width 66 height 13
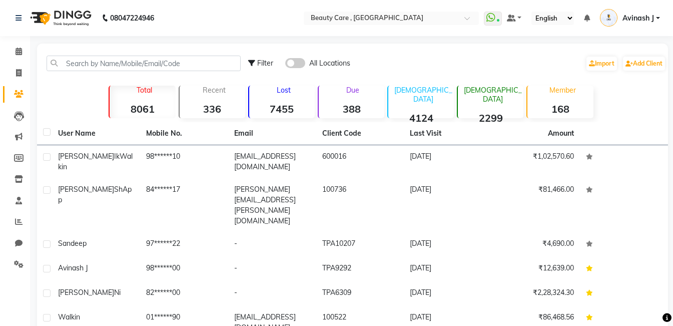
click at [214, 108] on strong "336" at bounding box center [213, 109] width 66 height 13
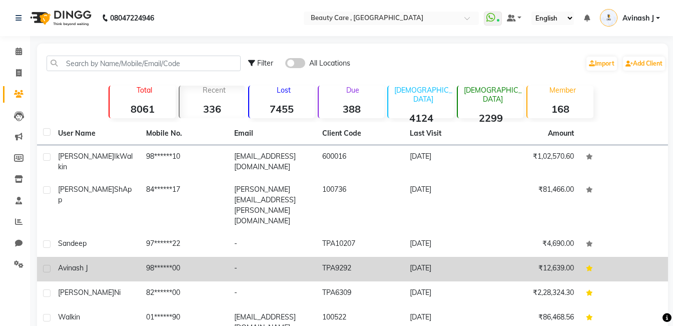
click at [167, 257] on td "98******00" at bounding box center [184, 269] width 88 height 25
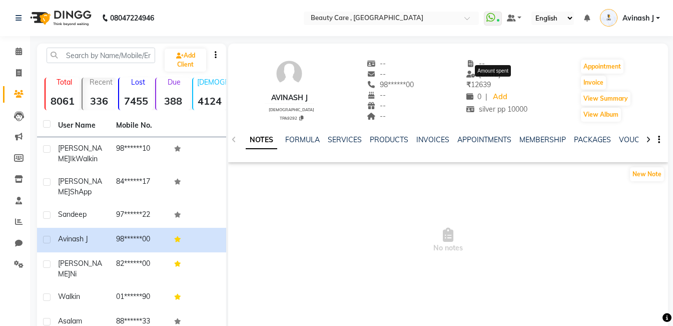
drag, startPoint x: 470, startPoint y: 83, endPoint x: 495, endPoint y: 80, distance: 24.7
click at [495, 80] on div "₹ 12639" at bounding box center [498, 85] width 62 height 11
click at [331, 136] on link "SERVICES" at bounding box center [345, 139] width 34 height 9
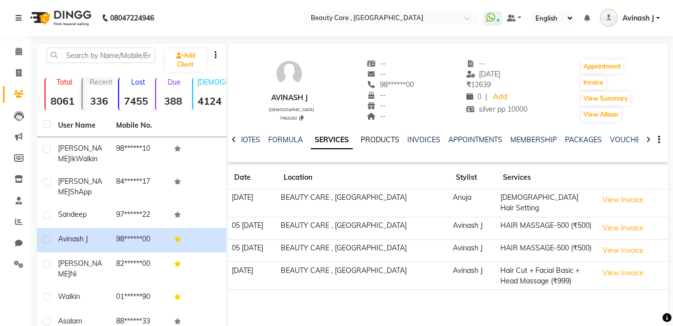
click at [379, 139] on link "PRODUCTS" at bounding box center [380, 139] width 39 height 9
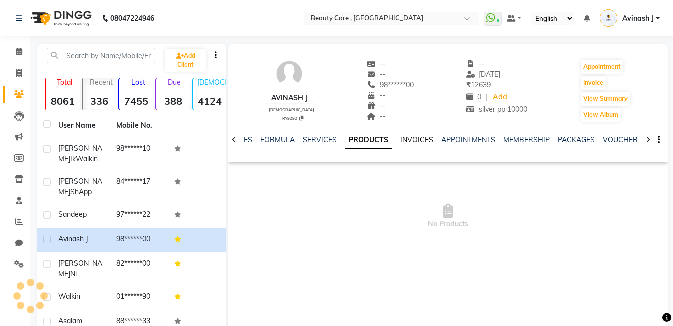
click at [402, 138] on link "INVOICES" at bounding box center [416, 139] width 33 height 9
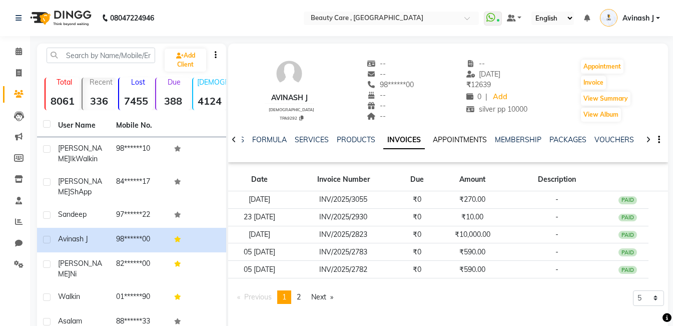
click at [445, 135] on link "APPOINTMENTS" at bounding box center [460, 139] width 54 height 9
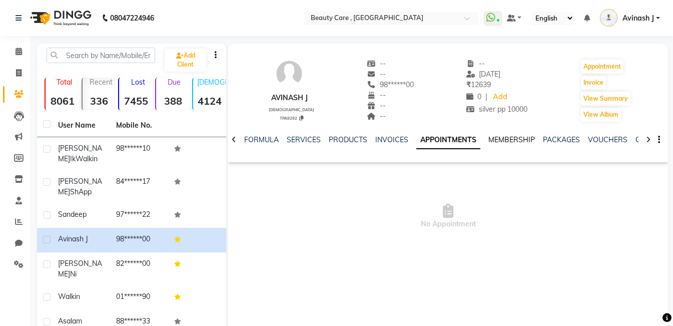
click at [506, 135] on link "MEMBERSHIP" at bounding box center [512, 139] width 47 height 9
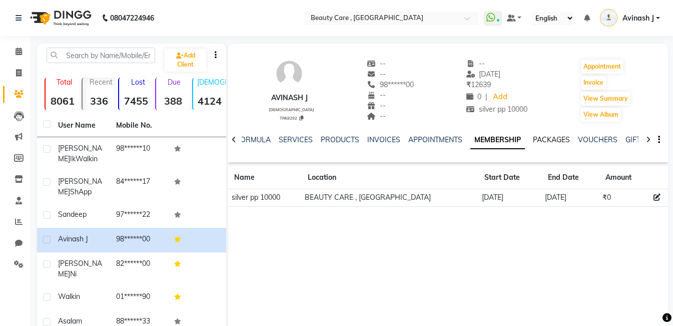
click at [536, 139] on link "PACKAGES" at bounding box center [551, 139] width 37 height 9
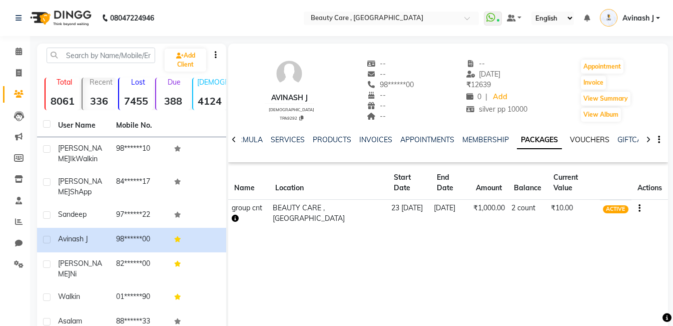
click at [581, 141] on link "VOUCHERS" at bounding box center [590, 139] width 40 height 9
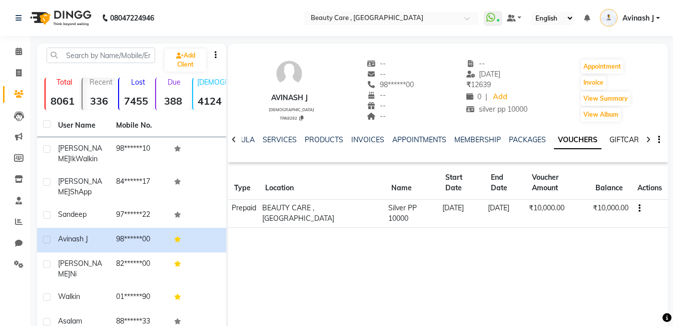
click at [619, 137] on link "GIFTCARDS" at bounding box center [629, 139] width 39 height 9
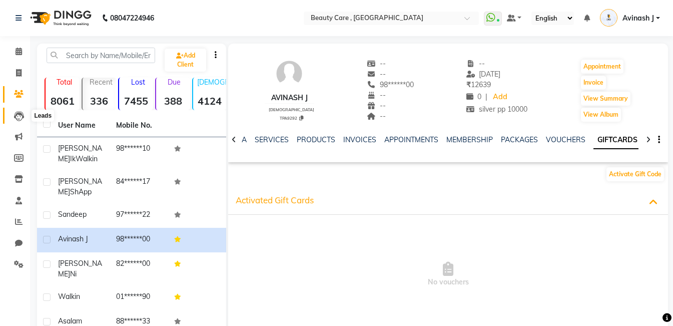
click at [13, 113] on span at bounding box center [19, 116] width 18 height 12
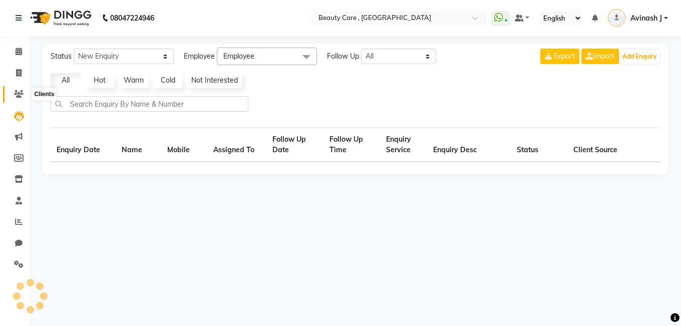
select select "10"
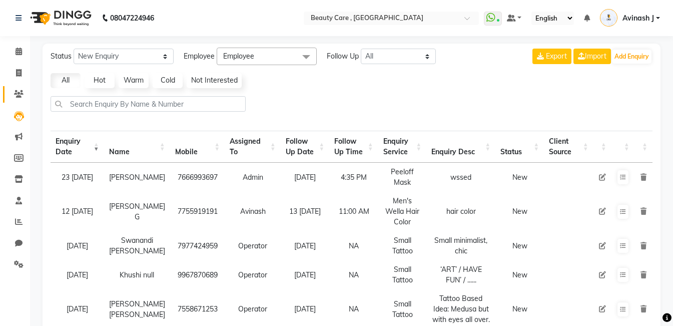
click at [16, 86] on link "Clients" at bounding box center [15, 94] width 24 height 17
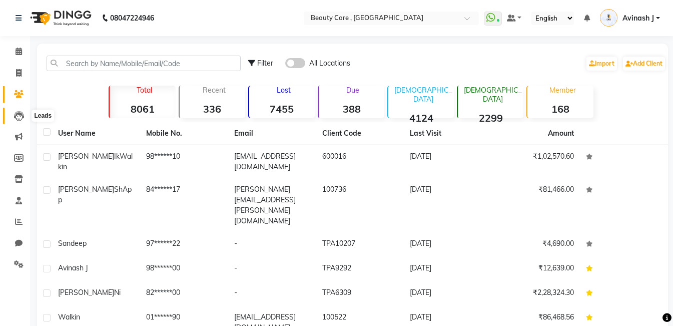
click at [17, 118] on icon at bounding box center [19, 116] width 10 height 10
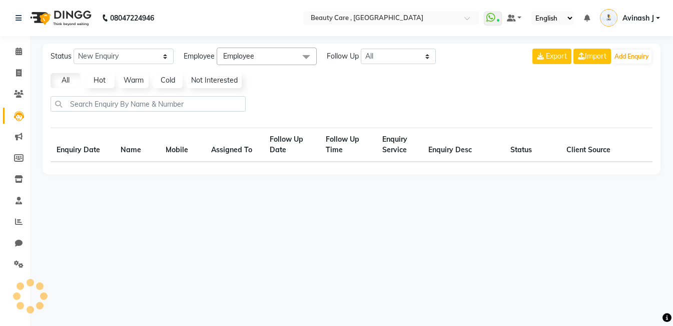
select select "10"
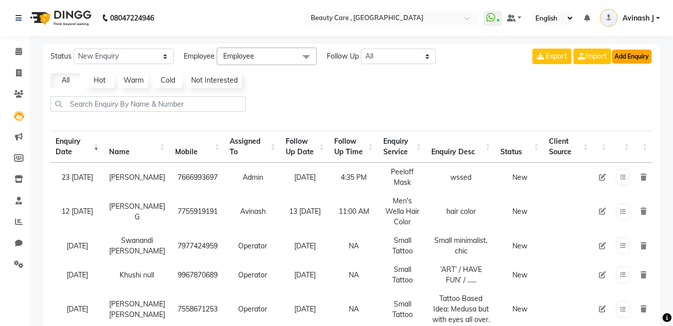
click at [627, 52] on button "Add Enquiry" at bounding box center [632, 57] width 40 height 14
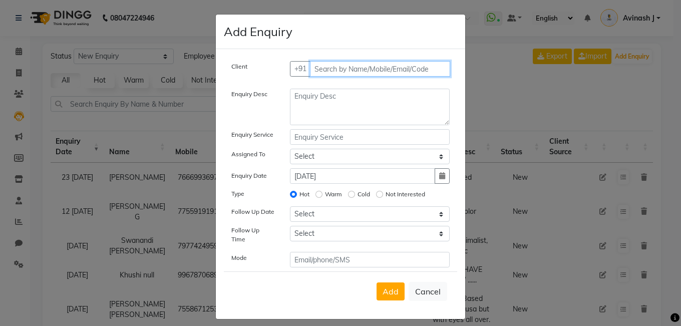
click at [387, 69] on input "text" at bounding box center [380, 69] width 141 height 16
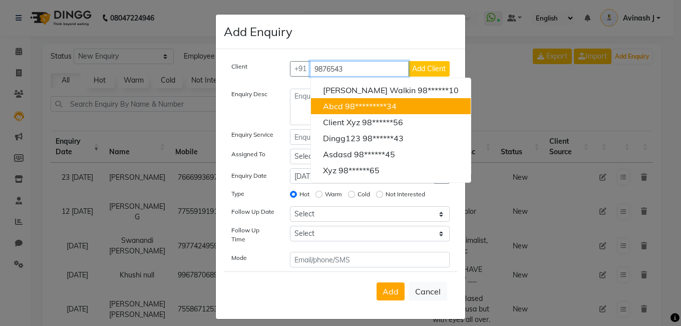
click at [345, 105] on ngb-highlight "98*********34" at bounding box center [371, 106] width 52 height 10
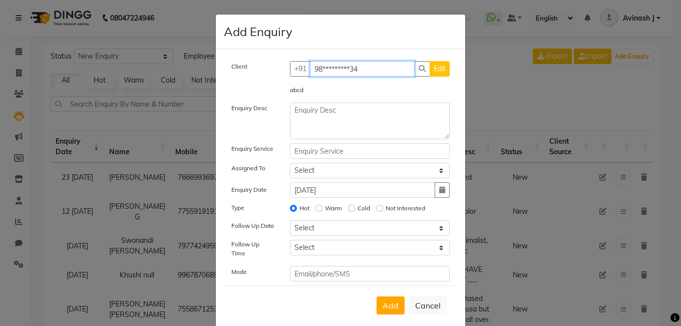
type input "98*********34"
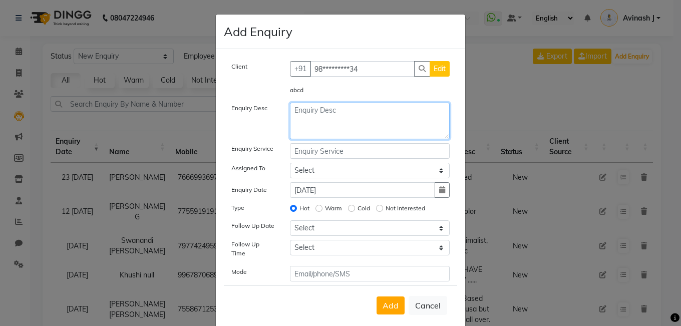
click at [326, 114] on textarea at bounding box center [370, 121] width 160 height 37
click at [292, 150] on div "Client +91 98*********34 Edit abcd Enquiry Desc Enquiry Service Assigned To Sel…" at bounding box center [340, 171] width 233 height 220
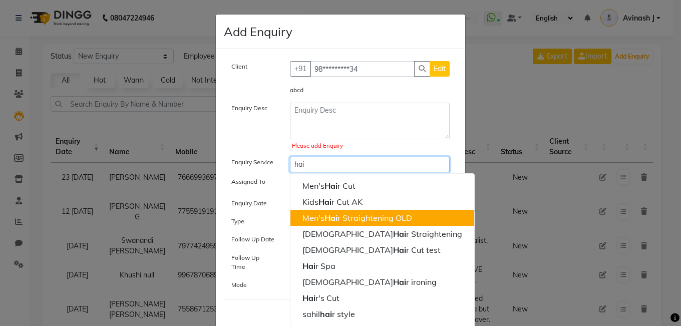
click at [326, 214] on span "Hai" at bounding box center [330, 218] width 13 height 10
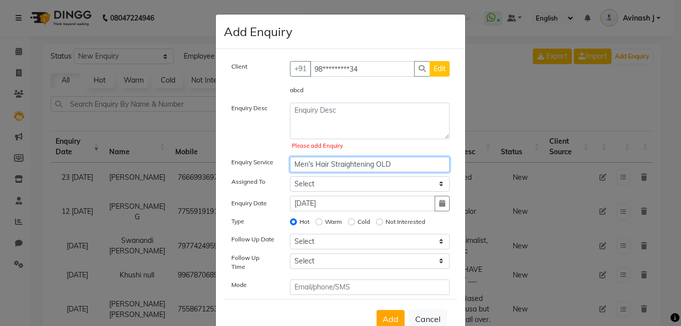
type input "Men's Hair Straightening OLD"
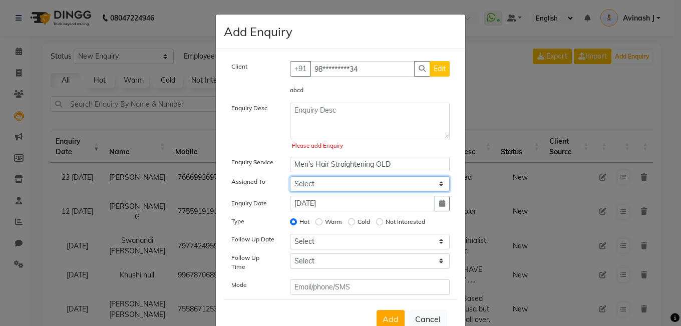
click at [312, 188] on select "Select Aayush Yadav Admin Akshay Anis Ankit Anuja Ashvin Avinash Avinash J Avne…" at bounding box center [370, 184] width 160 height 16
select select "26666"
click at [290, 176] on select "Select Aayush Yadav Admin Akshay Anis Ankit Anuja Ashvin Avinash Avinash J Avne…" at bounding box center [370, 184] width 160 height 16
click at [439, 200] on icon "button" at bounding box center [442, 203] width 6 height 7
select select "10"
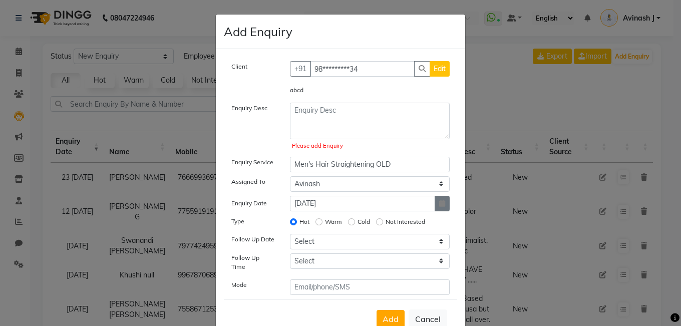
select select "2025"
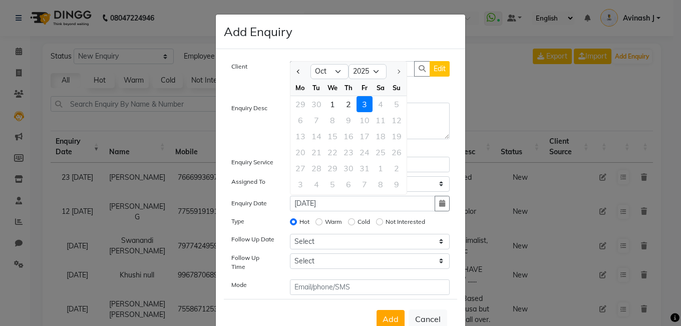
click at [361, 102] on div "3" at bounding box center [364, 104] width 16 height 16
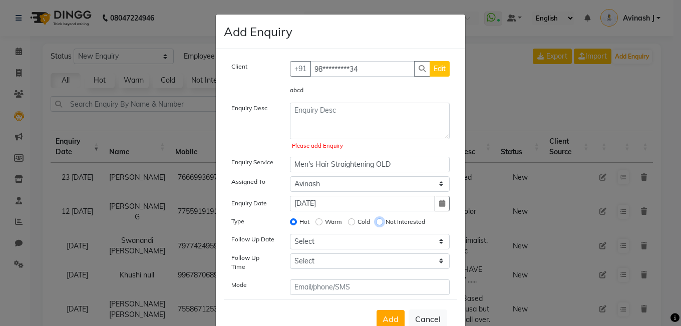
click at [376, 223] on input "Not Interested" at bounding box center [379, 221] width 7 height 7
radio input "true"
click at [290, 220] on input "Hot" at bounding box center [293, 221] width 7 height 7
radio input "true"
radio input "false"
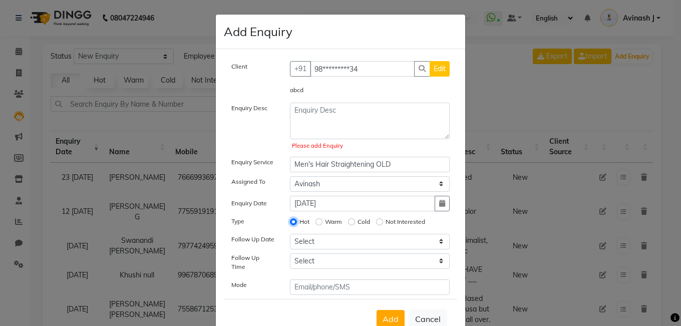
scroll to position [29, 0]
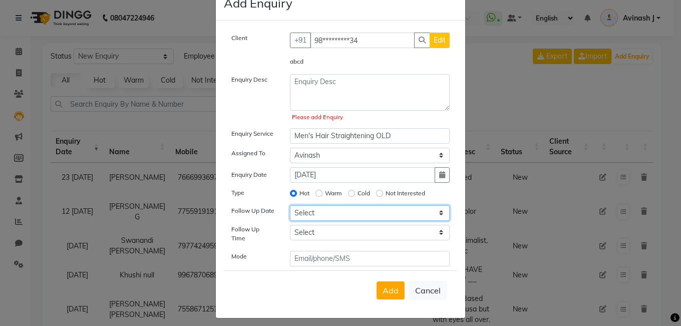
click at [306, 211] on select "Select Today Tomorrow In 2 days (Sunday) In 3 days (Monday) In 4 days (Tuesday)…" at bounding box center [370, 213] width 160 height 16
select select "2025-10-04"
click at [290, 205] on select "Select Today Tomorrow In 2 days (Sunday) In 3 days (Monday) In 4 days (Tuesday)…" at bounding box center [370, 213] width 160 height 16
click at [311, 232] on select "Select 07:00 AM 07:05 AM 07:10 AM 07:15 AM 07:20 AM 07:25 AM 07:30 AM 07:35 AM …" at bounding box center [370, 233] width 160 height 16
select select "500"
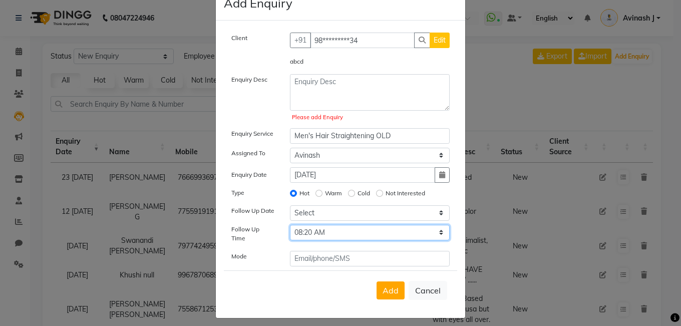
click at [290, 225] on select "Select 07:00 AM 07:05 AM 07:10 AM 07:15 AM 07:20 AM 07:25 AM 07:30 AM 07:35 AM …" at bounding box center [370, 233] width 160 height 16
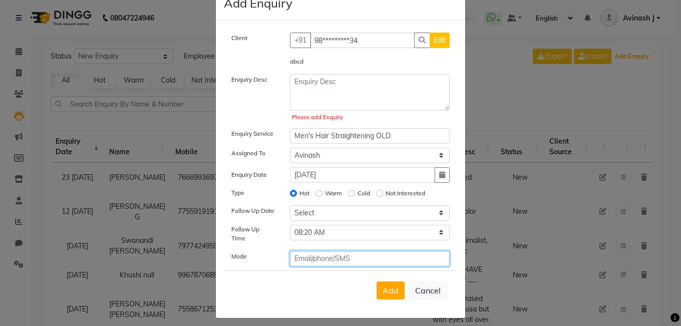
click at [307, 251] on input "text" at bounding box center [370, 259] width 160 height 16
type input "phom"
click at [386, 285] on span "Add" at bounding box center [390, 290] width 16 height 10
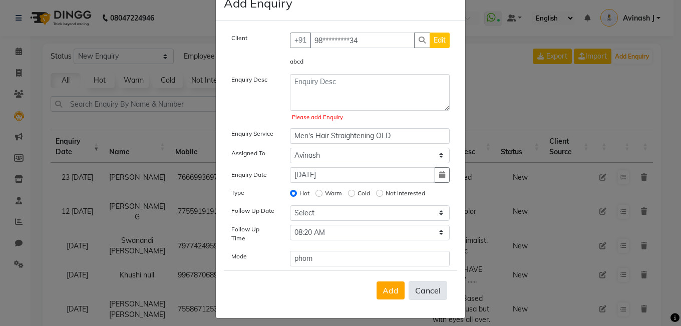
click at [420, 284] on button "Cancel" at bounding box center [427, 290] width 39 height 19
select select
radio input "false"
select select
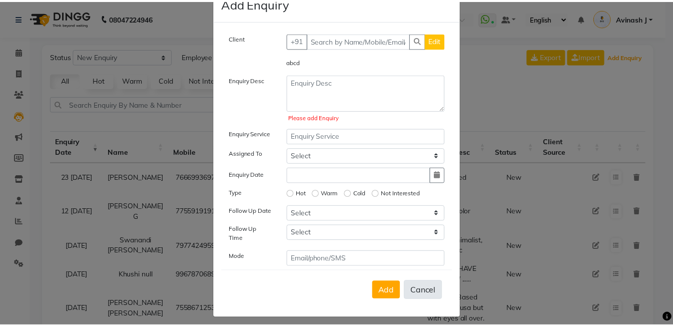
scroll to position [1, 0]
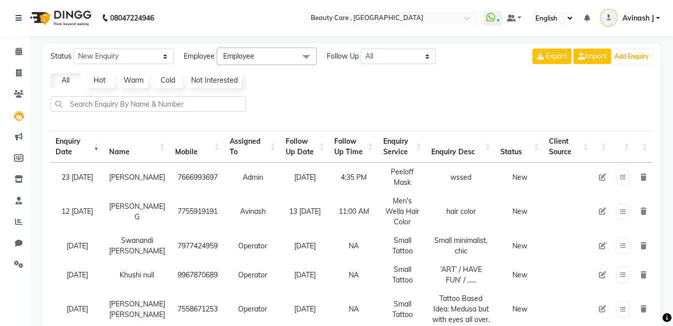
click at [95, 76] on link "Hot" at bounding box center [100, 80] width 30 height 15
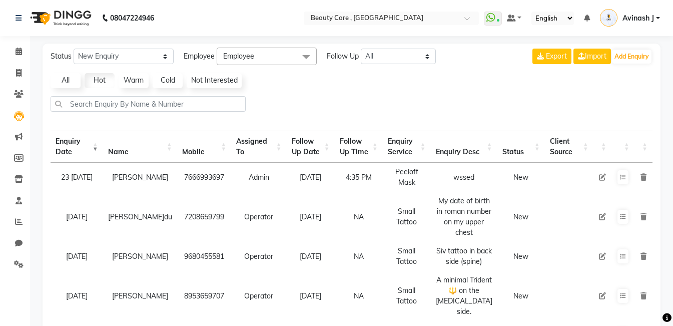
click at [133, 80] on link "Warm" at bounding box center [134, 80] width 30 height 15
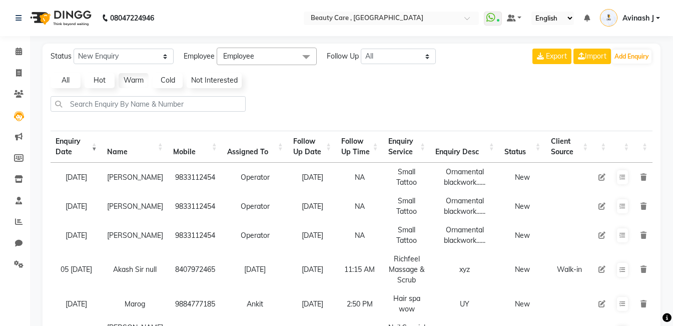
click at [68, 77] on link "All" at bounding box center [66, 80] width 30 height 15
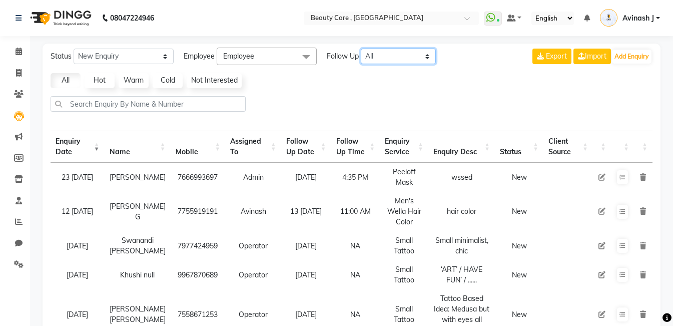
click at [390, 55] on select "All Today Tomorrow This Week This Month Custom" at bounding box center [398, 57] width 75 height 16
click at [361, 49] on select "All Today Tomorrow This Week This Month Custom" at bounding box center [398, 57] width 75 height 16
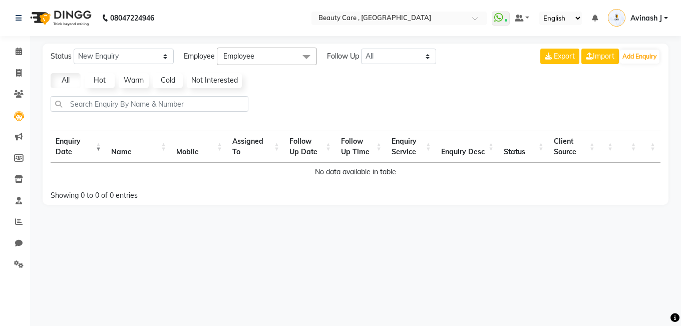
click at [257, 59] on span "Employee" at bounding box center [267, 57] width 100 height 18
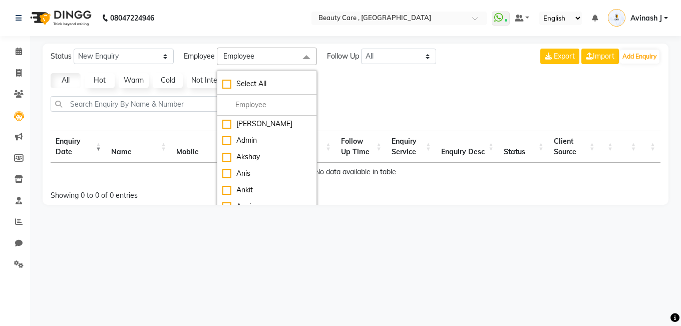
click at [257, 59] on span "Employee" at bounding box center [267, 57] width 100 height 18
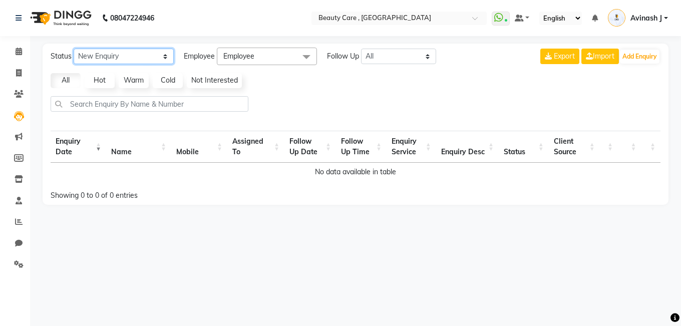
click at [134, 61] on select "New Enquiry Open Enquiry Converted Enquiry All" at bounding box center [124, 57] width 100 height 16
click at [382, 50] on select "All Today Tomorrow This Week This Month Custom" at bounding box center [398, 57] width 75 height 16
select select "nodate"
click at [361, 49] on select "All Today Tomorrow This Week This Month Custom" at bounding box center [398, 57] width 75 height 16
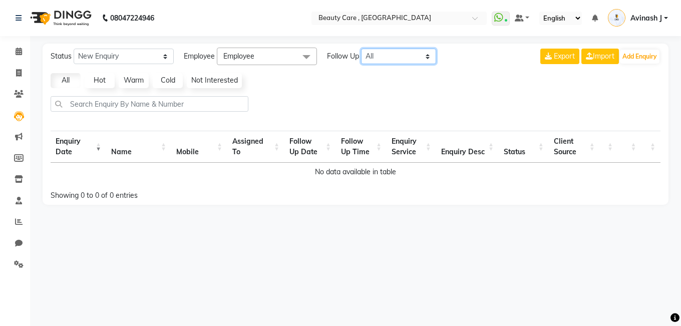
select select "10"
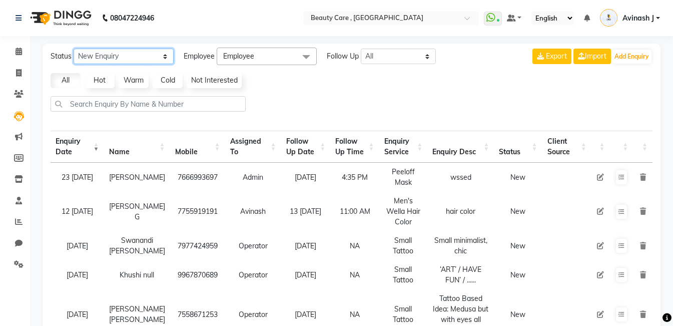
click at [124, 59] on select "New Enquiry Open Enquiry Converted Enquiry All" at bounding box center [124, 57] width 100 height 16
click at [307, 95] on div "Status New Enquiry Open Enquiry Converted Enquiry All All New Open Converted Em…" at bounding box center [352, 313] width 618 height 539
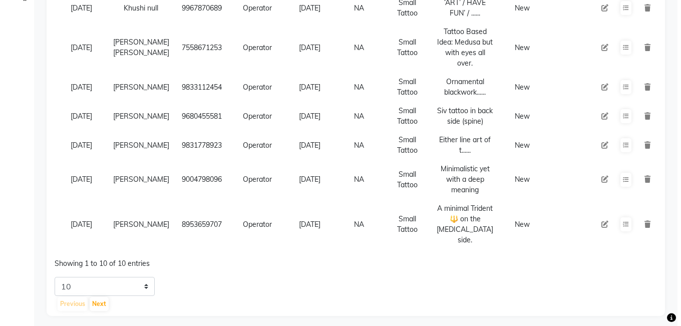
scroll to position [0, 0]
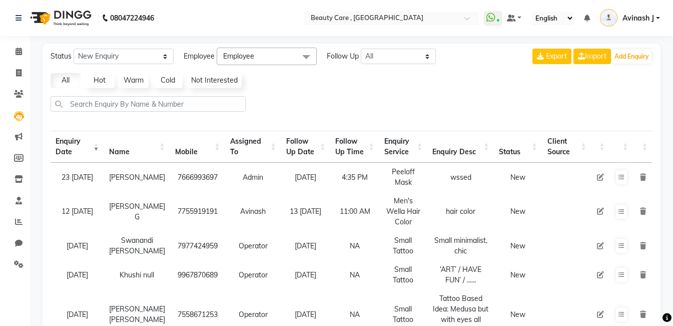
click at [602, 177] on icon at bounding box center [600, 177] width 7 height 7
select select "71732"
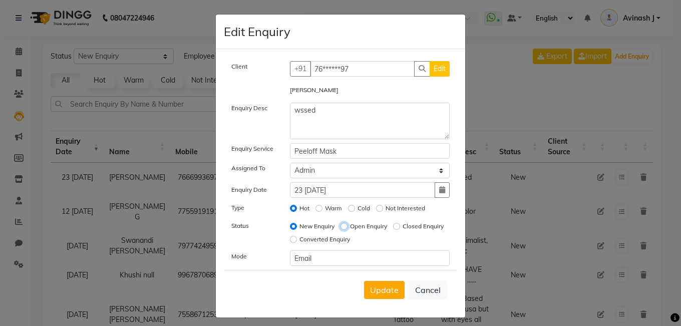
click at [342, 225] on input "Open Enquiry" at bounding box center [343, 226] width 7 height 7
radio input "true"
radio input "false"
click at [393, 230] on input "Closed Enquiry" at bounding box center [396, 226] width 7 height 7
radio input "true"
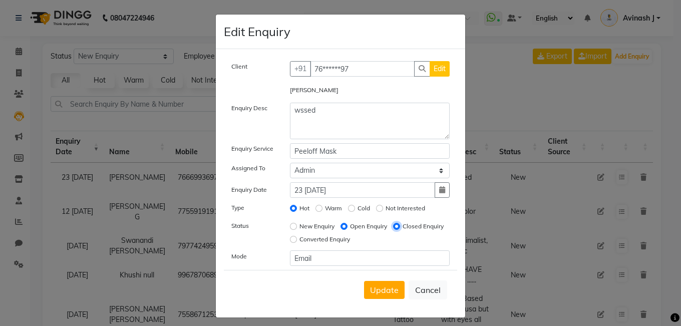
radio input "false"
click at [297, 240] on input "Converted Enquiry" at bounding box center [293, 239] width 7 height 7
radio input "true"
radio input "false"
click at [382, 293] on span "Update" at bounding box center [384, 290] width 29 height 10
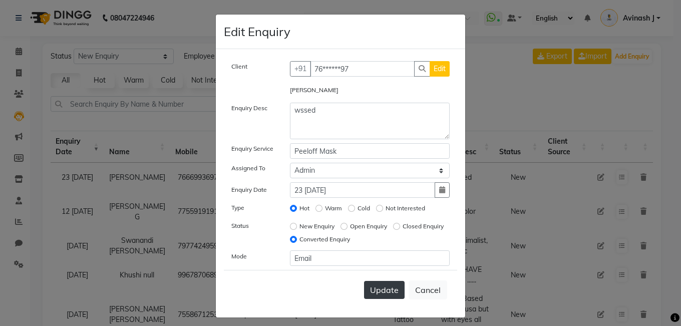
select select
radio input "false"
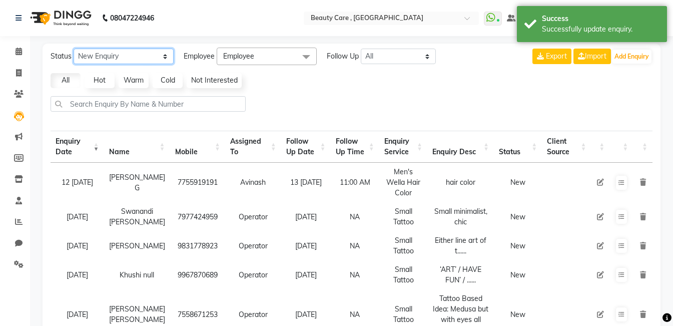
click at [113, 58] on select "New Enquiry Open Enquiry Converted Enquiry All" at bounding box center [124, 57] width 100 height 16
click at [308, 88] on div "All Hot Warm Cold Not Interested" at bounding box center [352, 80] width 610 height 15
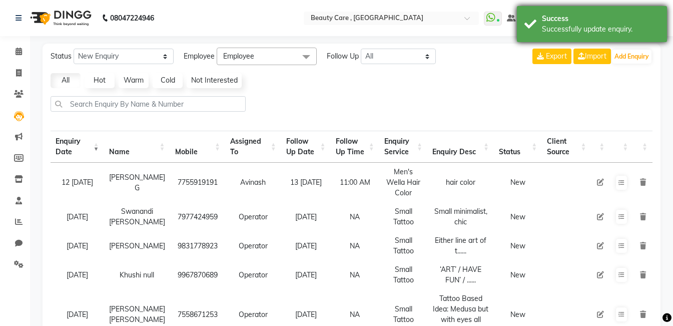
click at [576, 35] on div "Success Successfully update enquiry." at bounding box center [592, 24] width 150 height 36
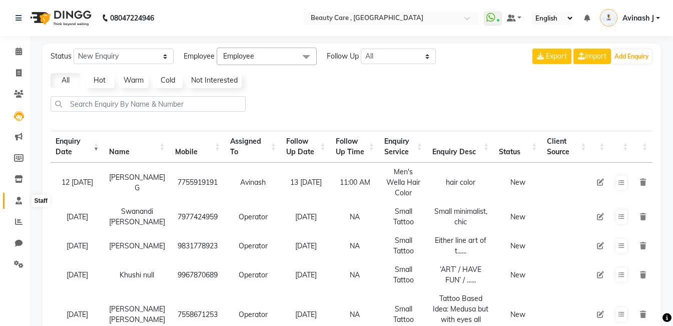
click at [17, 198] on icon at bounding box center [19, 201] width 7 height 8
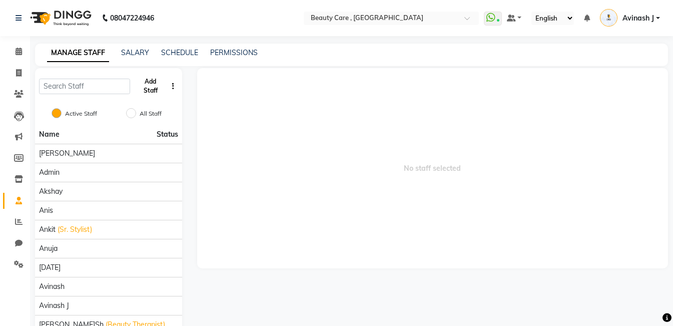
click at [157, 83] on button "Add Staff" at bounding box center [150, 86] width 33 height 26
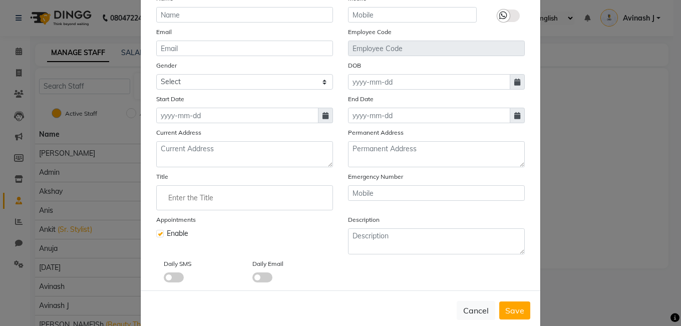
scroll to position [82, 0]
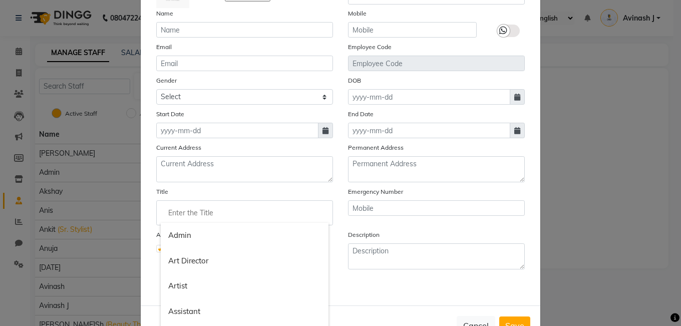
click at [178, 216] on input "Enter the Title" at bounding box center [245, 213] width 168 height 20
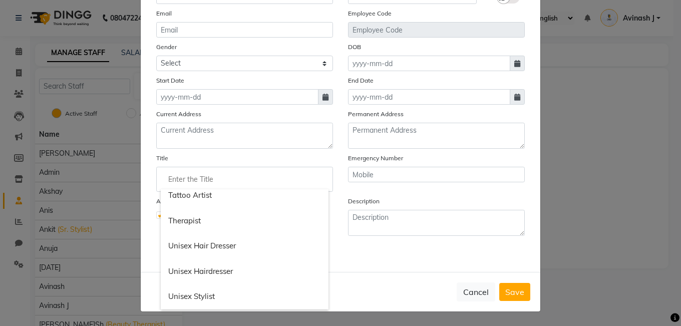
click at [467, 293] on div at bounding box center [340, 163] width 681 height 326
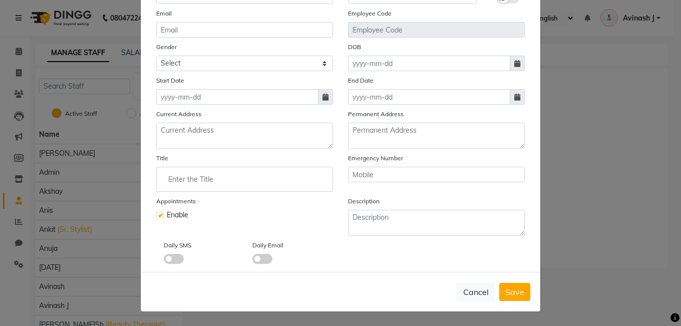
click at [467, 293] on button "Cancel" at bounding box center [475, 291] width 39 height 19
checkbox input "false"
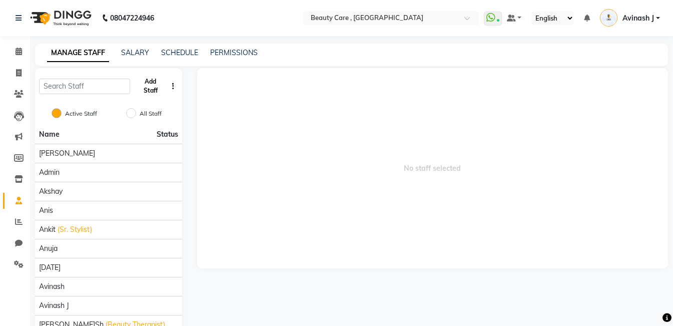
click at [155, 80] on button "Add Staff" at bounding box center [150, 86] width 33 height 26
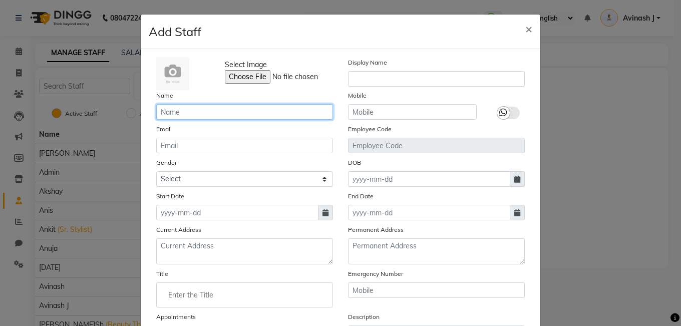
click at [252, 109] on input "text" at bounding box center [244, 112] width 177 height 16
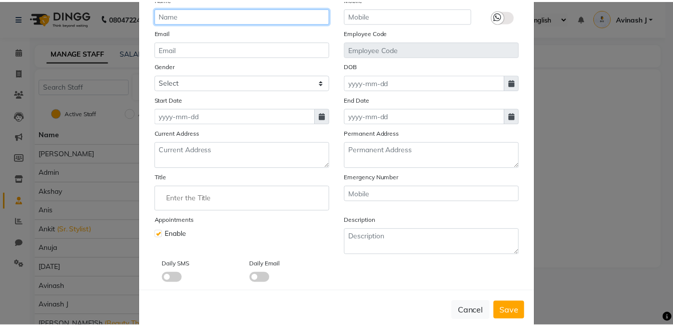
scroll to position [116, 0]
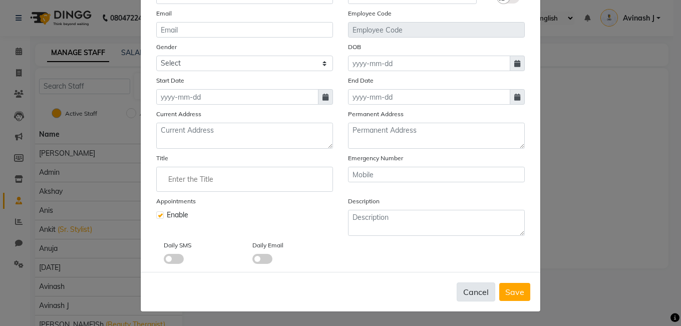
click at [468, 298] on button "Cancel" at bounding box center [475, 291] width 39 height 19
checkbox input "false"
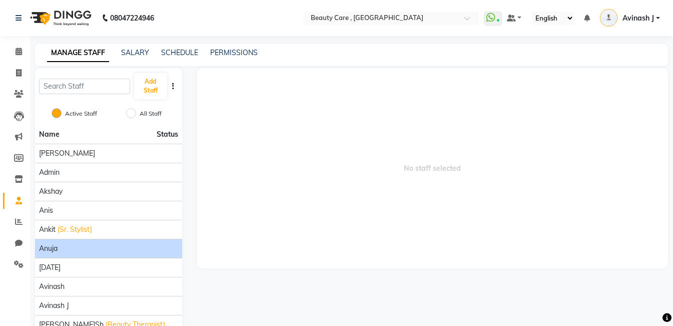
click at [81, 254] on li "Anuja" at bounding box center [108, 248] width 147 height 19
click at [57, 248] on span "Anuja" at bounding box center [48, 248] width 19 height 11
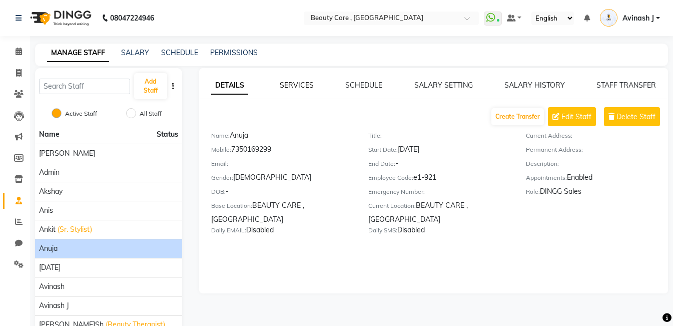
click at [289, 86] on link "SERVICES" at bounding box center [297, 85] width 34 height 9
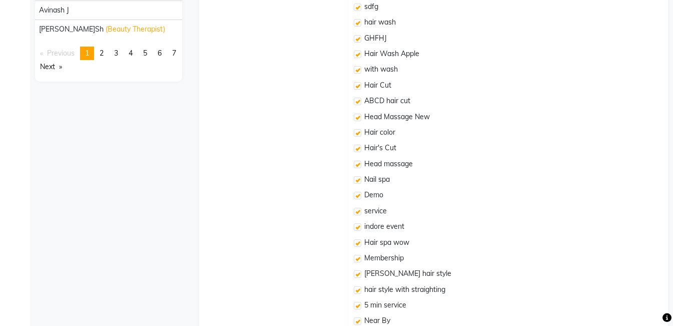
scroll to position [0, 0]
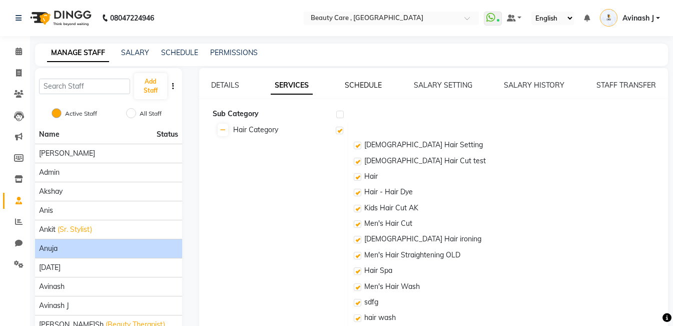
click at [352, 82] on link "SCHEDULE" at bounding box center [363, 85] width 37 height 9
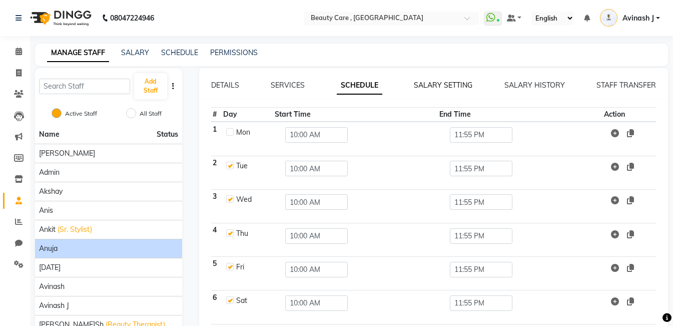
click at [438, 85] on link "SALARY SETTING" at bounding box center [443, 85] width 59 height 9
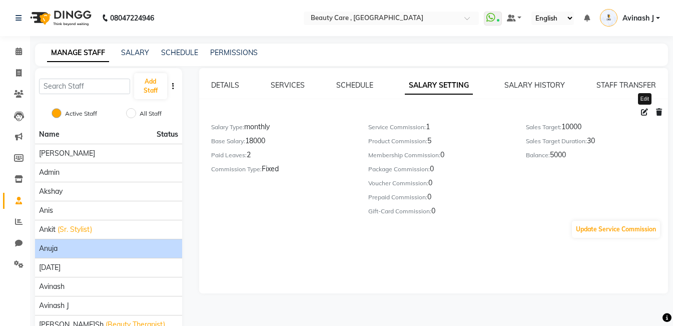
click at [641, 113] on icon at bounding box center [644, 112] width 7 height 7
select select "monthly"
select select "flat"
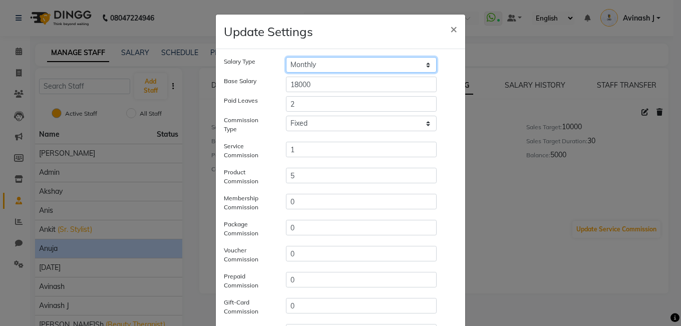
click at [329, 62] on select "Hourly Rate Bi-Weekly Twice Monthly Monthly Yearly" at bounding box center [361, 65] width 151 height 16
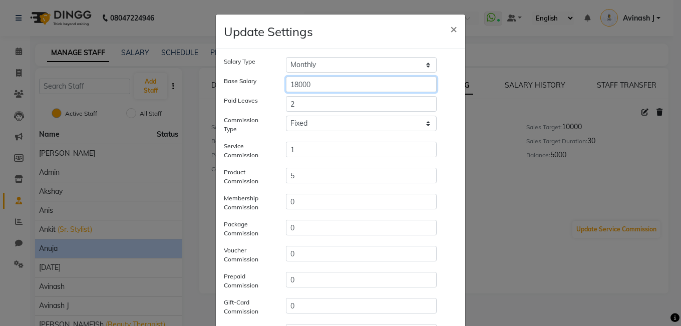
click at [324, 83] on input "18000" at bounding box center [361, 85] width 151 height 16
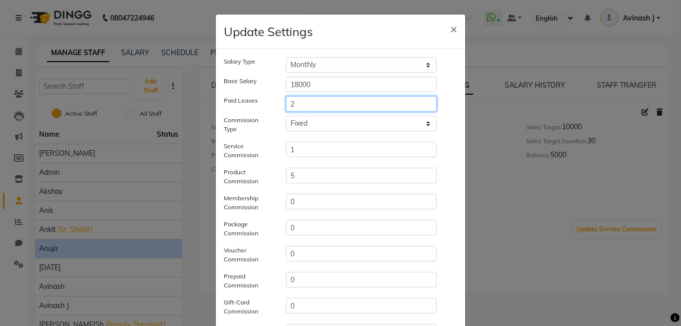
click at [317, 109] on input "2" at bounding box center [361, 104] width 151 height 16
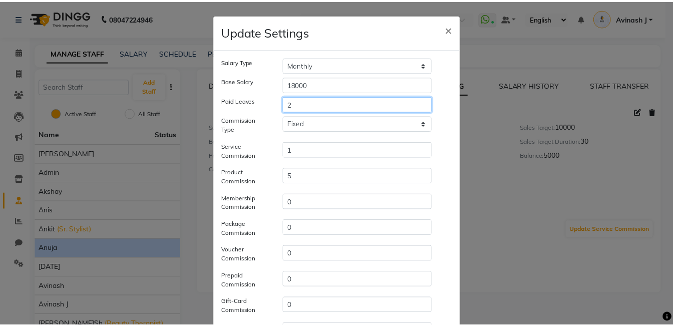
scroll to position [164, 0]
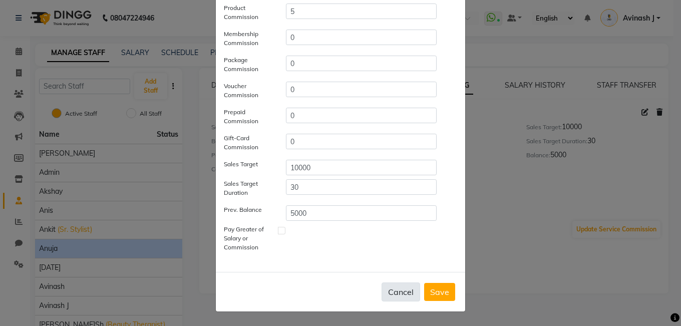
click at [387, 292] on button "Cancel" at bounding box center [400, 291] width 39 height 19
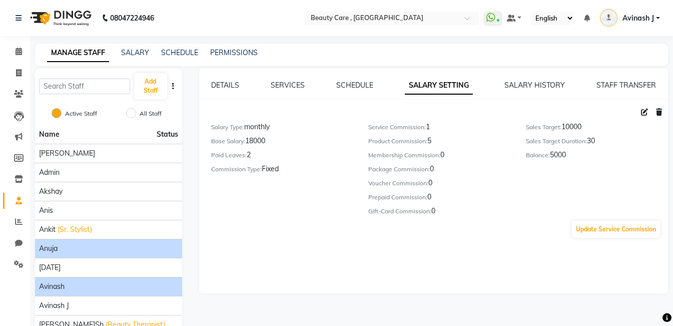
click at [66, 293] on li "Avinash" at bounding box center [108, 286] width 147 height 19
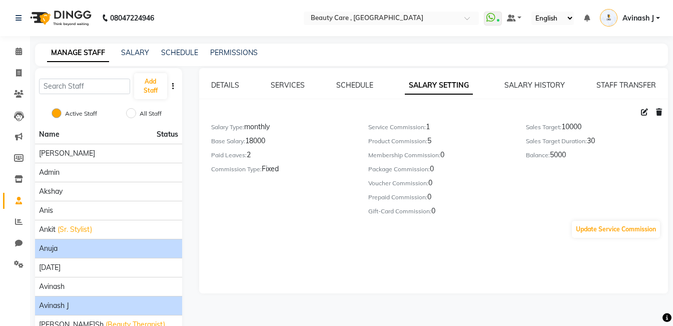
click at [65, 304] on span "Avinash J" at bounding box center [54, 305] width 30 height 11
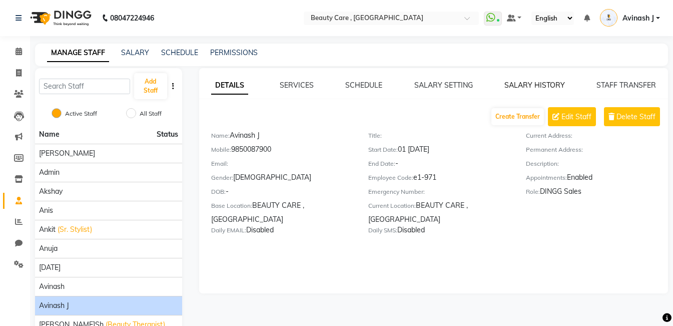
click at [519, 82] on link "SALARY HISTORY" at bounding box center [535, 85] width 61 height 9
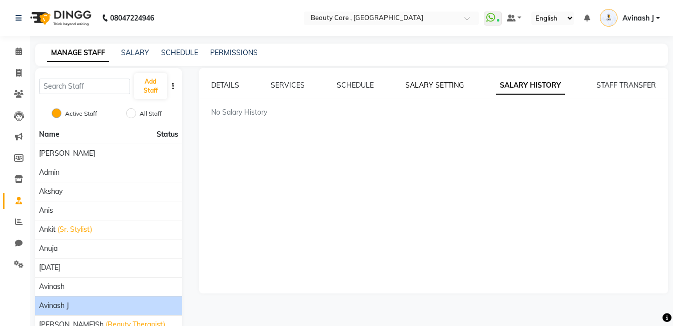
click at [429, 85] on link "SALARY SETTING" at bounding box center [434, 85] width 59 height 9
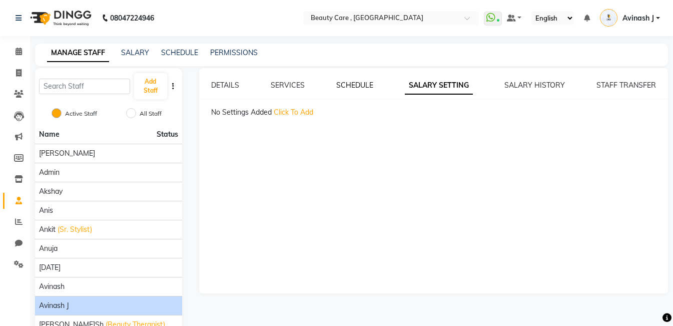
click at [358, 86] on link "SCHEDULE" at bounding box center [354, 85] width 37 height 9
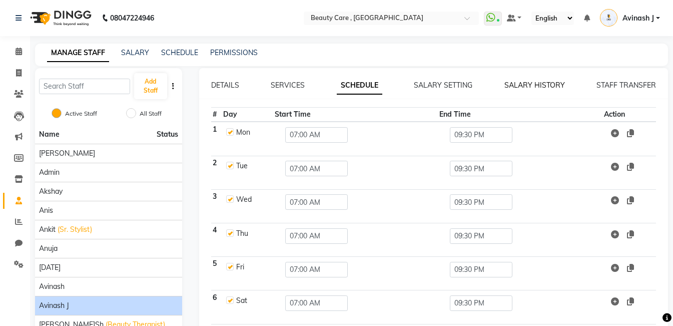
click at [529, 81] on link "SALARY HISTORY" at bounding box center [535, 85] width 61 height 9
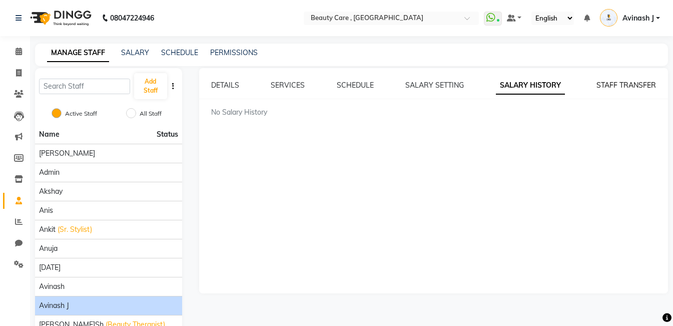
click at [599, 82] on link "STAFF TRANSFER" at bounding box center [627, 85] width 60 height 9
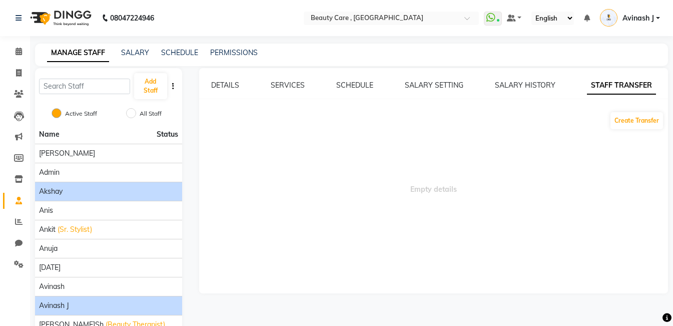
click at [77, 195] on div "Akshay" at bounding box center [108, 191] width 139 height 11
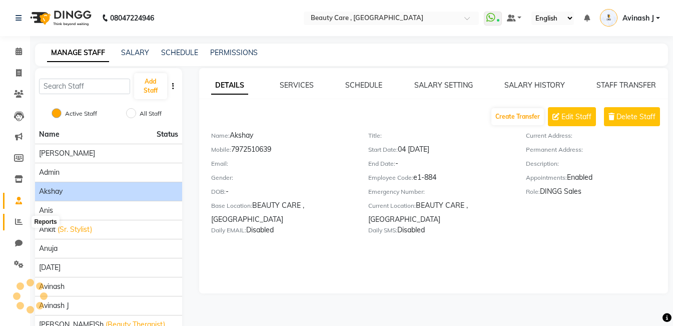
click at [15, 219] on icon at bounding box center [19, 222] width 8 height 8
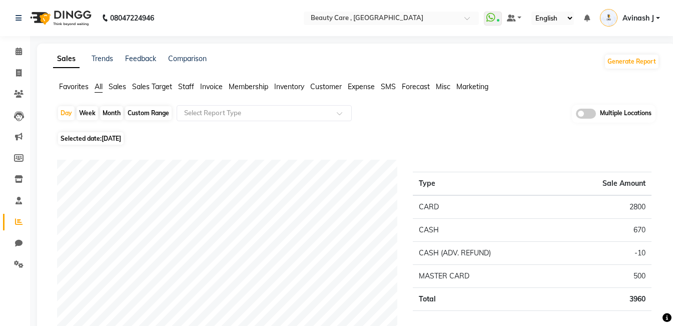
click at [122, 85] on span "Sales" at bounding box center [118, 86] width 18 height 9
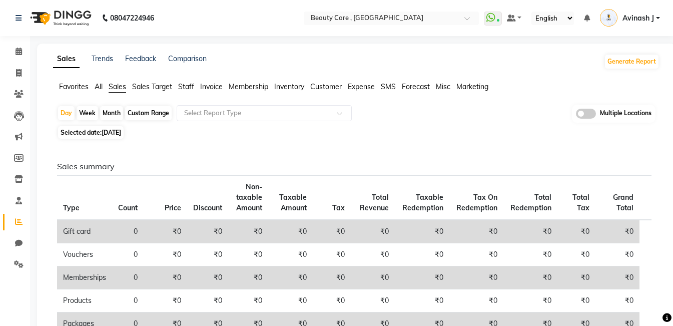
click at [112, 113] on div "Month" at bounding box center [111, 113] width 23 height 14
select select "10"
select select "2025"
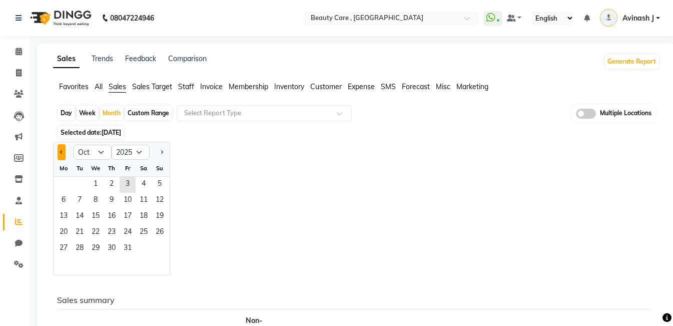
click at [60, 152] on span "Previous month" at bounding box center [62, 152] width 4 height 4
select select "9"
click at [66, 185] on span "1" at bounding box center [64, 185] width 16 height 16
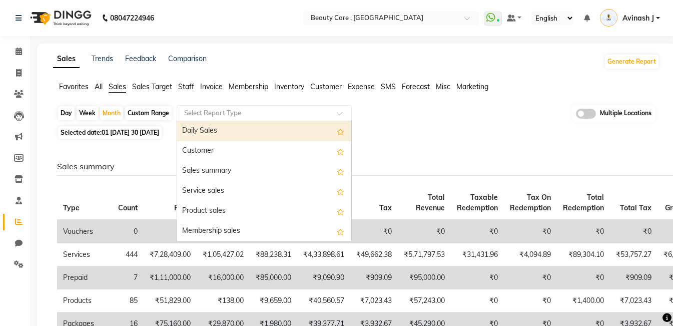
click at [217, 118] on div "Select Report Type" at bounding box center [264, 113] width 175 height 16
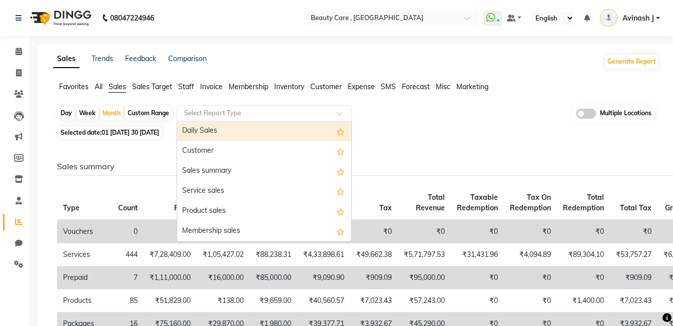
click at [220, 112] on input "text" at bounding box center [254, 113] width 144 height 10
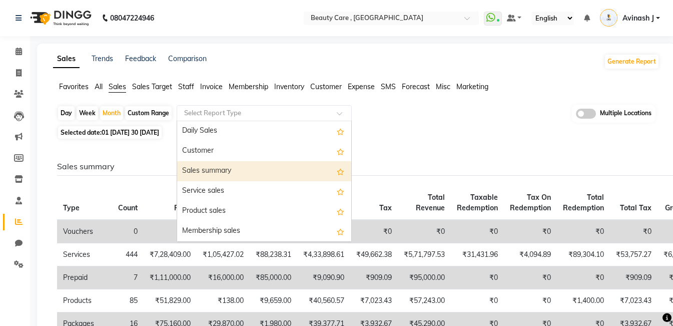
click at [191, 173] on div "Sales summary" at bounding box center [264, 171] width 174 height 20
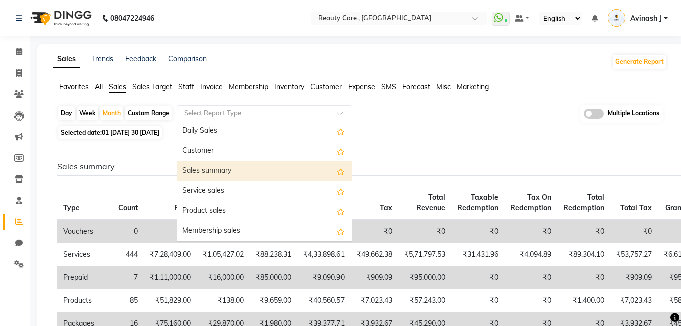
select select "csv"
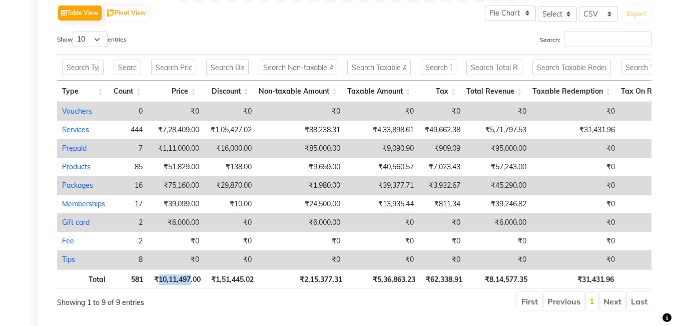
drag, startPoint x: 156, startPoint y: 288, endPoint x: 206, endPoint y: 289, distance: 50.6
click at [206, 288] on tr "Total 581 ₹10,11,497.00 ₹1,51,445.02 ₹2,15,377.31 ₹5,36,863.23 ₹62,338.91 ₹8,14…" at bounding box center [471, 279] width 829 height 20
click at [206, 288] on th "₹1,51,445.02" at bounding box center [232, 279] width 53 height 20
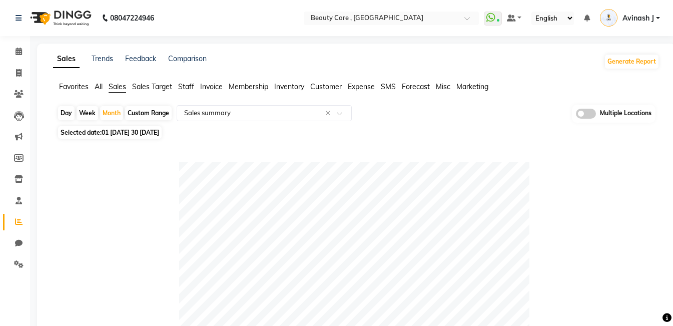
click at [183, 86] on span "Staff" at bounding box center [186, 86] width 16 height 9
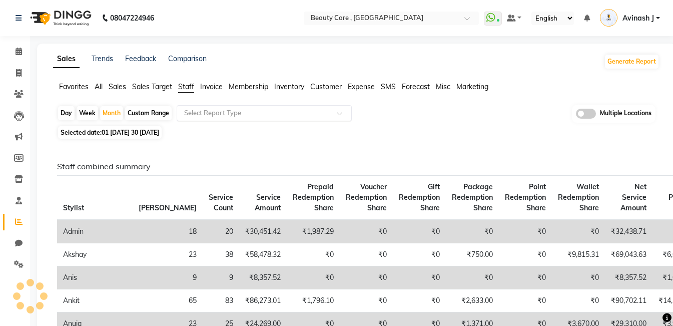
click at [201, 105] on div "Select Report Type" at bounding box center [264, 113] width 175 height 16
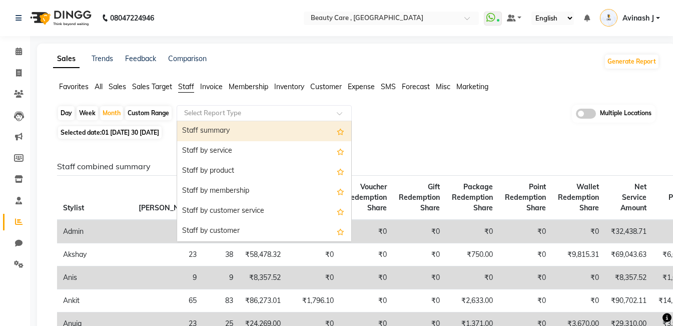
click at [212, 135] on div "Staff summary" at bounding box center [264, 131] width 174 height 20
select select "csv"
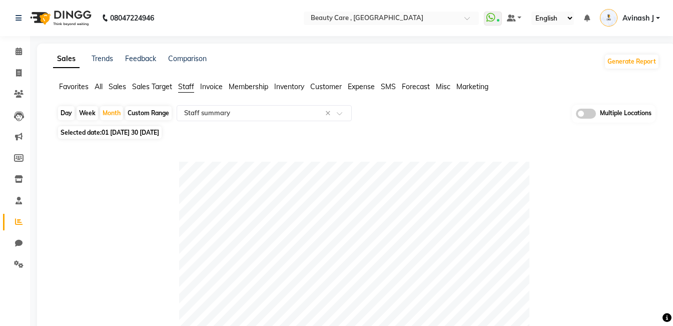
click at [360, 85] on span "Expense" at bounding box center [361, 86] width 27 height 9
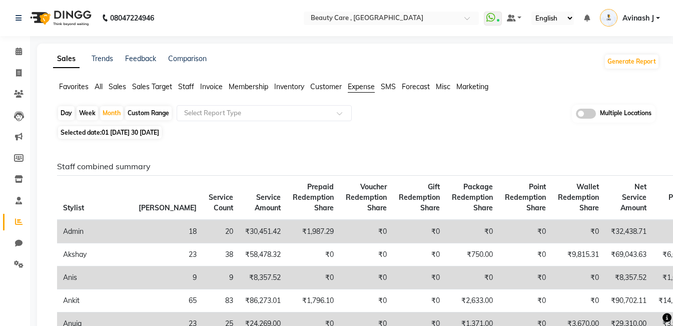
click at [60, 112] on div "Day" at bounding box center [66, 113] width 17 height 14
select select "9"
select select "2025"
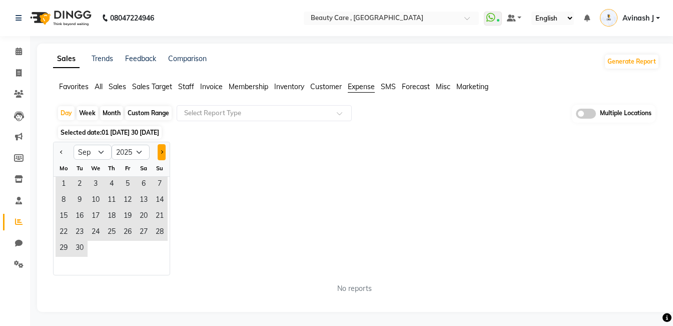
click at [161, 147] on button "Next month" at bounding box center [162, 152] width 8 height 16
select select "10"
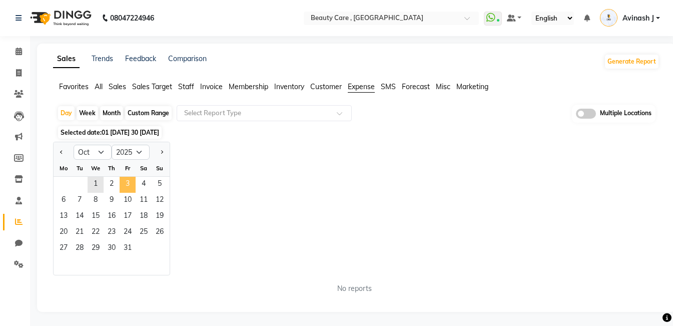
click at [127, 179] on span "3" at bounding box center [128, 185] width 16 height 16
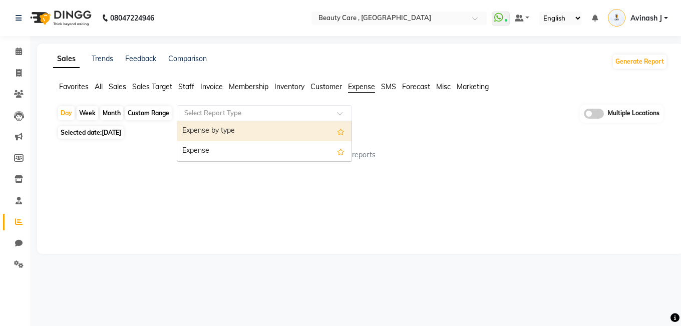
click at [238, 109] on input "text" at bounding box center [254, 113] width 144 height 10
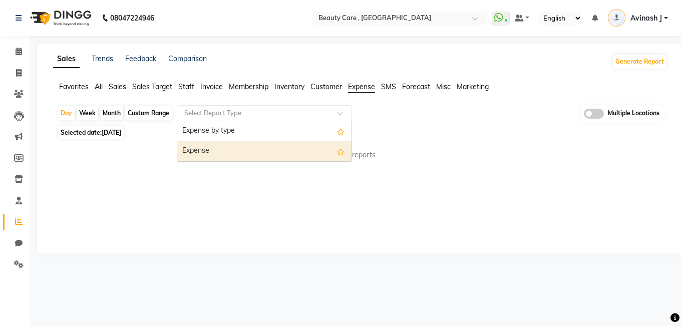
click at [217, 152] on div "Expense" at bounding box center [264, 151] width 174 height 20
select select "csv"
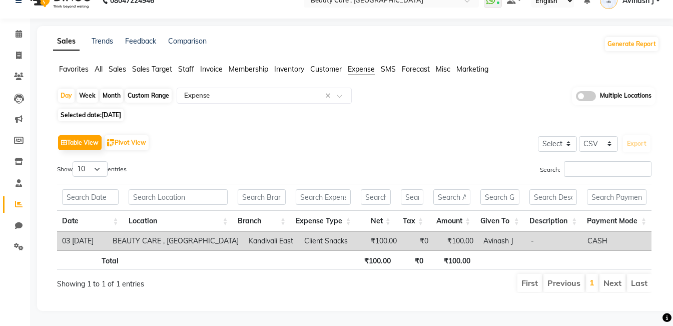
click at [324, 65] on span "Customer" at bounding box center [326, 69] width 32 height 9
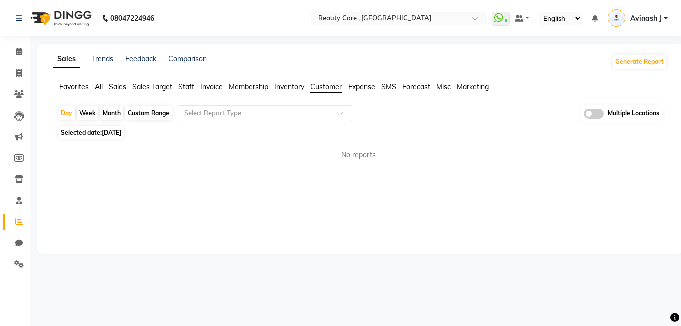
click at [287, 86] on span "Inventory" at bounding box center [289, 86] width 30 height 9
click at [207, 88] on span "Invoice" at bounding box center [211, 86] width 23 height 9
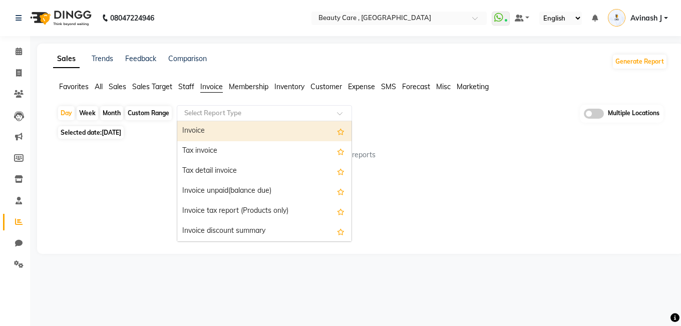
click at [209, 108] on input "text" at bounding box center [254, 113] width 144 height 10
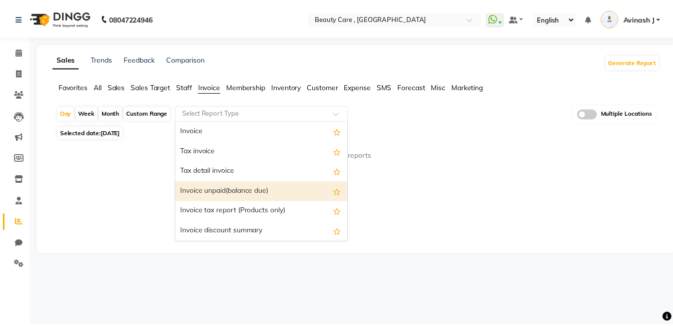
scroll to position [180, 0]
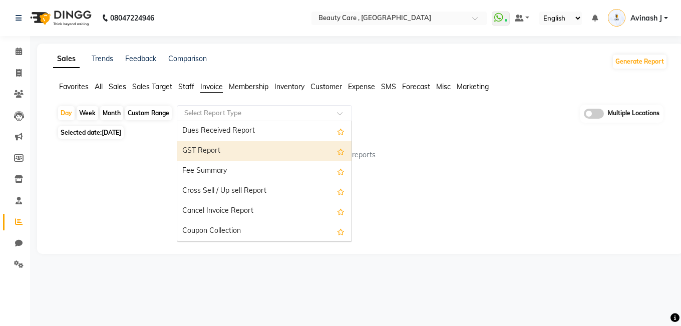
click at [200, 155] on div "GST Report" at bounding box center [264, 151] width 174 height 20
select select "csv"
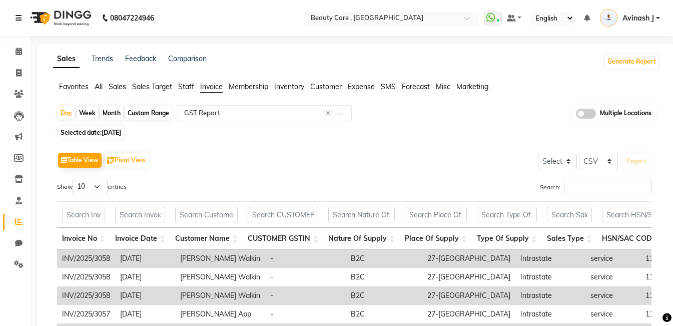
click at [19, 19] on icon at bounding box center [19, 18] width 6 height 7
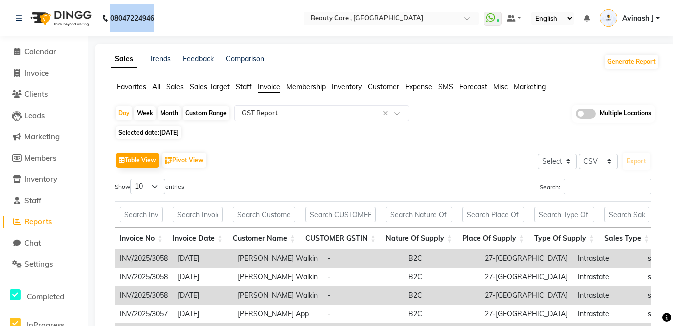
drag, startPoint x: 110, startPoint y: 16, endPoint x: 165, endPoint y: 11, distance: 55.3
click at [165, 11] on nav "08047224946 Select Location × Beauty Care , Kandivali East WhatsApp Status ✕ St…" at bounding box center [336, 18] width 673 height 36
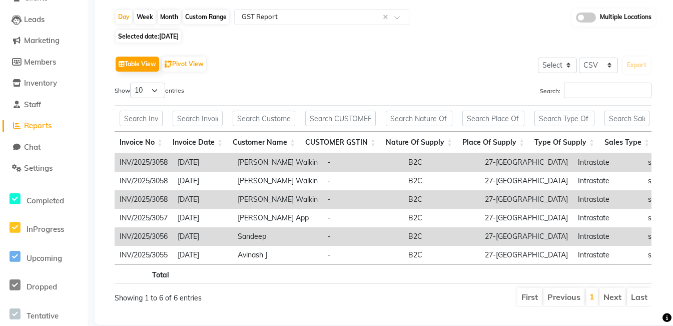
scroll to position [0, 0]
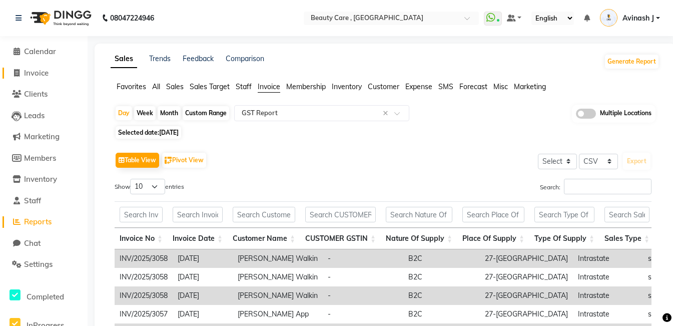
click at [29, 77] on span "Invoice" at bounding box center [36, 73] width 25 height 10
select select "service"
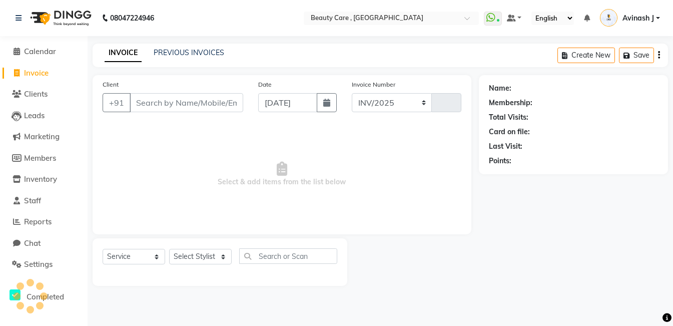
select select "5646"
type input "3059"
click at [45, 44] on li "Calendar" at bounding box center [44, 52] width 88 height 22
click at [43, 51] on span "Calendar" at bounding box center [40, 52] width 32 height 10
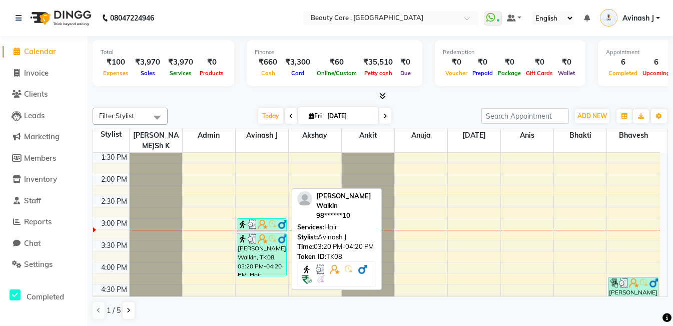
scroll to position [367, 0]
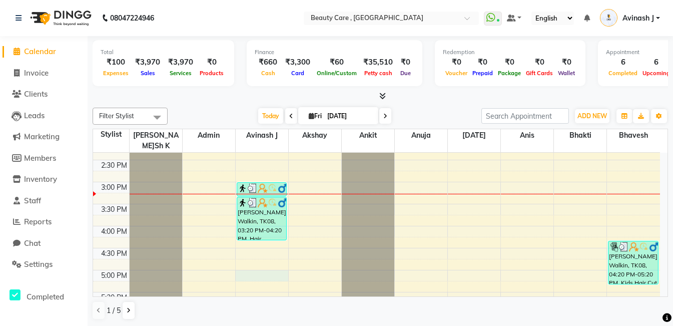
click at [261, 267] on div "6:00 AM 6:30 AM 7:00 AM 7:30 AM 8:00 AM 8:30 AM 9:00 AM 9:30 AM 10:00 AM 10:30 …" at bounding box center [376, 138] width 567 height 704
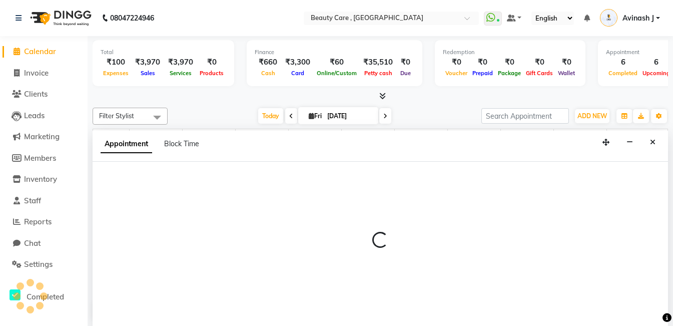
scroll to position [1, 0]
select select "88832"
select select "tentative"
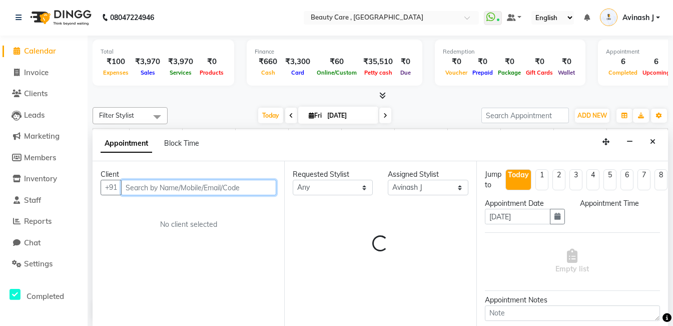
select select "1020"
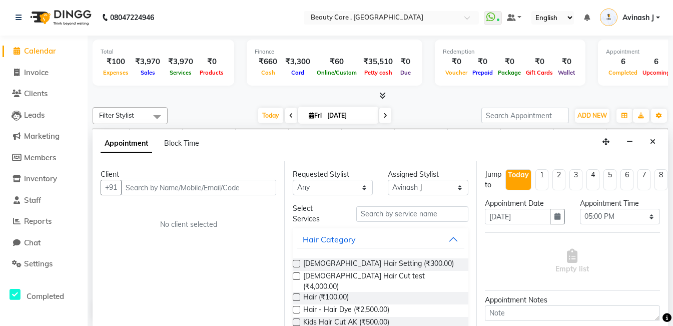
click at [32, 49] on span "Calendar" at bounding box center [40, 51] width 32 height 10
click at [43, 48] on span "Calendar" at bounding box center [40, 51] width 32 height 10
click at [657, 142] on button "Close" at bounding box center [653, 142] width 15 height 16
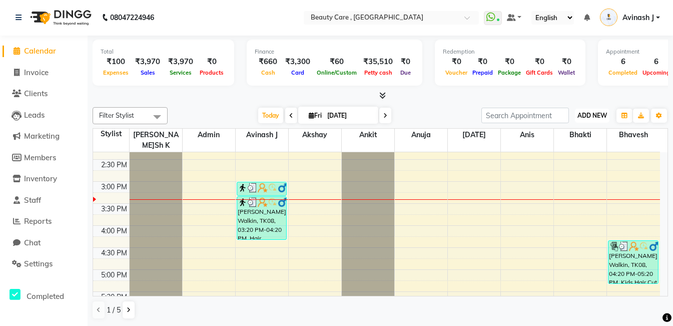
click at [589, 117] on span "ADD NEW" at bounding box center [593, 116] width 30 height 8
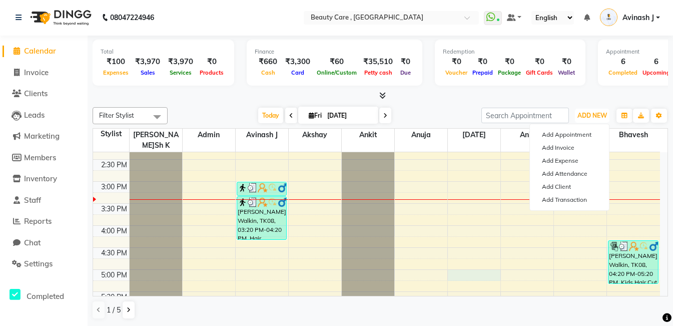
click at [448, 268] on div "6:00 AM 6:30 AM 7:00 AM 7:30 AM 8:00 AM 8:30 AM 9:00 AM 9:30 AM 10:00 AM 10:30 …" at bounding box center [376, 137] width 567 height 704
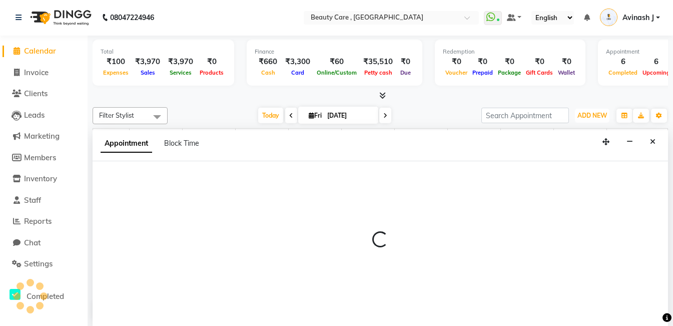
select select "85052"
select select "tentative"
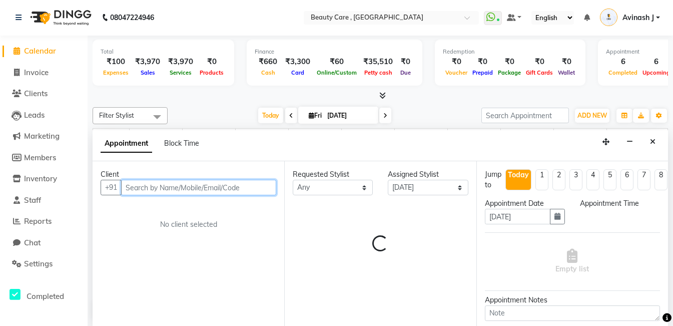
select select "1020"
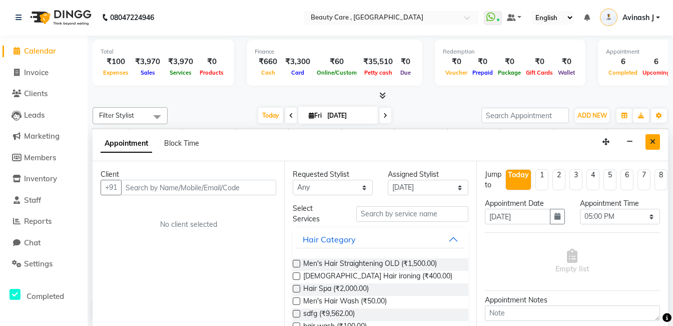
click at [650, 142] on icon "Close" at bounding box center [653, 141] width 6 height 7
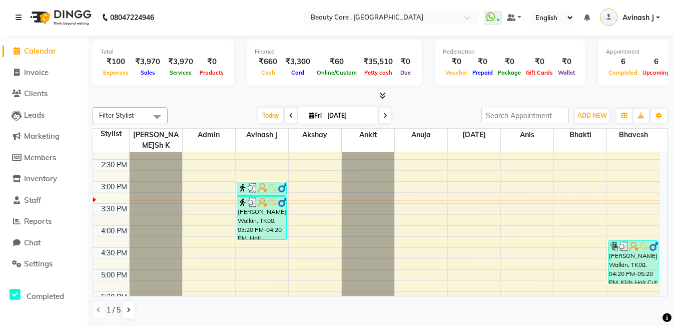
click at [70, 17] on img at bounding box center [60, 18] width 69 height 28
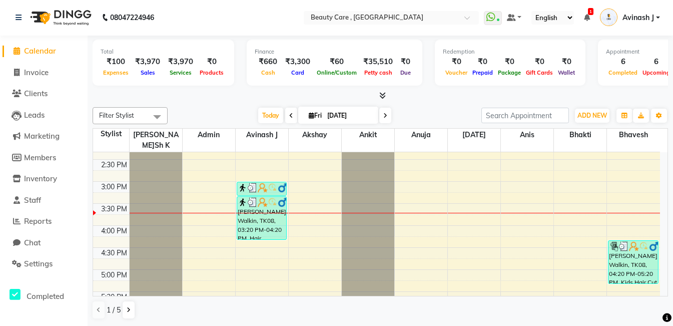
click at [69, 12] on img at bounding box center [60, 18] width 69 height 28
click at [0, 21] on nav "08047224946 Select Location × Beauty Care , Kandivali East WhatsApp Status ✕ St…" at bounding box center [336, 17] width 673 height 36
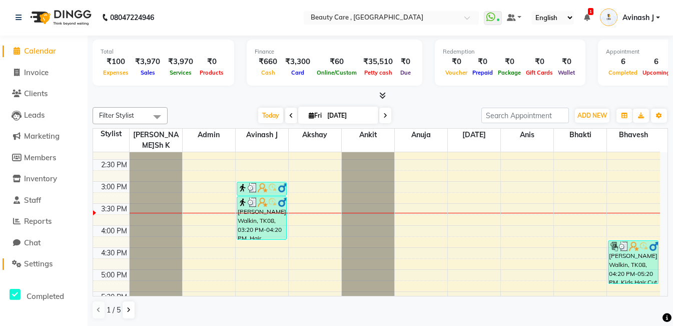
click at [35, 264] on span "Settings" at bounding box center [38, 264] width 29 height 10
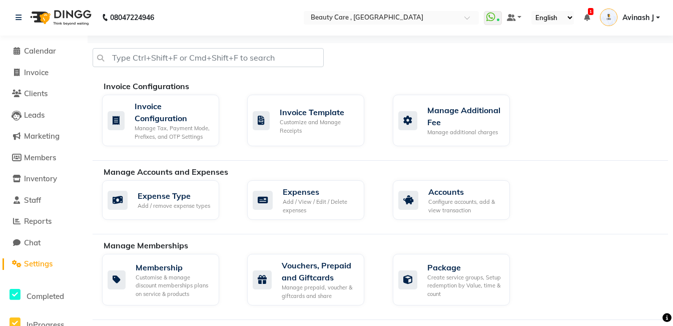
click at [658, 14] on link "Avinash J" at bounding box center [630, 18] width 60 height 17
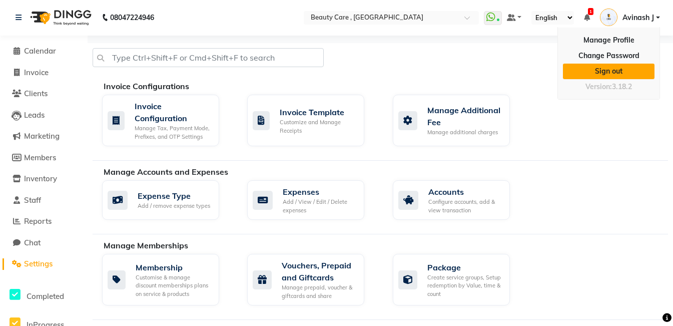
click at [617, 67] on link "Sign out" at bounding box center [609, 72] width 92 height 16
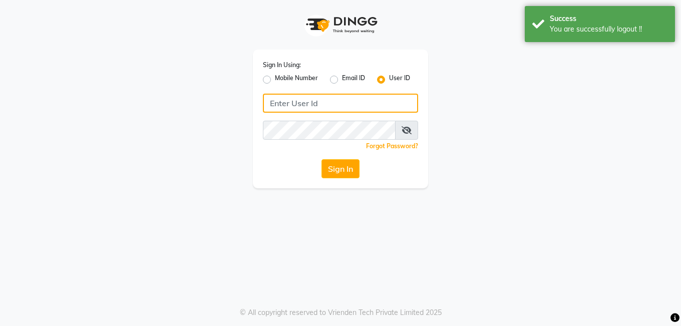
click at [353, 104] on input "Username" at bounding box center [340, 103] width 155 height 19
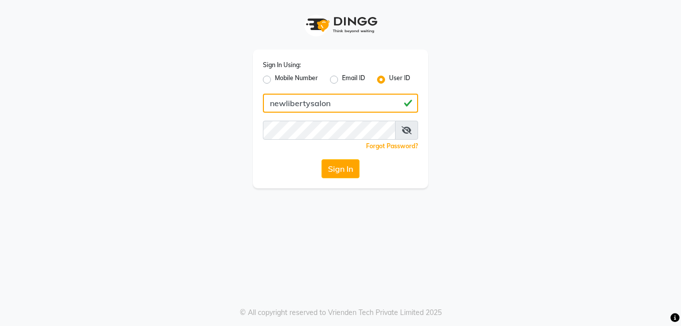
drag, startPoint x: 338, startPoint y: 104, endPoint x: 269, endPoint y: 106, distance: 69.1
click at [269, 106] on input "newlibertysalon" at bounding box center [340, 103] width 155 height 19
type input "newlibertysalon"
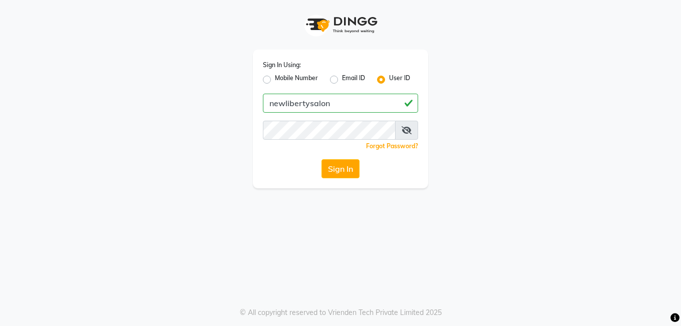
drag, startPoint x: 269, startPoint y: 106, endPoint x: 196, endPoint y: 182, distance: 105.5
click at [196, 182] on div "Sign In Using: Mobile Number Email ID User ID newlibertysalon Remember me Forgo…" at bounding box center [340, 94] width 571 height 188
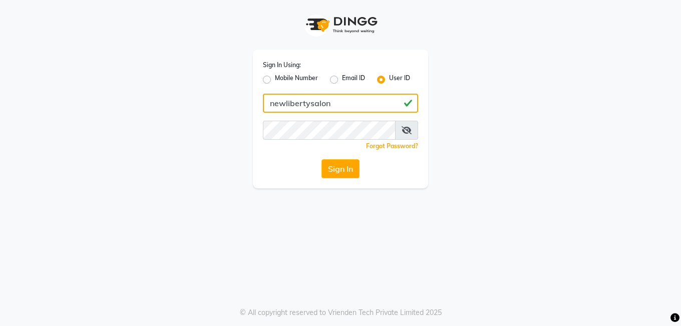
drag, startPoint x: 268, startPoint y: 104, endPoint x: 352, endPoint y: 96, distance: 84.5
click at [356, 93] on div "Sign In Using: Mobile Number Email ID User ID newlibertysalon Remember me Forgo…" at bounding box center [340, 119] width 175 height 139
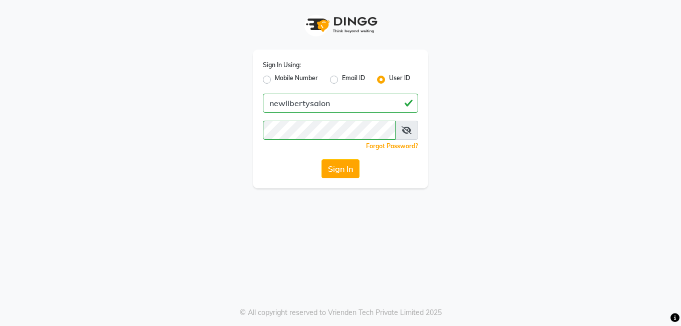
click at [405, 130] on icon at bounding box center [406, 130] width 10 height 8
click at [341, 170] on button "Sign In" at bounding box center [340, 168] width 38 height 19
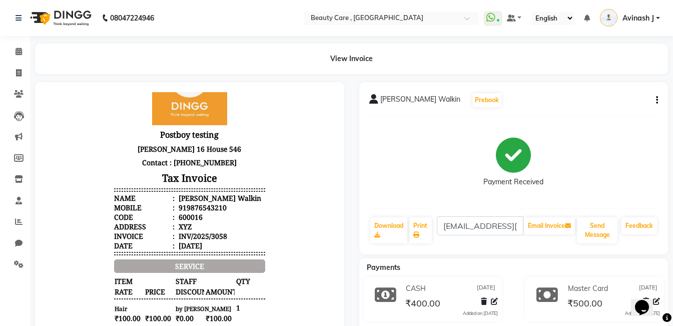
scroll to position [70, 0]
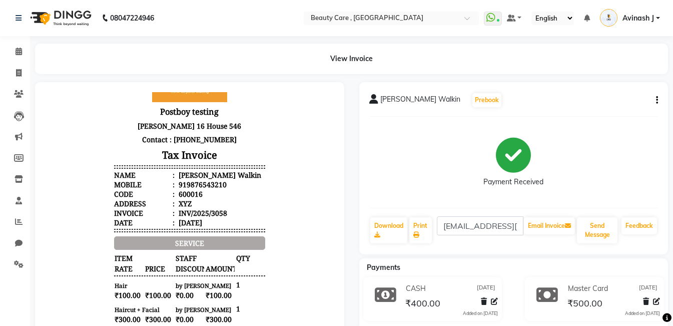
click at [655, 97] on button "button" at bounding box center [655, 100] width 6 height 11
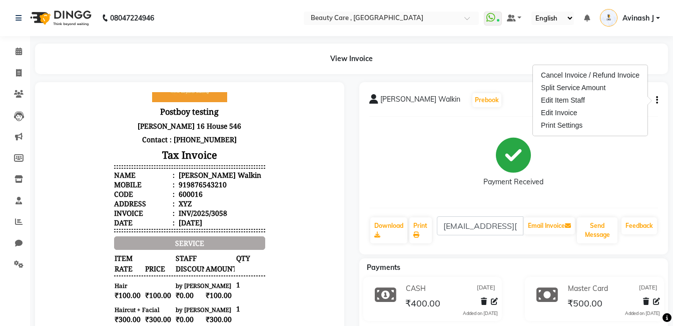
click at [406, 195] on div "Payment Received" at bounding box center [513, 162] width 289 height 75
